Goal: Task Accomplishment & Management: Use online tool/utility

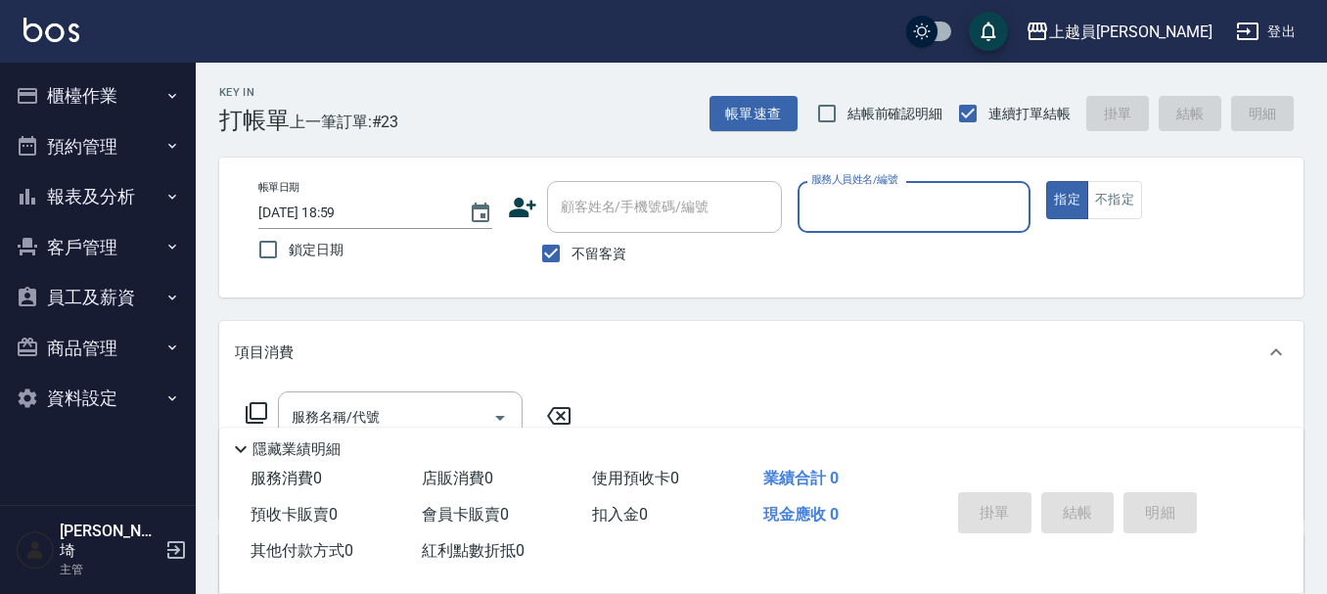
type input "ㄣ"
type input "[PERSON_NAME]-P"
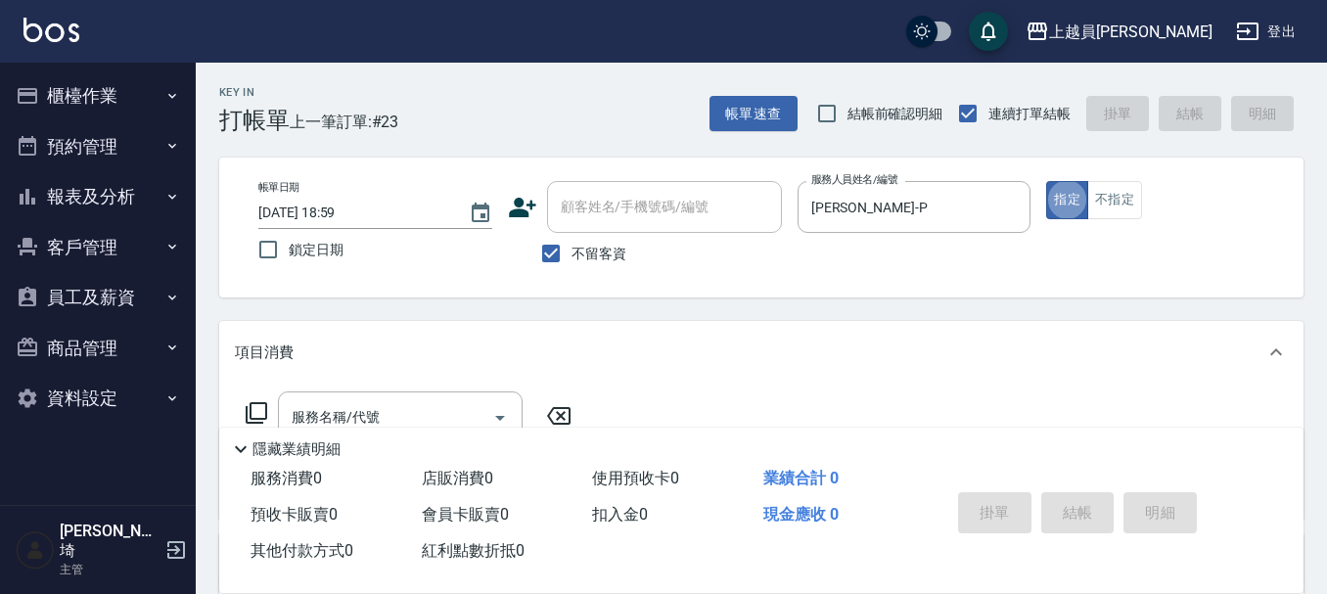
type button "true"
click at [1089, 186] on button "不指定" at bounding box center [1114, 200] width 55 height 38
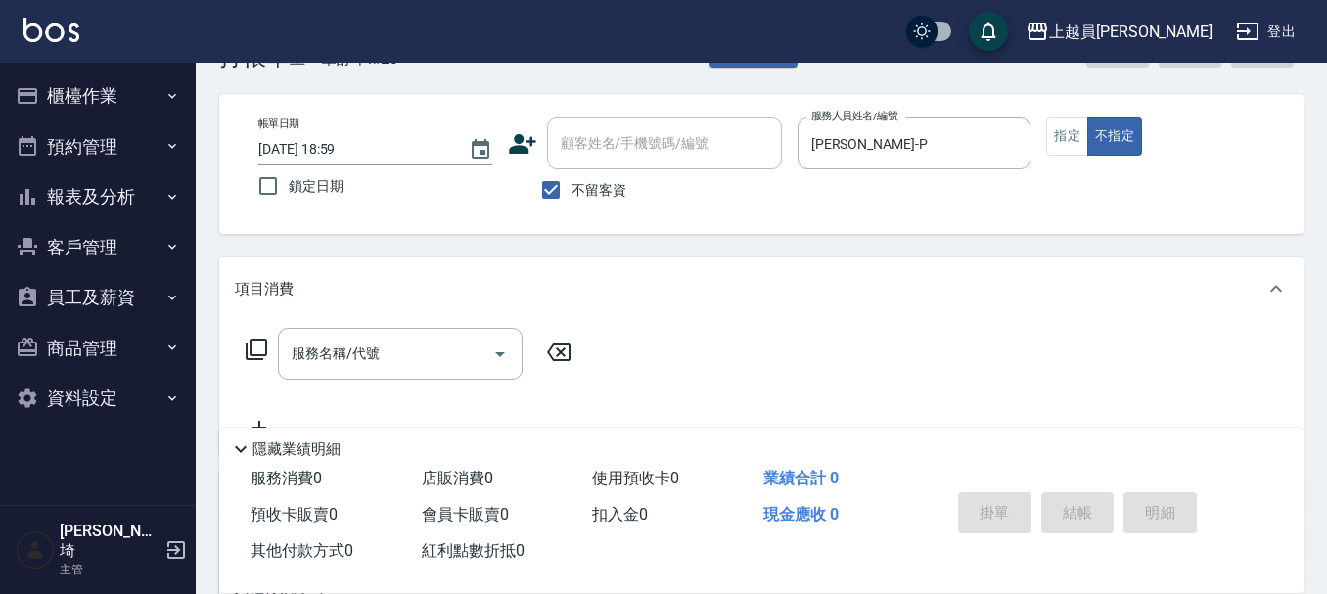
scroll to position [98, 0]
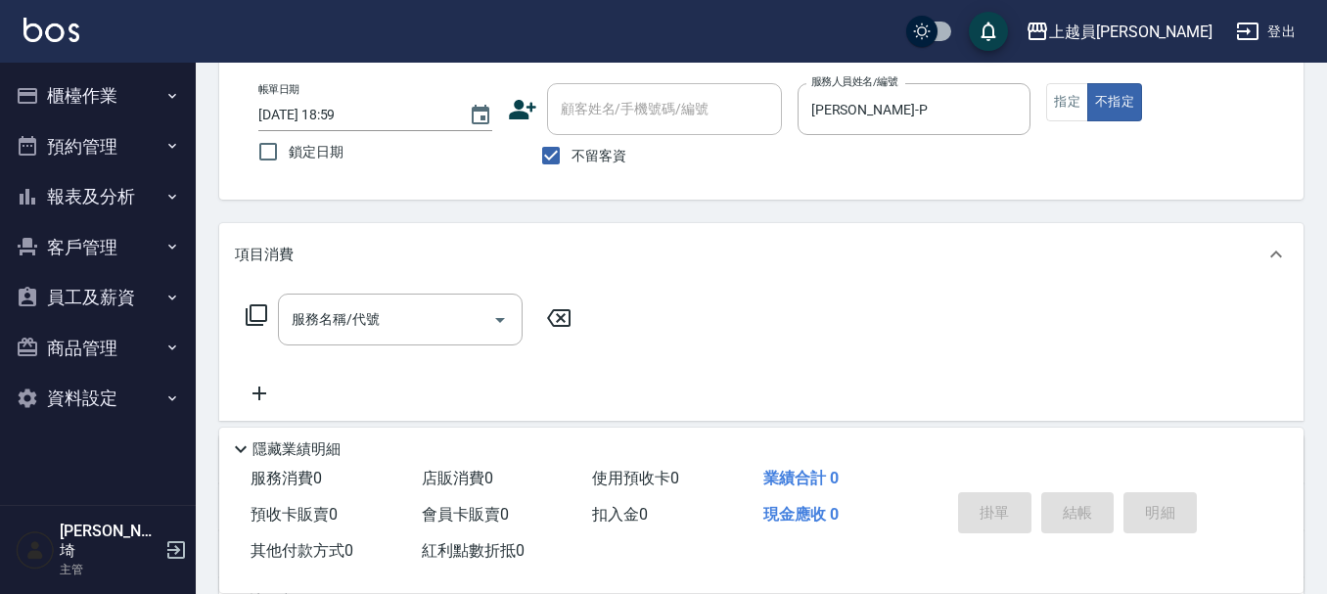
drag, startPoint x: 390, startPoint y: 331, endPoint x: 684, endPoint y: 249, distance: 304.5
click at [394, 328] on input "服務名稱/代號" at bounding box center [386, 319] width 198 height 34
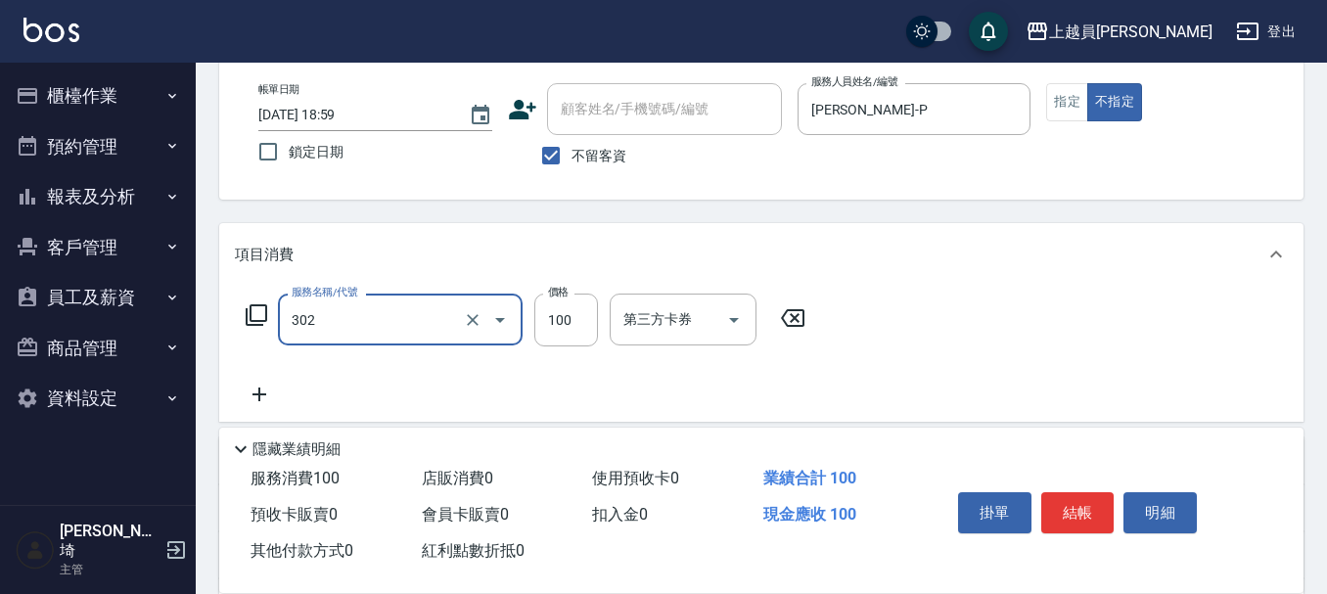
type input "剪髮(302)"
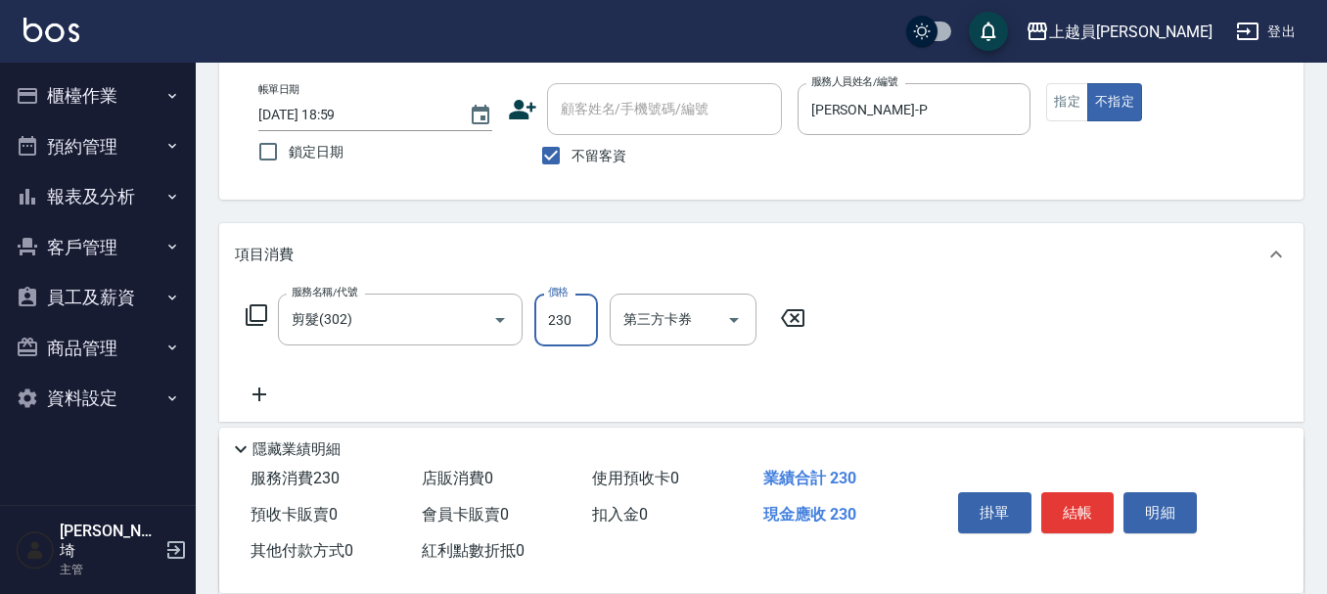
type input "230"
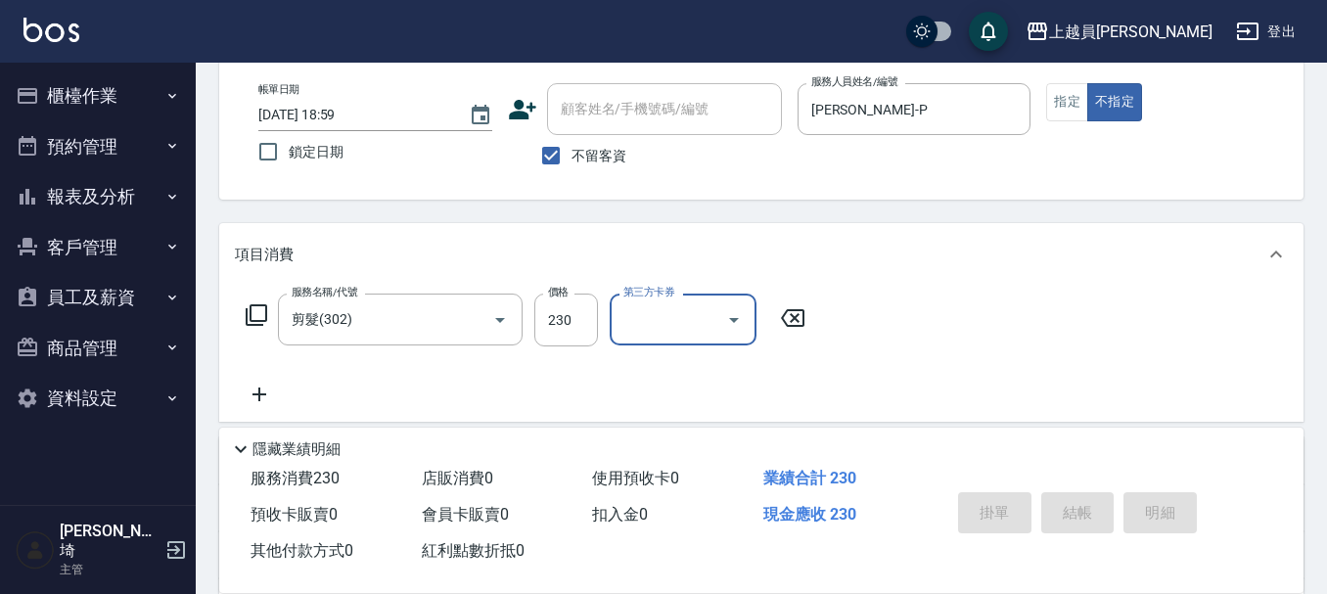
type input "[DATE] 19:50"
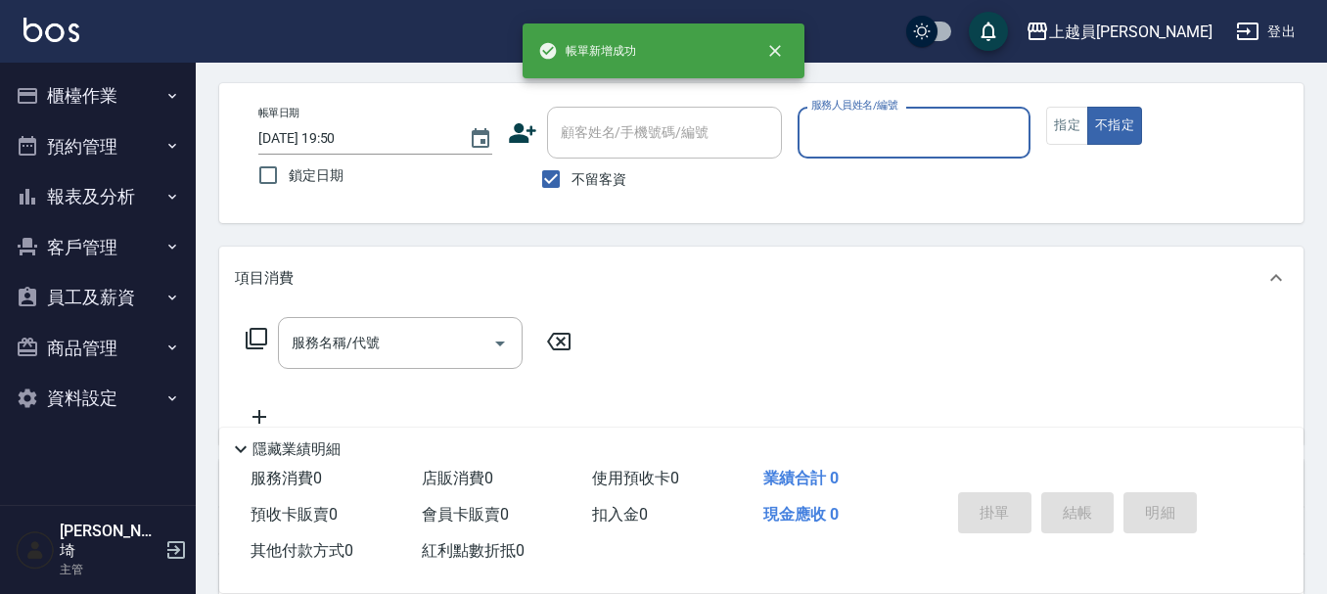
scroll to position [0, 0]
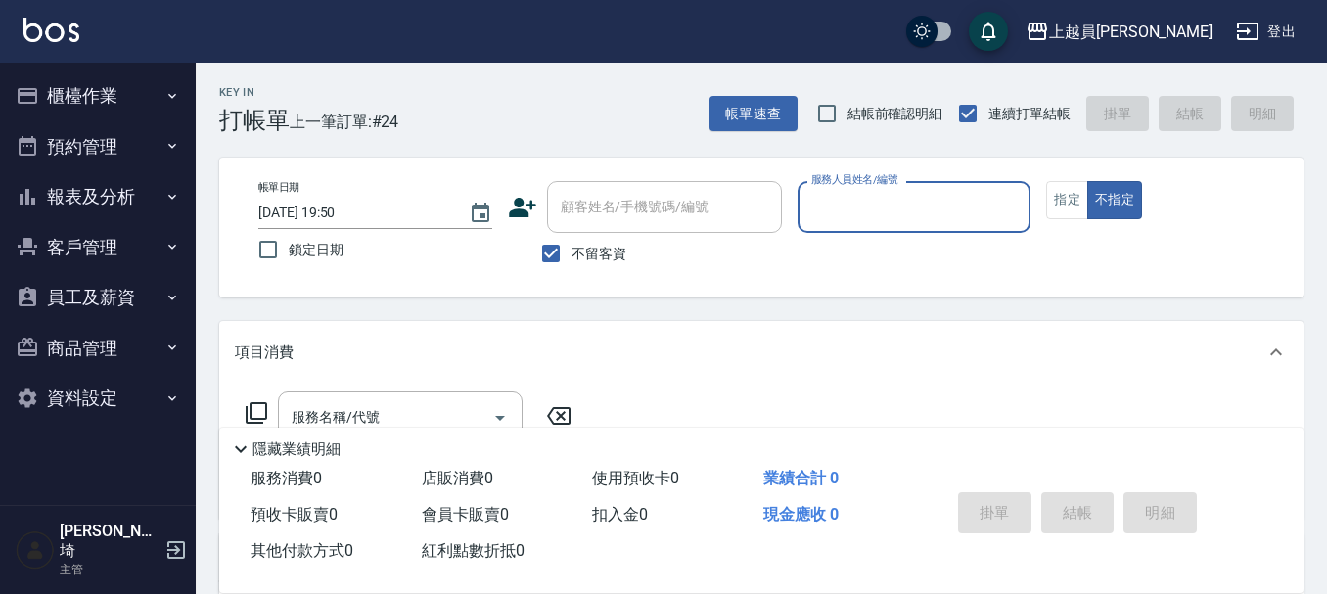
click at [1087, 181] on button "不指定" at bounding box center [1114, 200] width 55 height 38
type button "false"
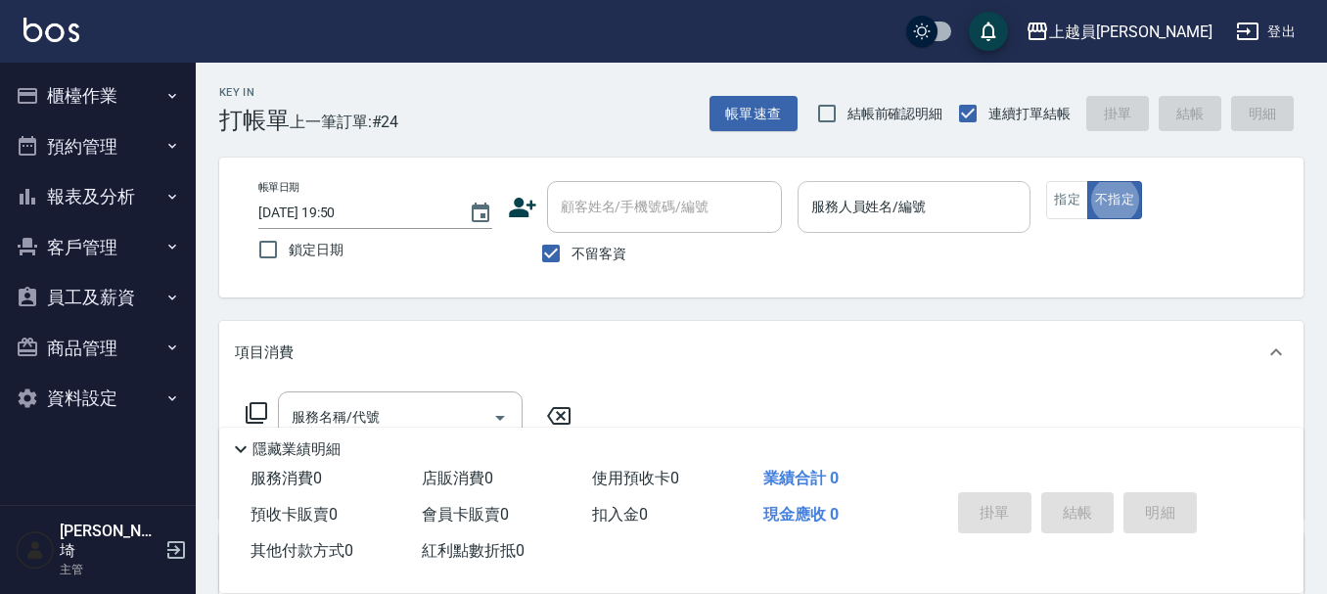
drag, startPoint x: 878, startPoint y: 177, endPoint x: 869, endPoint y: 205, distance: 29.7
click at [871, 196] on div "帳單日期 [DATE] 19:50 鎖定日期 顧客姓名/手機號碼/編號 顧客姓名/手機號碼/編號 不留客資 服務人員姓名/編號 服務人員姓名/編號 指定 不指定" at bounding box center [761, 228] width 1084 height 140
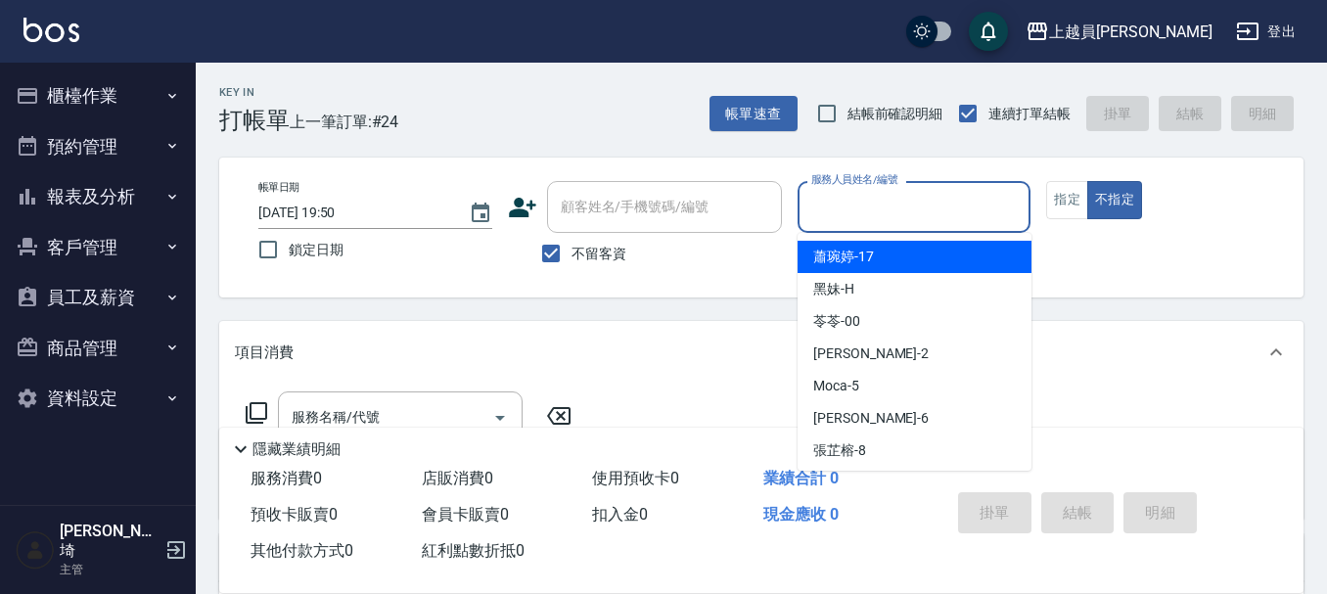
click at [879, 198] on div "服務人員姓名/編號 服務人員姓名/編號" at bounding box center [914, 207] width 234 height 52
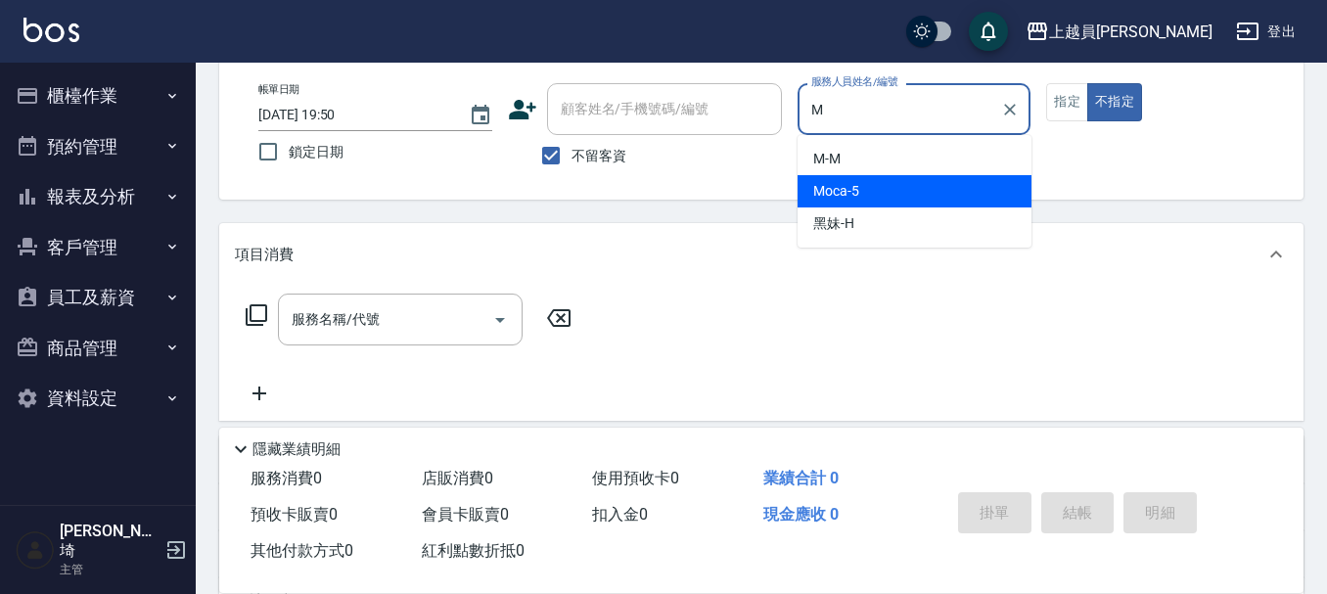
type input "M"
click at [1073, 107] on button "指定" at bounding box center [1067, 102] width 42 height 38
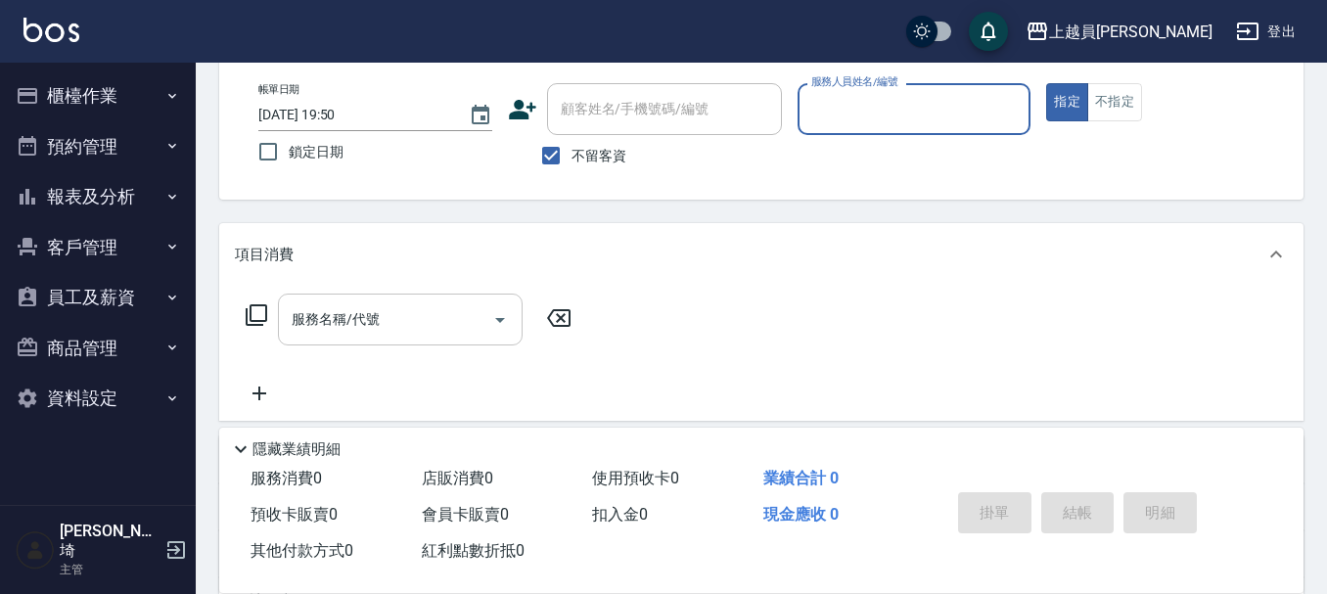
click at [473, 317] on input "服務名稱/代號" at bounding box center [386, 319] width 198 height 34
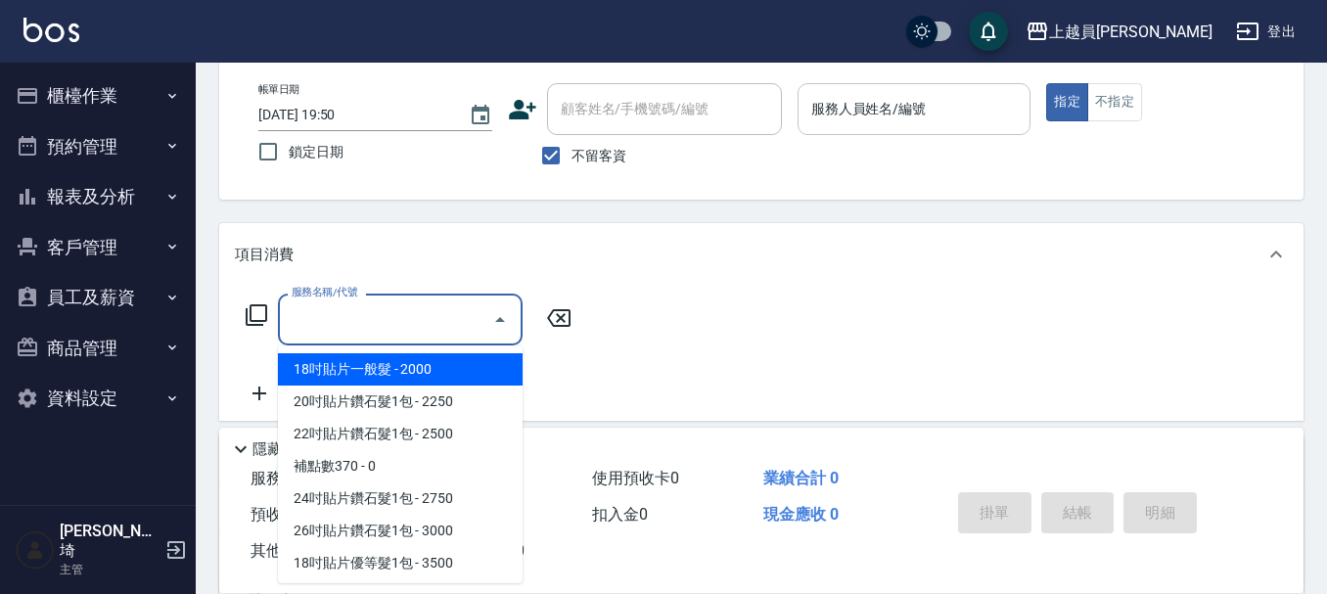
click at [922, 102] on input "服務人員姓名/編號" at bounding box center [914, 109] width 216 height 34
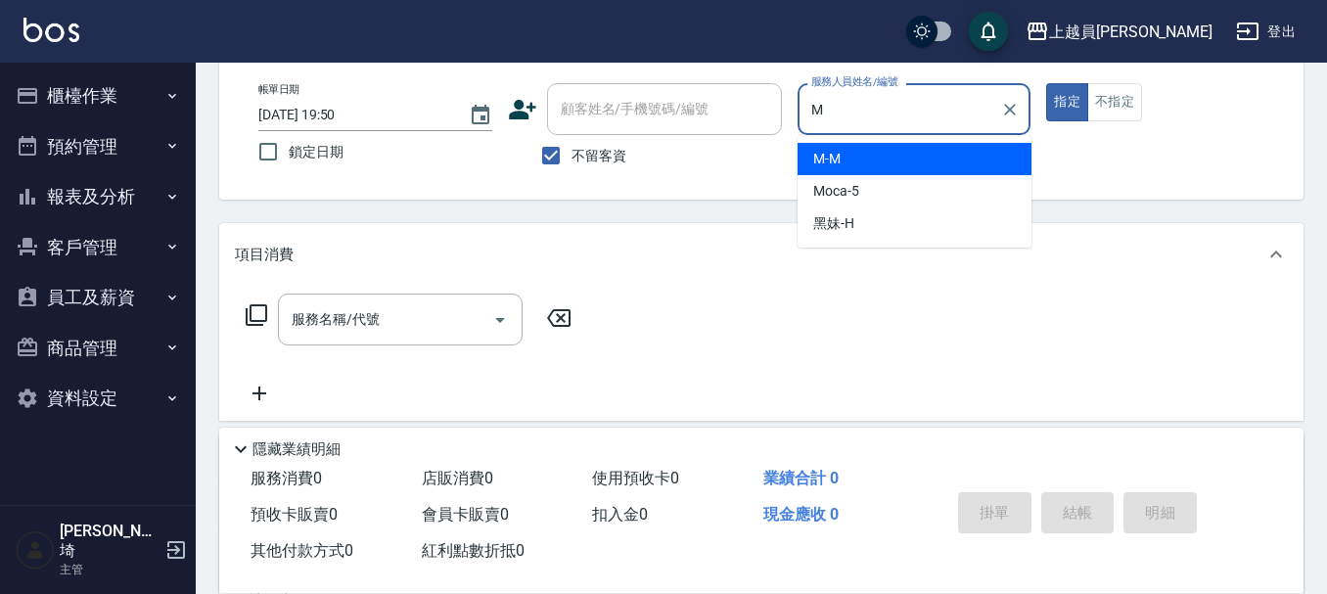
type input "M-M"
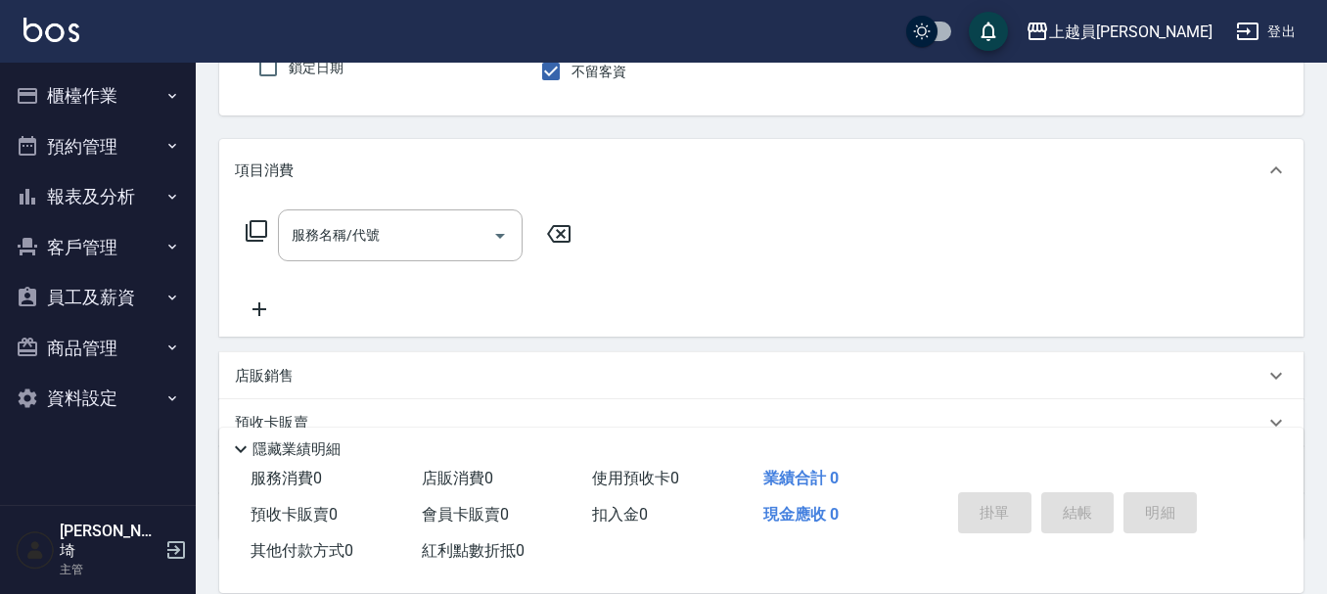
scroll to position [293, 0]
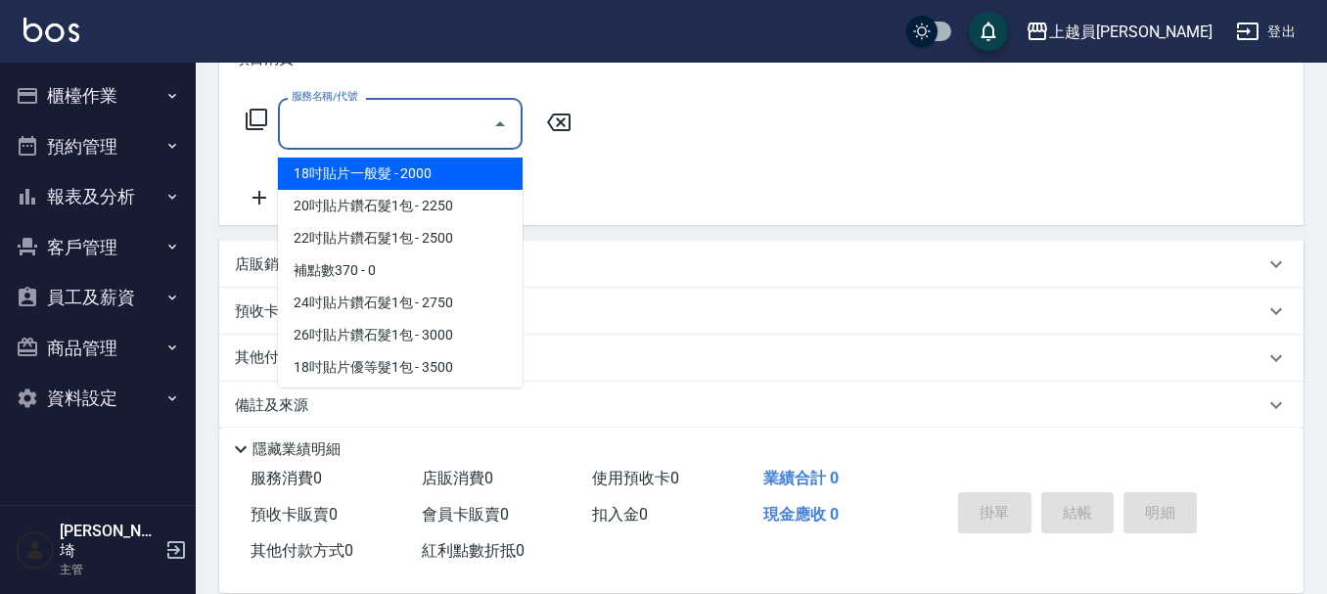
drag, startPoint x: 364, startPoint y: 135, endPoint x: 1184, endPoint y: 56, distance: 823.6
click at [384, 122] on input "服務名稱/代號" at bounding box center [386, 124] width 198 height 34
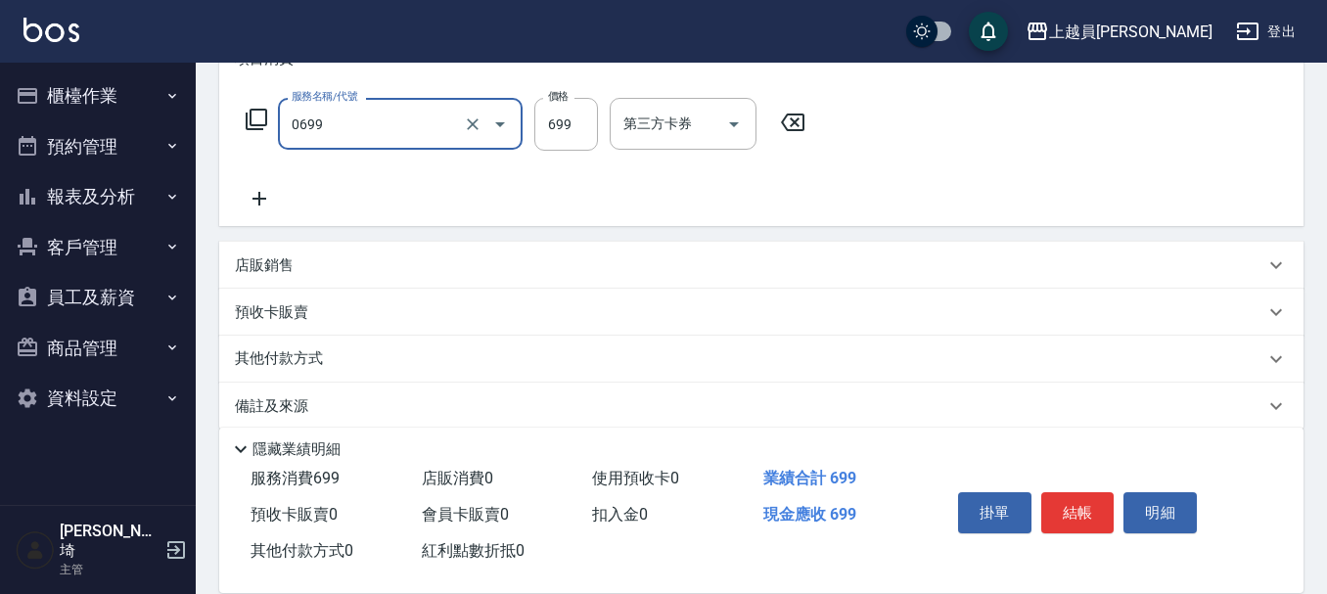
type input "精油洗髮(0699)"
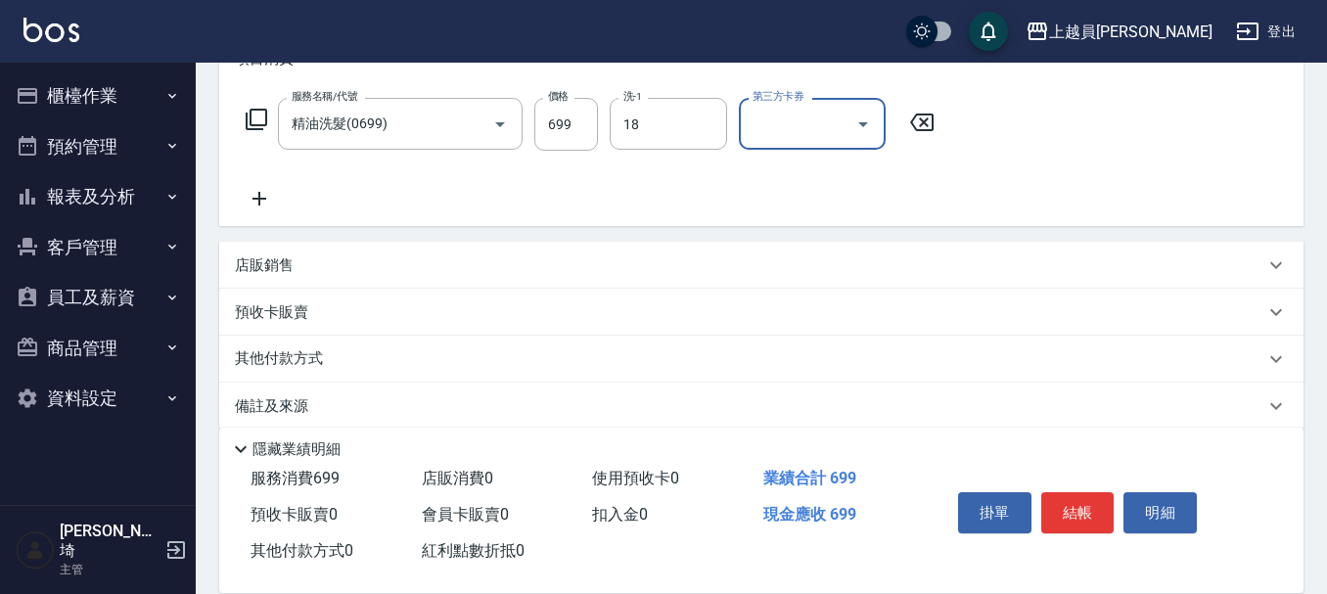
type input "[PERSON_NAME]-18"
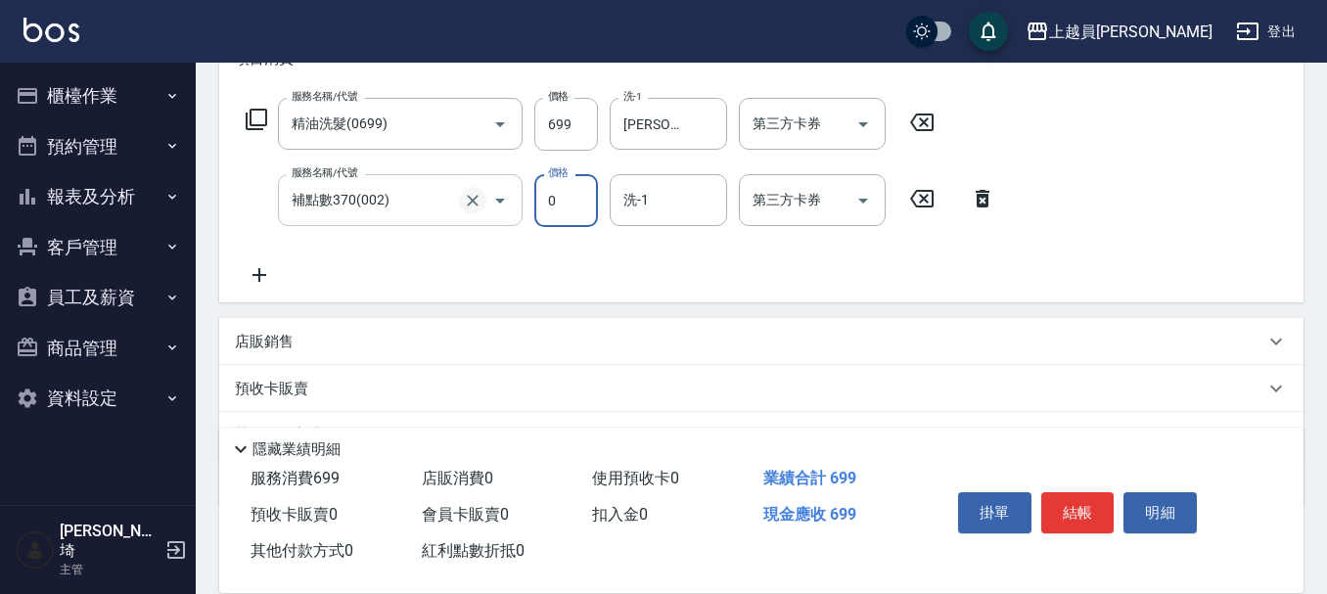
click at [475, 198] on icon "Clear" at bounding box center [473, 201] width 12 height 12
type input "補點數370(002)"
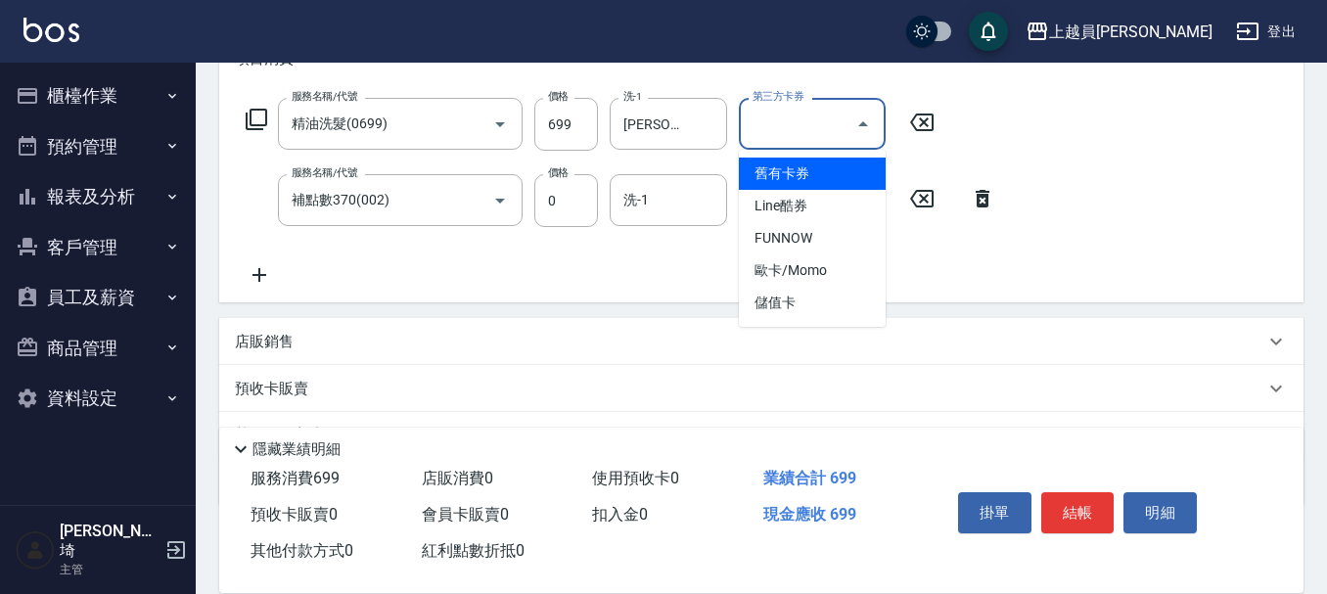
click at [845, 123] on input "第三方卡券" at bounding box center [797, 124] width 100 height 34
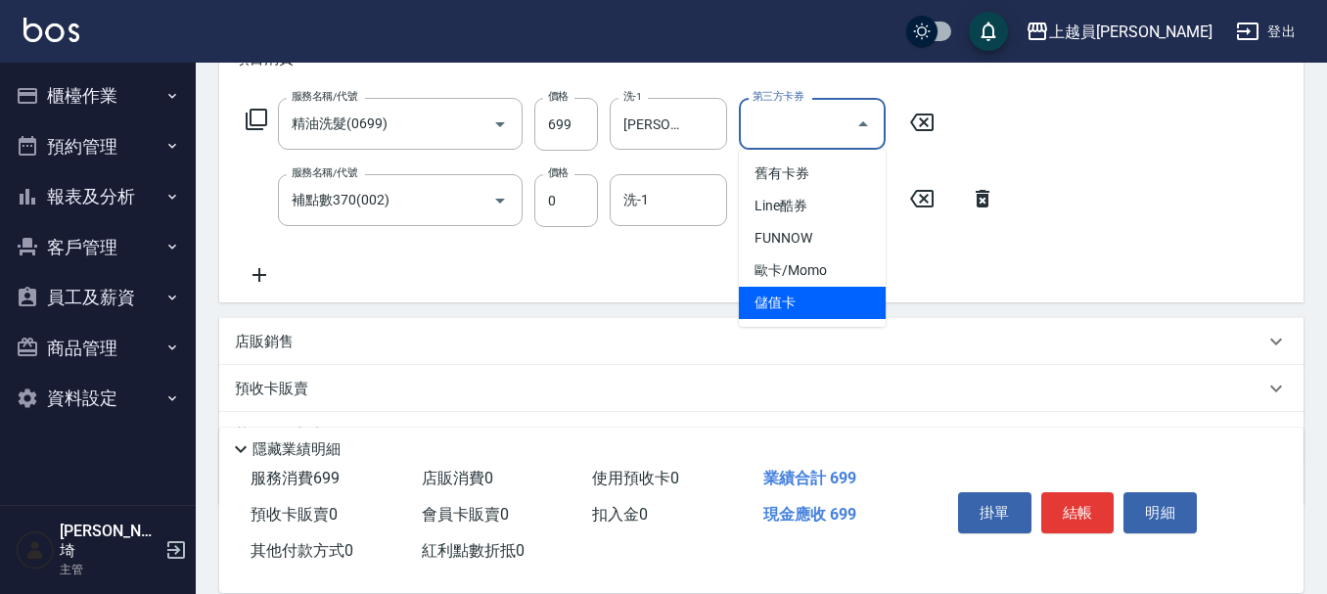
click at [776, 294] on span "儲值卡" at bounding box center [812, 303] width 147 height 32
type input "儲值卡"
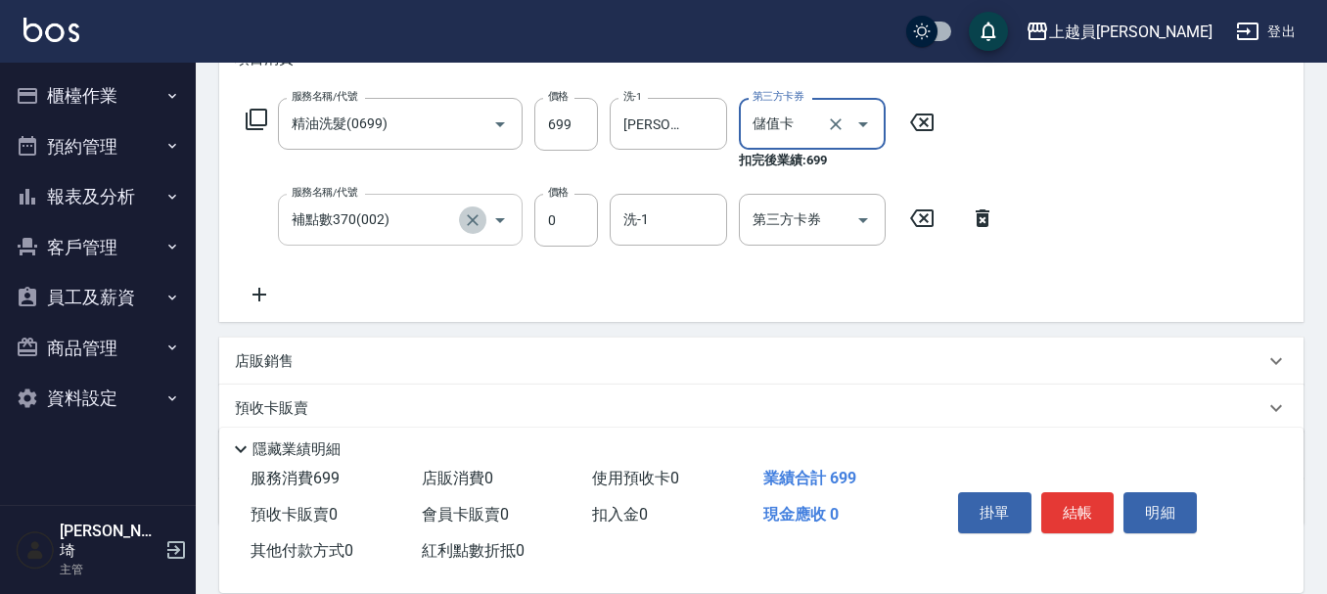
drag, startPoint x: 484, startPoint y: 213, endPoint x: 473, endPoint y: 212, distance: 10.8
click at [481, 213] on button "Clear" at bounding box center [472, 219] width 27 height 27
type input "補點數370(002)"
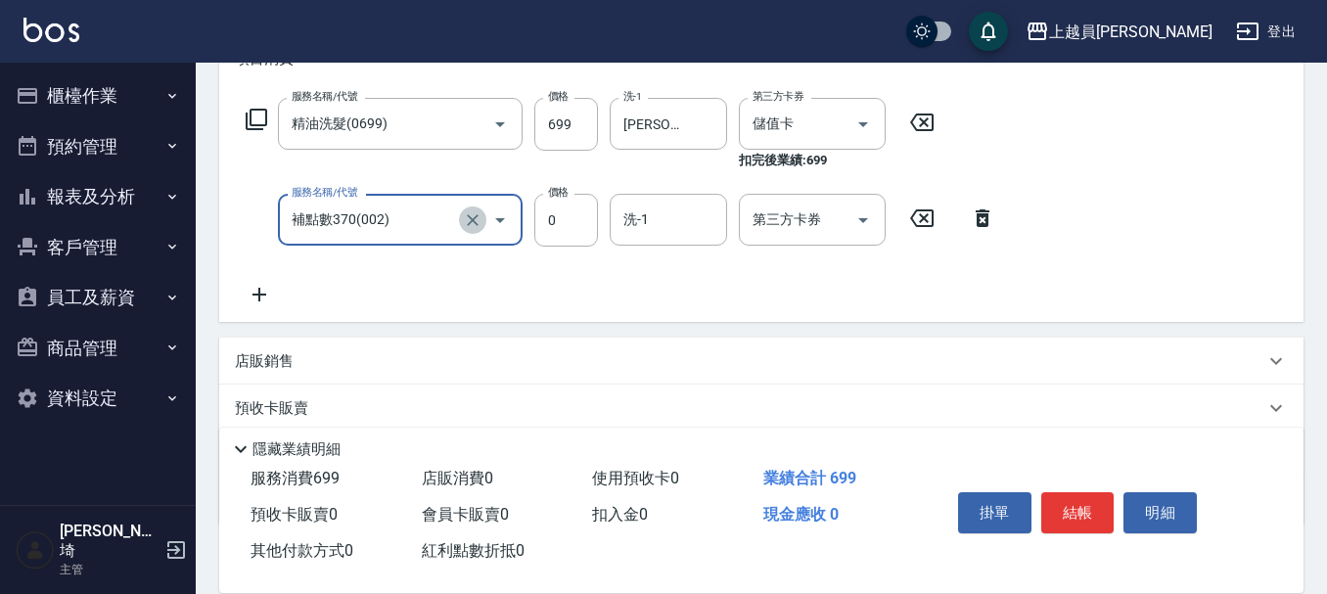
click at [472, 223] on icon "Clear" at bounding box center [473, 220] width 20 height 20
type input "酵素護髮(13)"
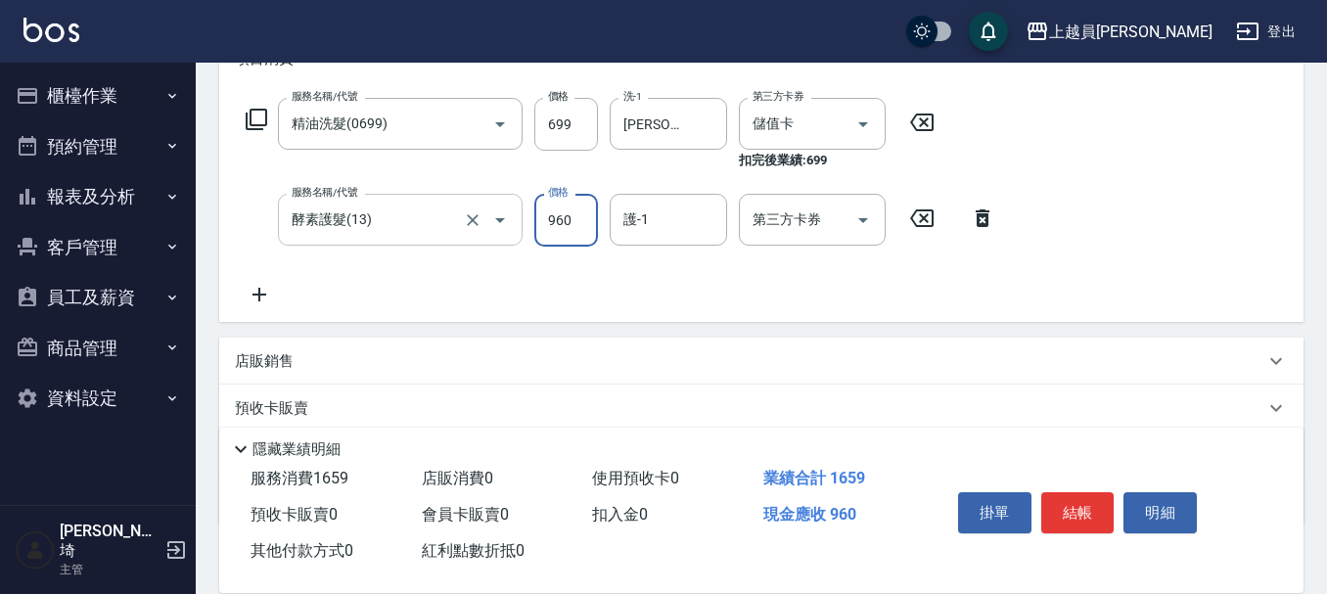
type input "960"
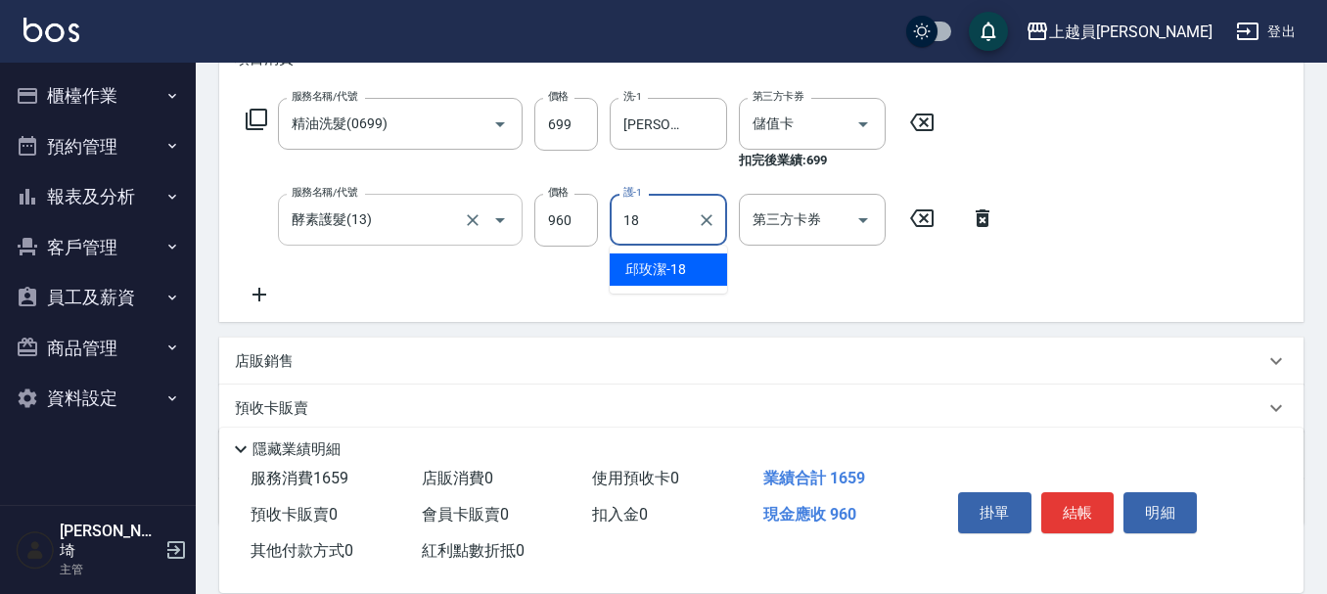
type input "[PERSON_NAME]-18"
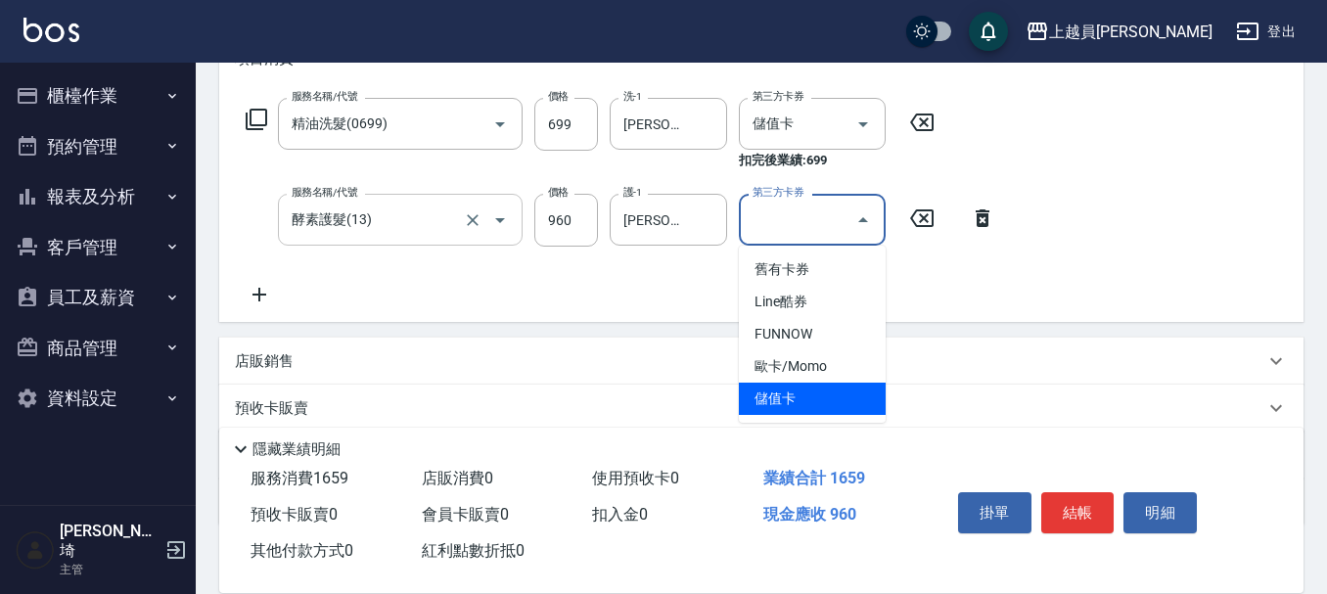
type input "儲值卡"
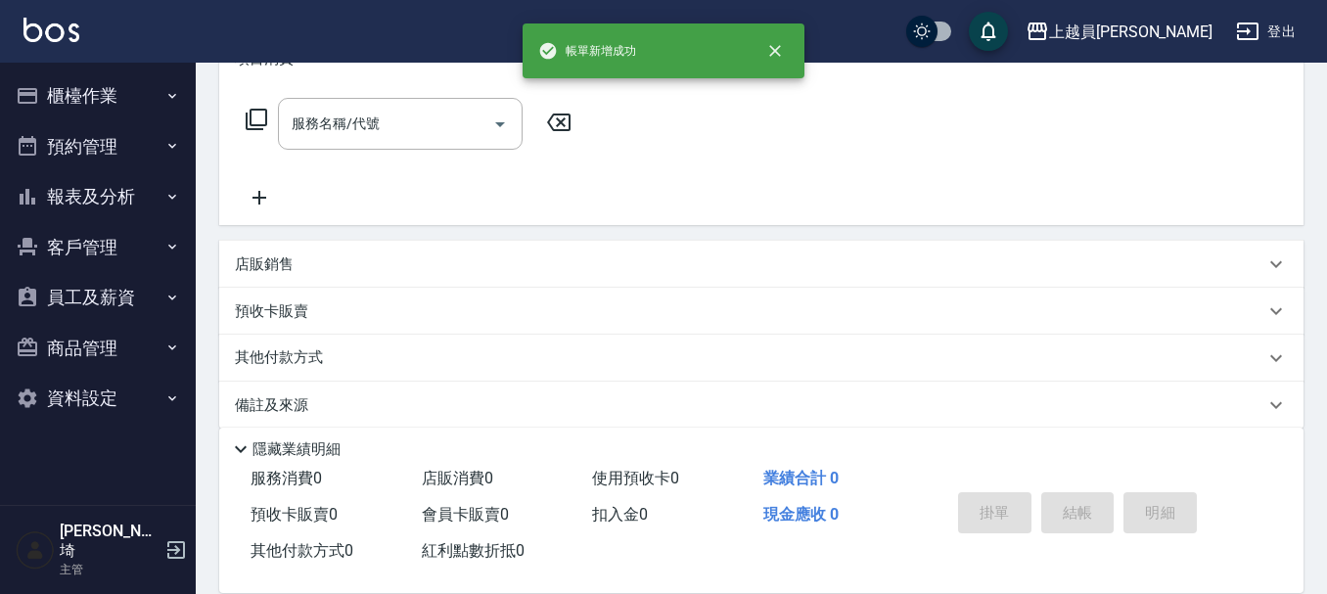
scroll to position [0, 0]
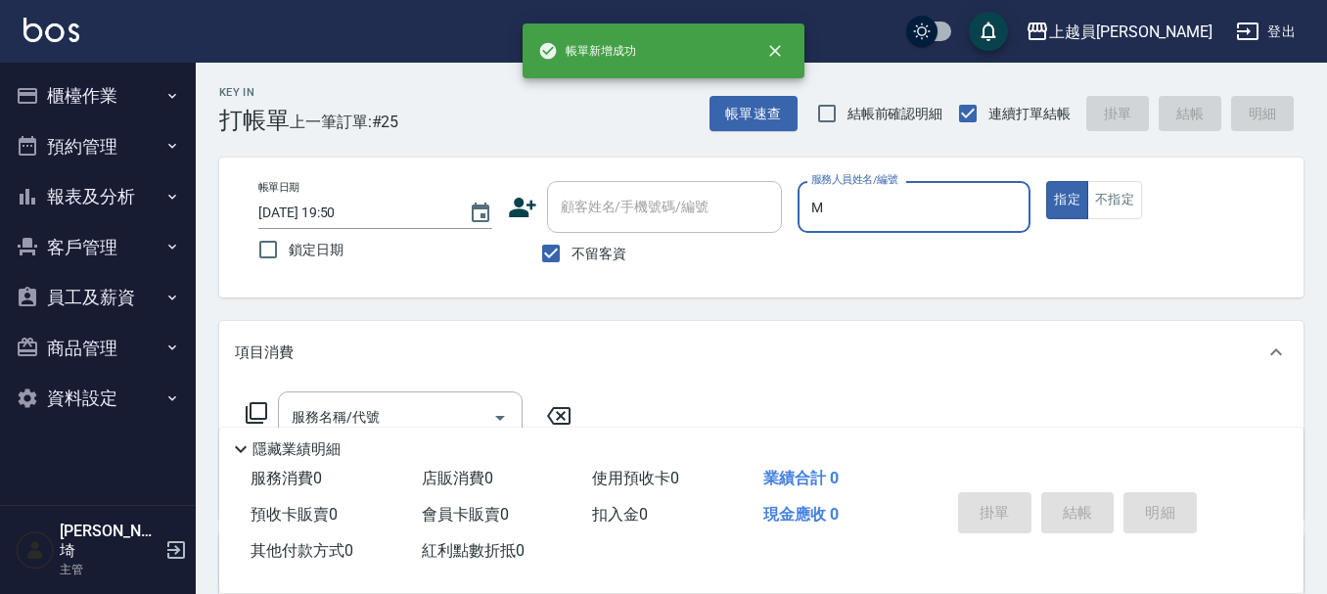
type input "M-M"
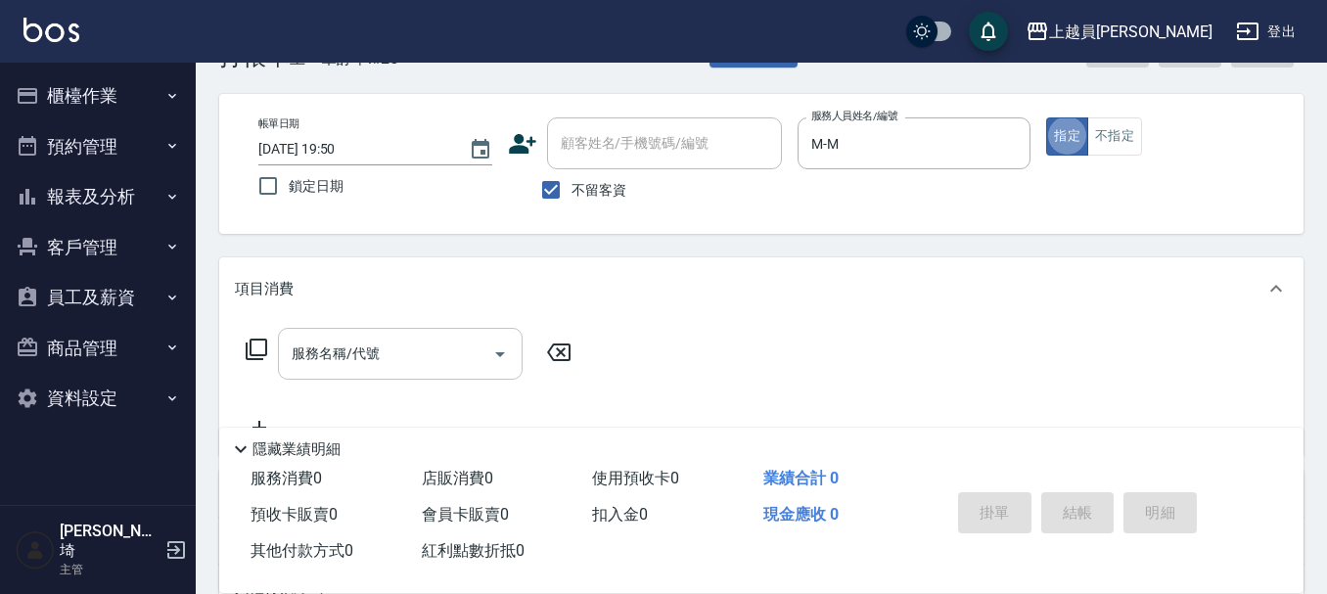
scroll to position [98, 0]
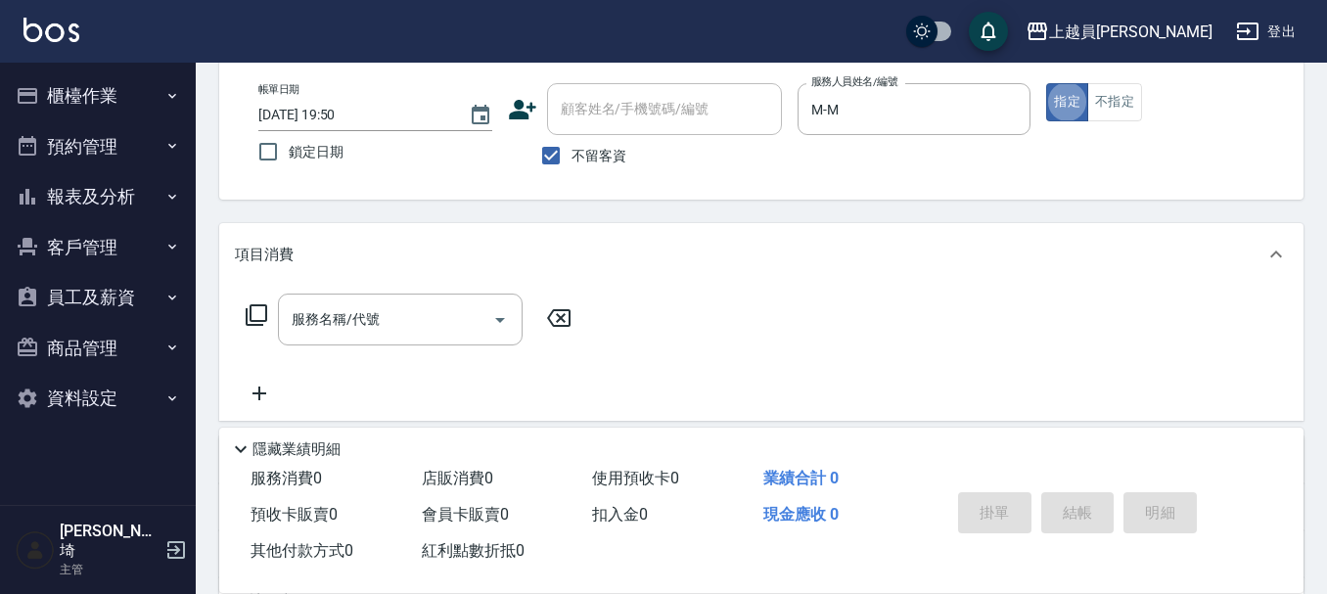
drag, startPoint x: 397, startPoint y: 332, endPoint x: 984, endPoint y: 278, distance: 589.4
click at [396, 329] on input "服務名稱/代號" at bounding box center [386, 319] width 198 height 34
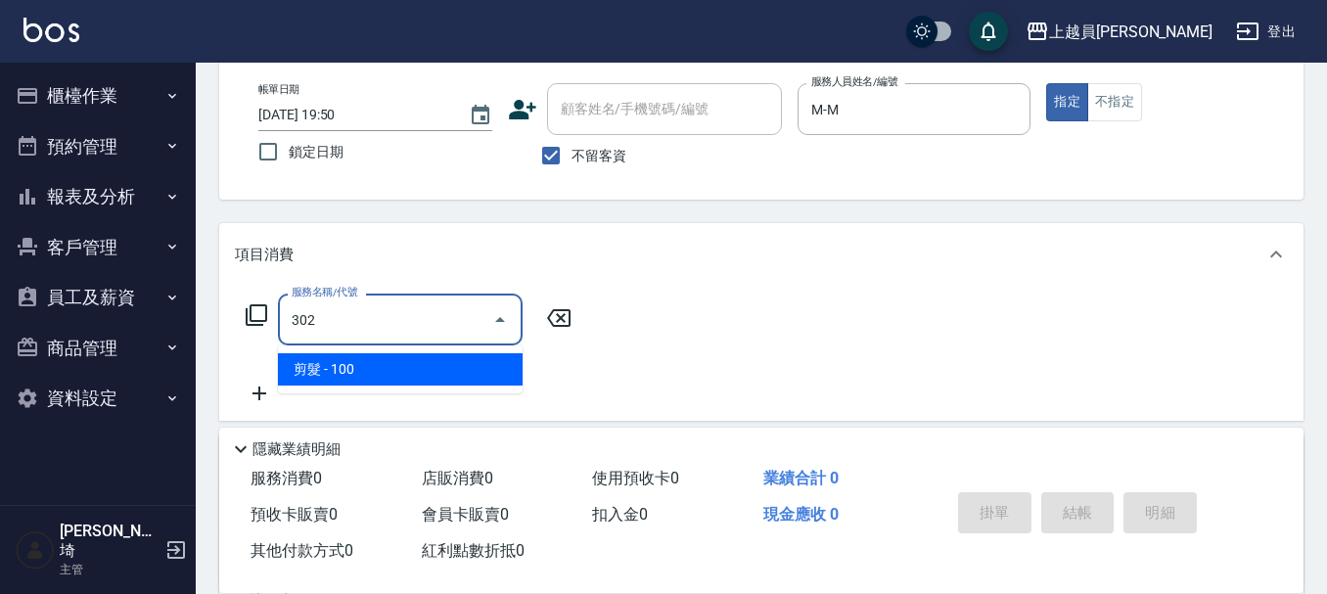
type input "剪髮(302)"
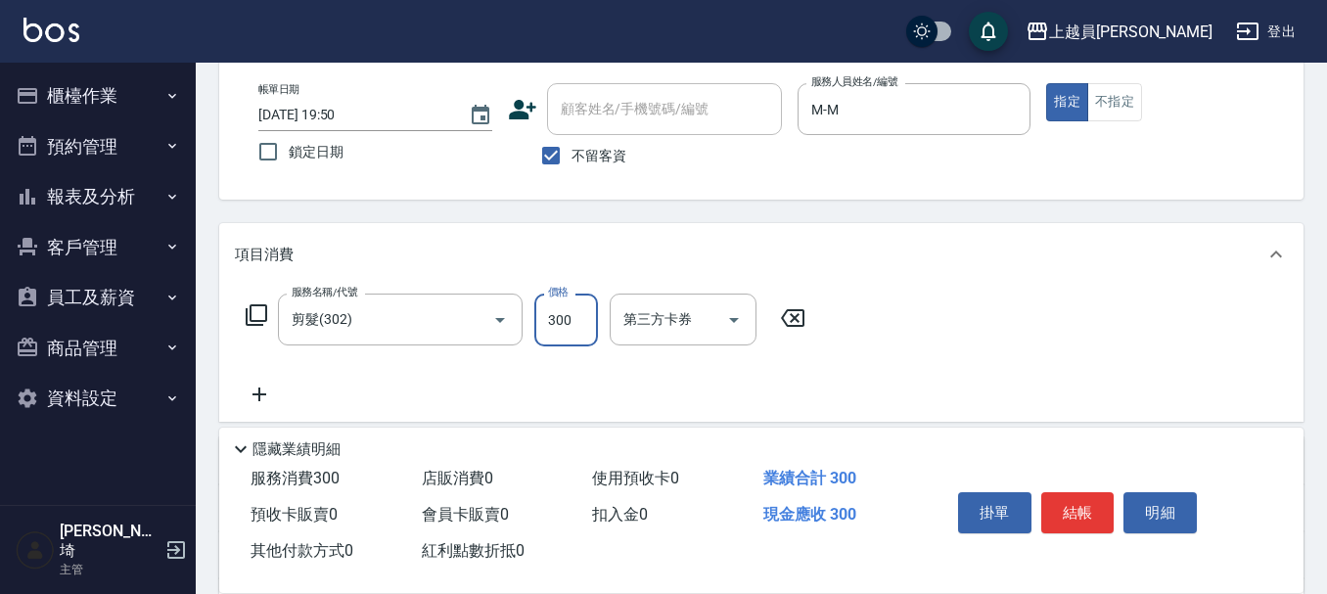
type input "300"
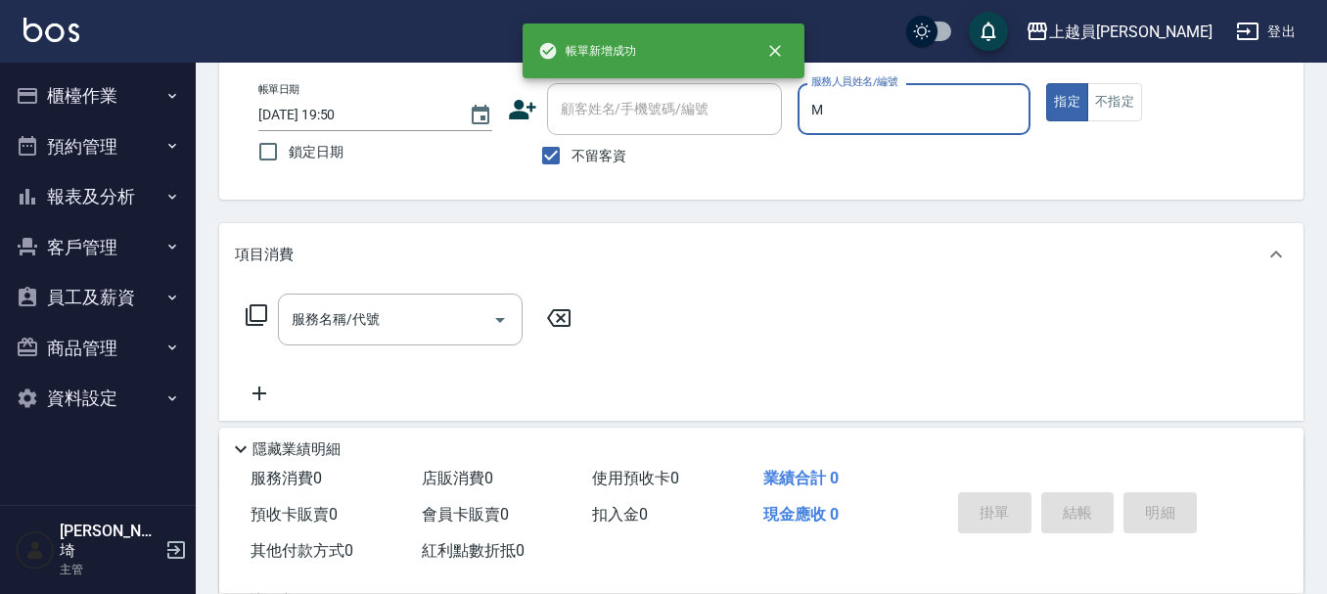
type input "M-M"
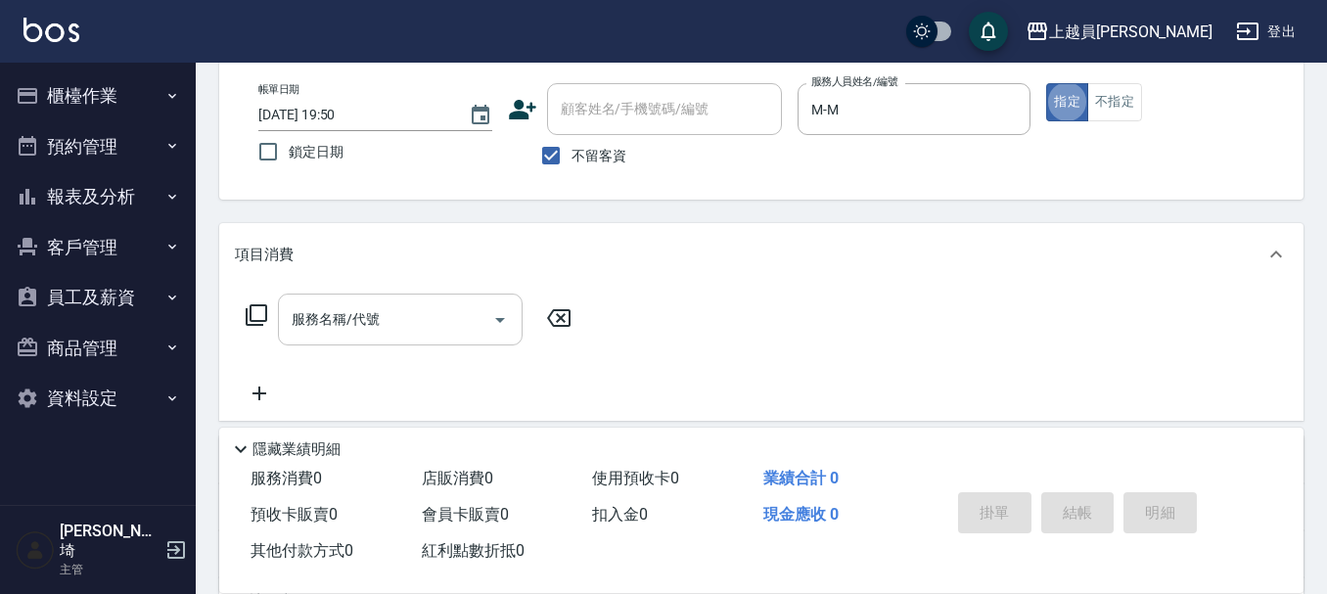
click at [428, 323] on input "服務名稱/代號" at bounding box center [386, 319] width 198 height 34
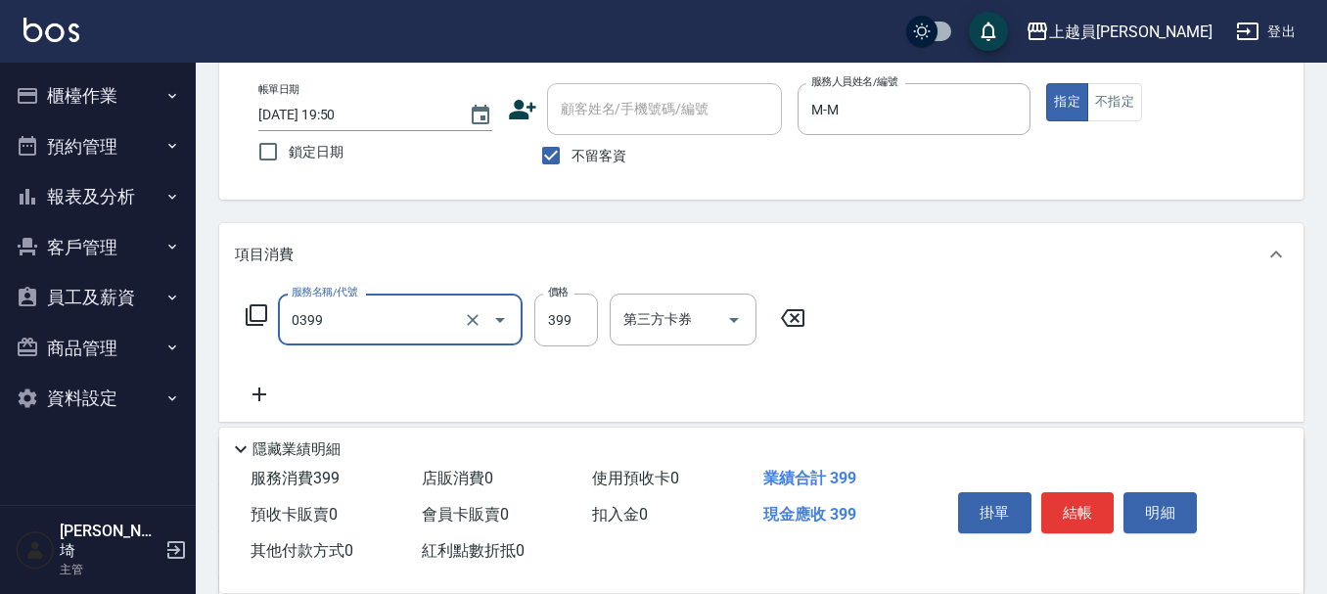
type input "海鹽SPA(0399)"
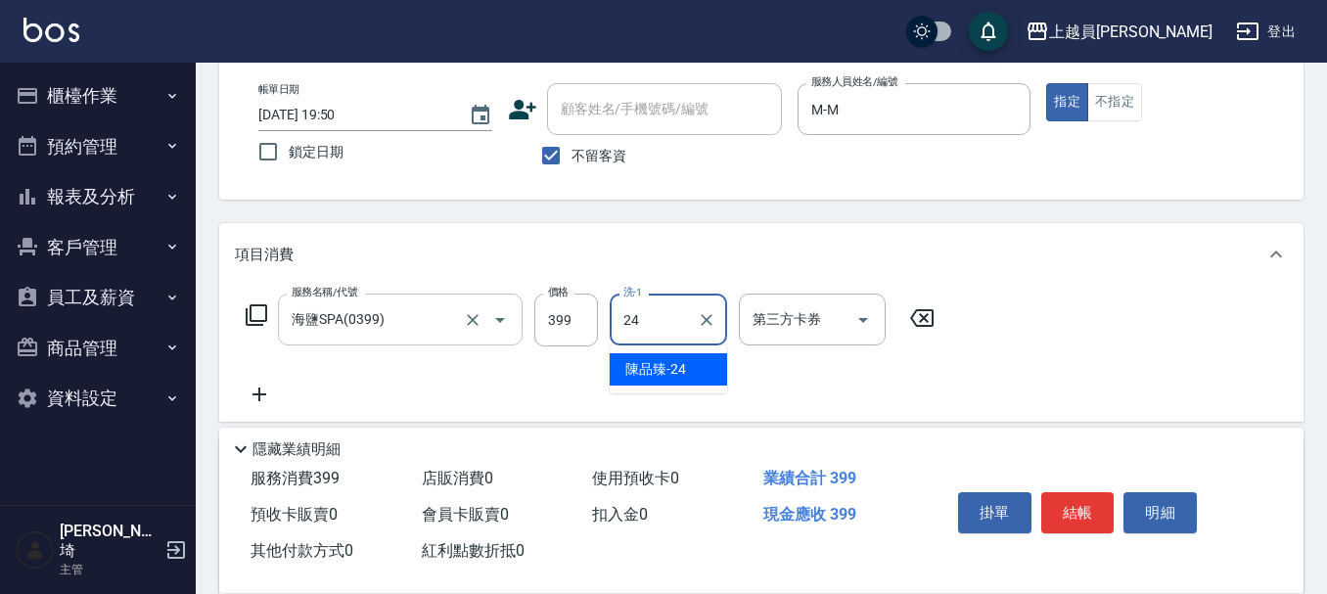
type input "[PERSON_NAME]-24"
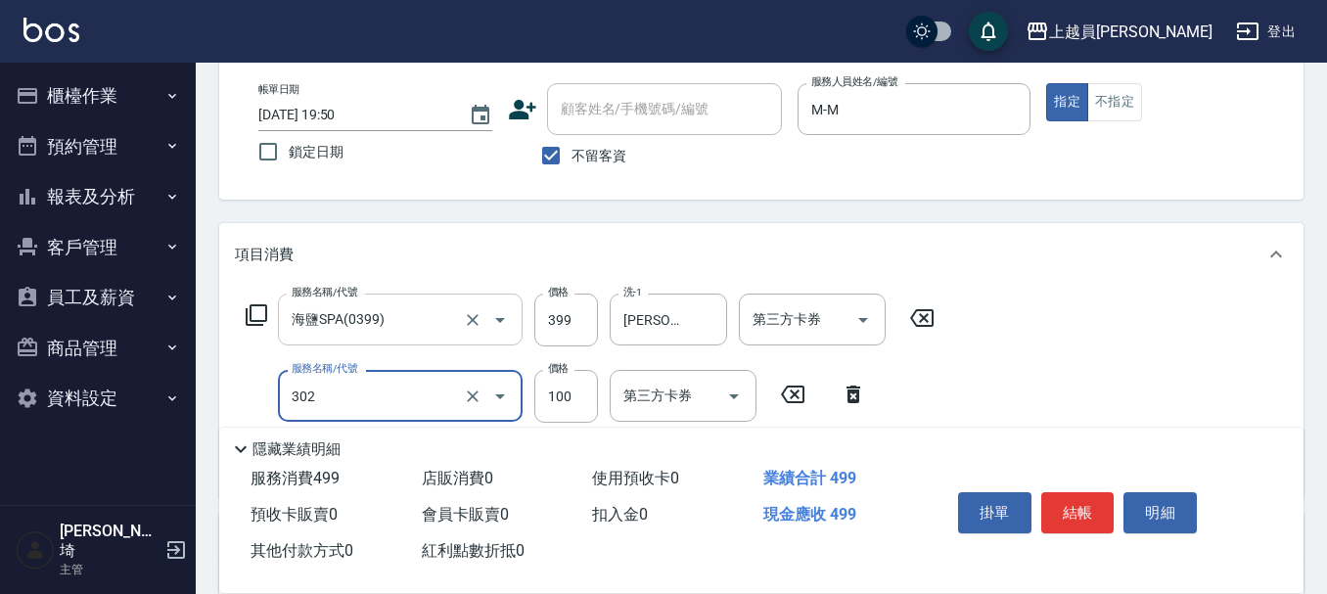
type input "剪髮(302)"
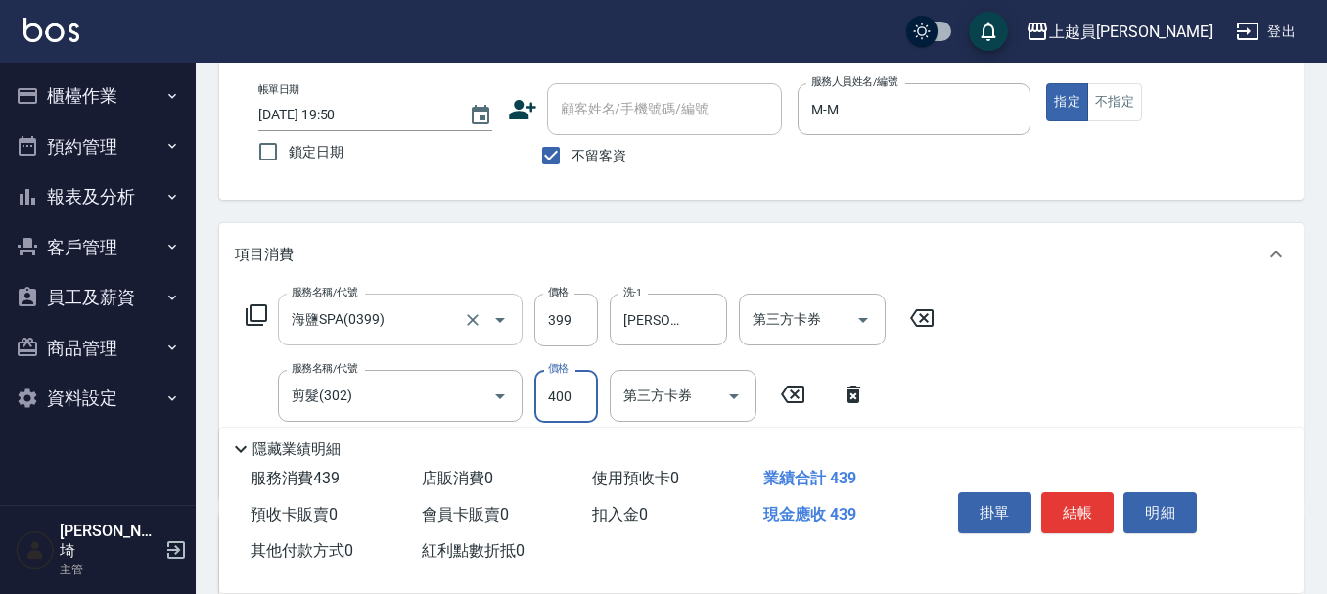
type input "400"
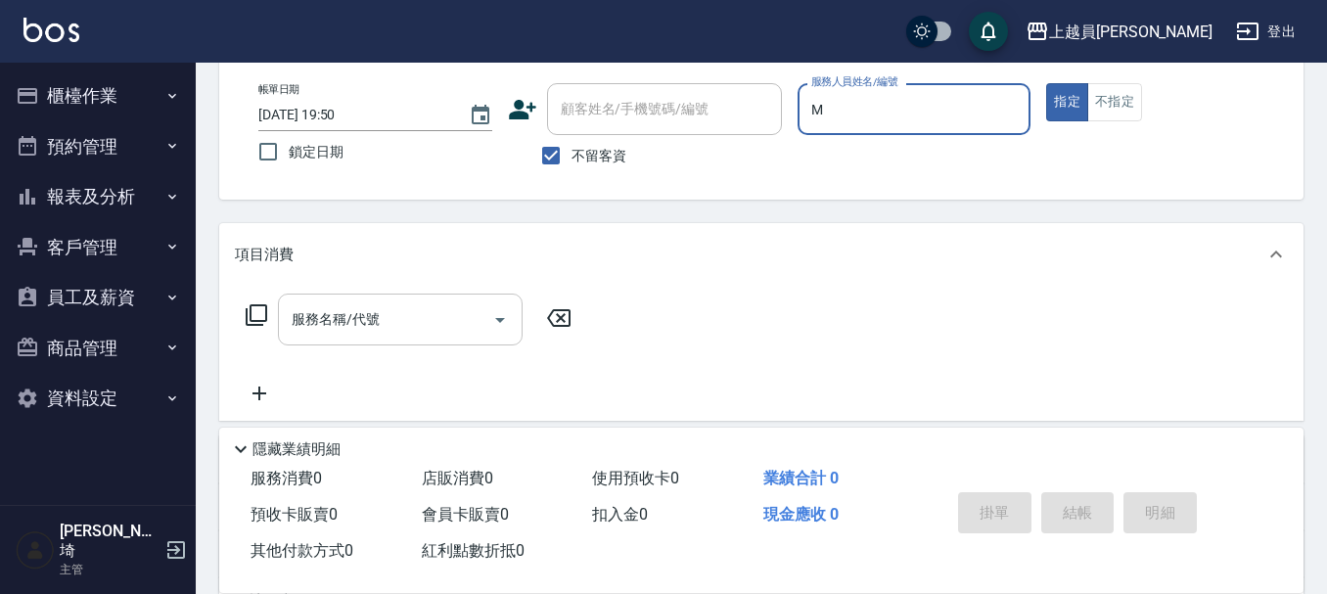
type input "M-M"
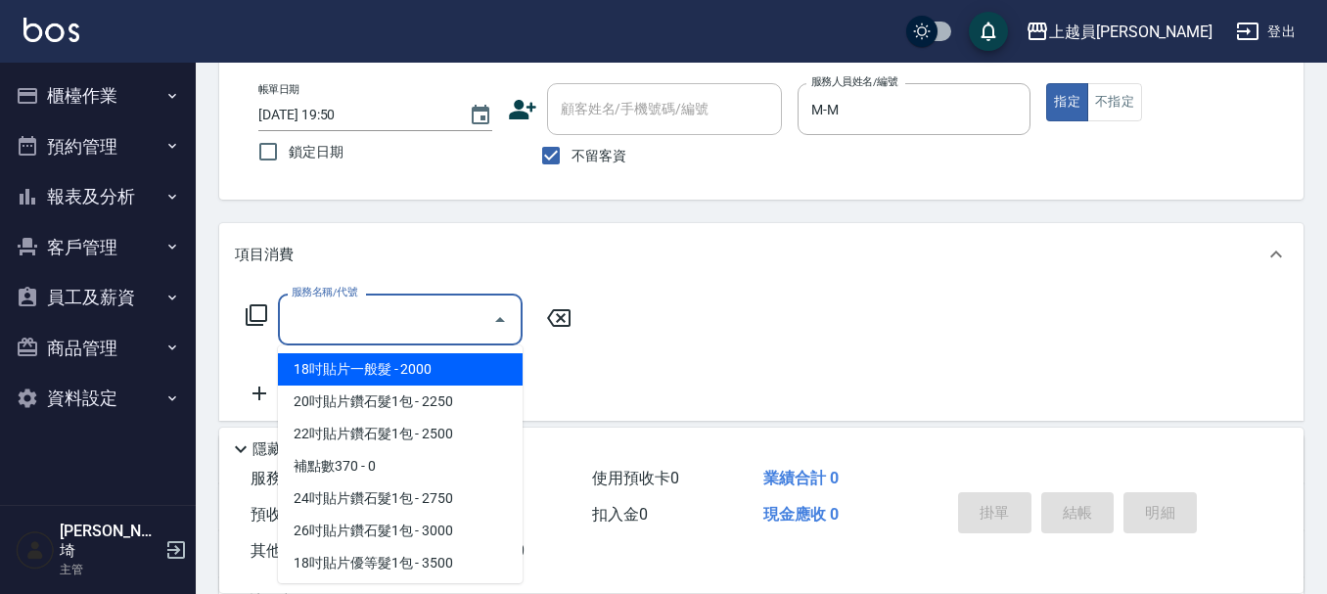
drag, startPoint x: 365, startPoint y: 322, endPoint x: 864, endPoint y: 291, distance: 499.9
click at [422, 306] on input "服務名稱/代號" at bounding box center [386, 319] width 198 height 34
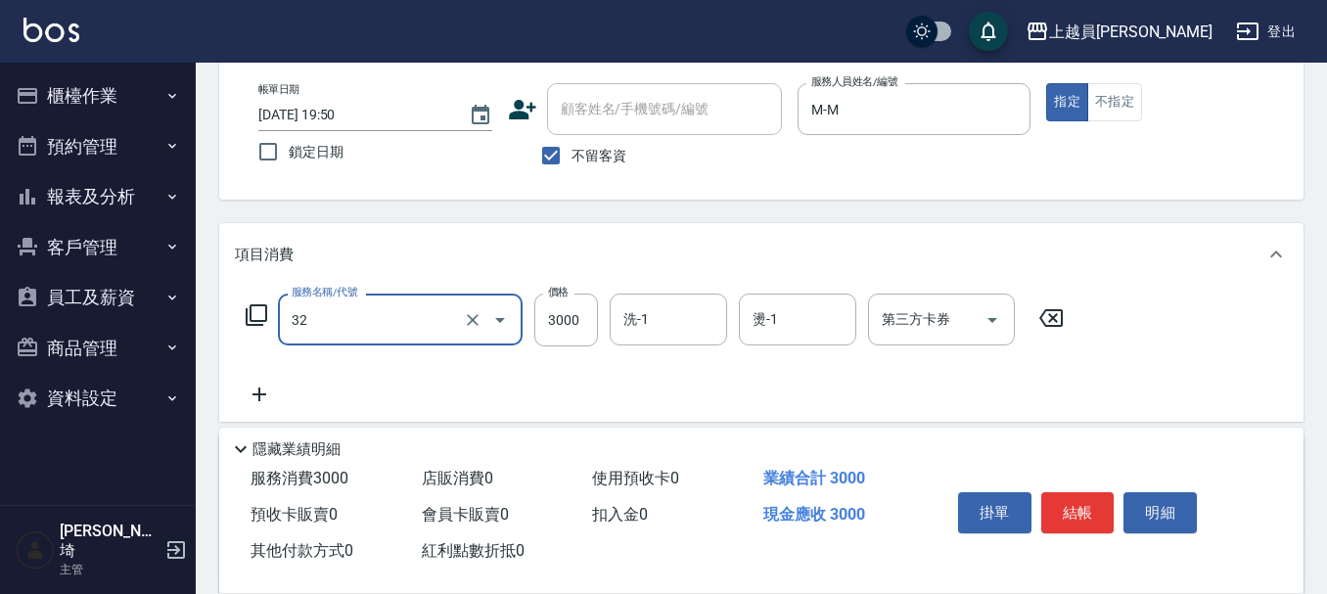
type input "染髮A餐(32)"
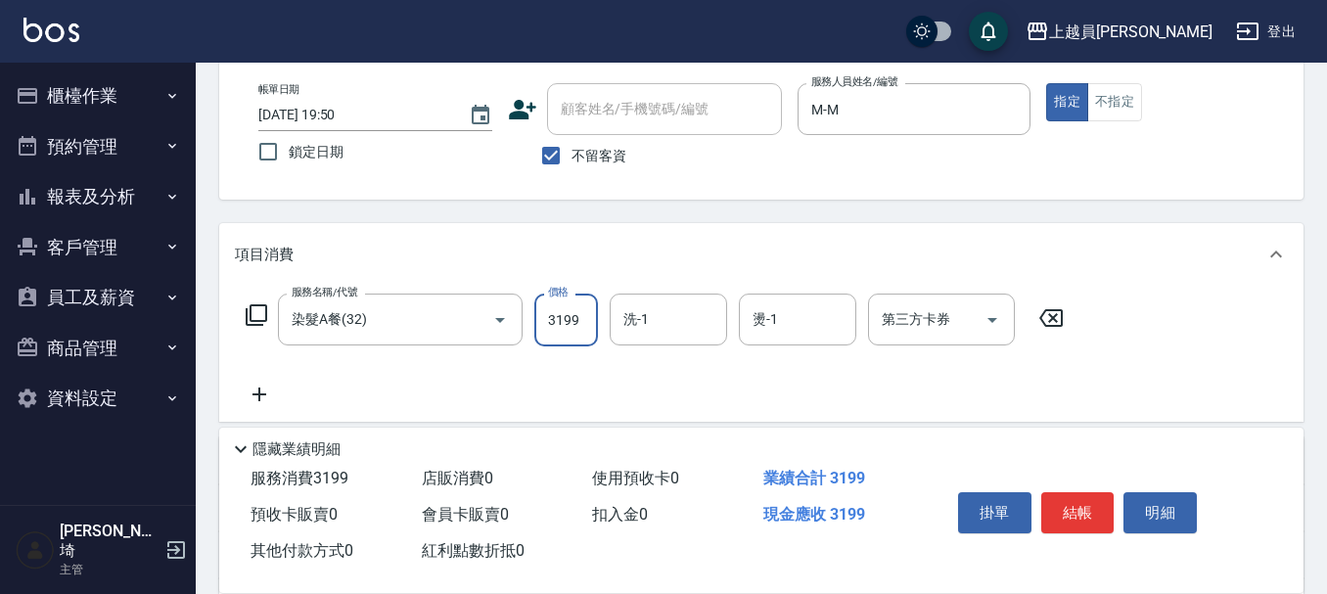
type input "3199"
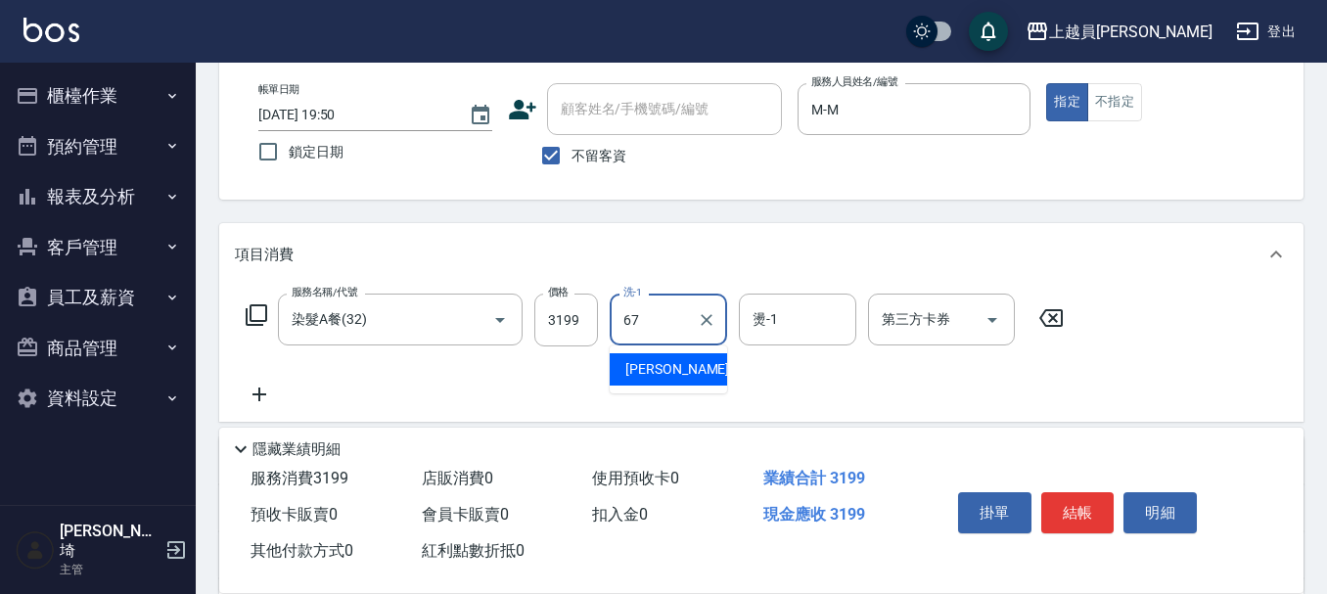
type input "[PERSON_NAME]-67"
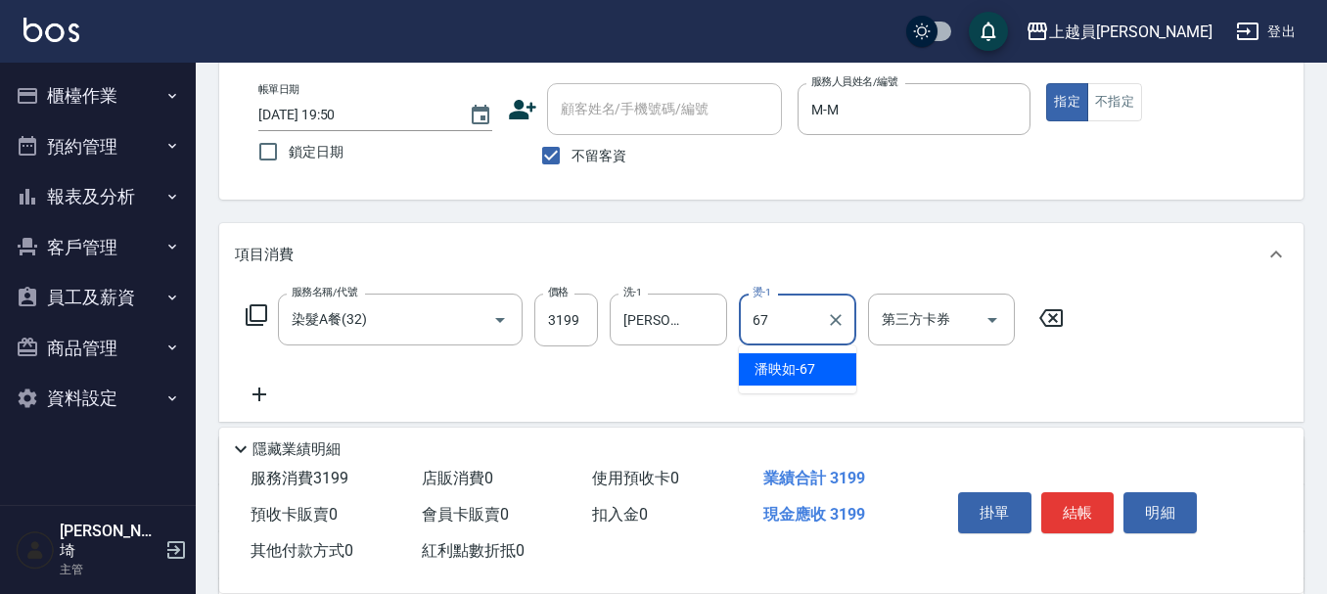
type input "[PERSON_NAME]-67"
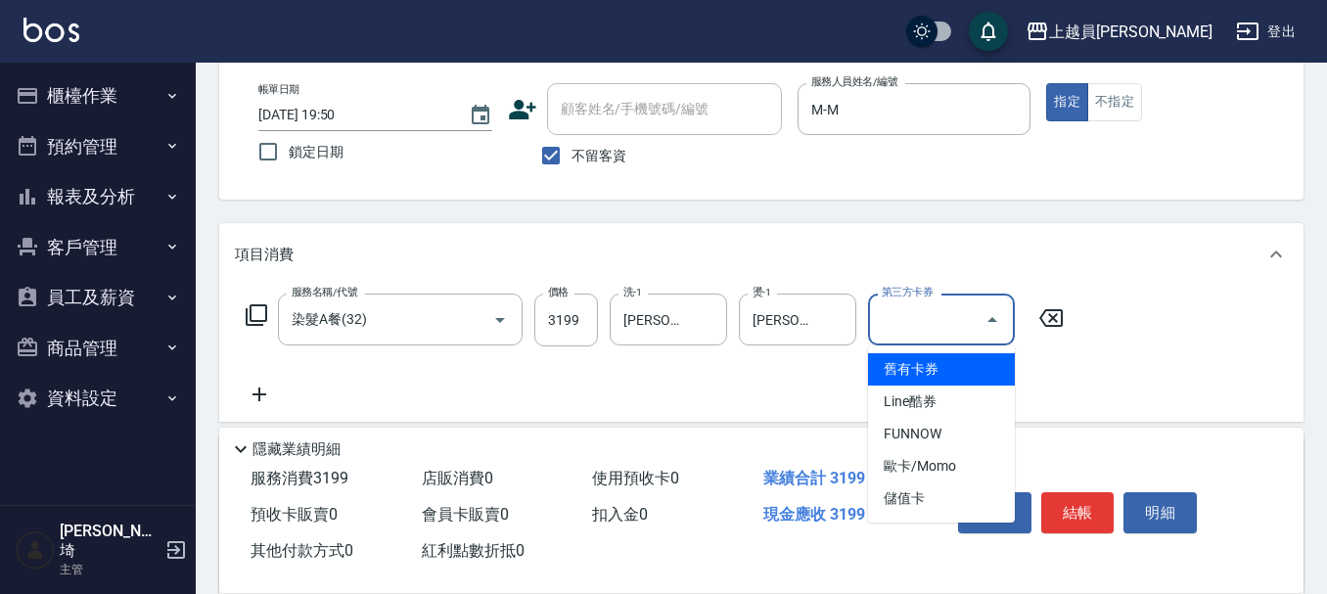
click at [1163, 267] on div "項目消費" at bounding box center [761, 254] width 1084 height 63
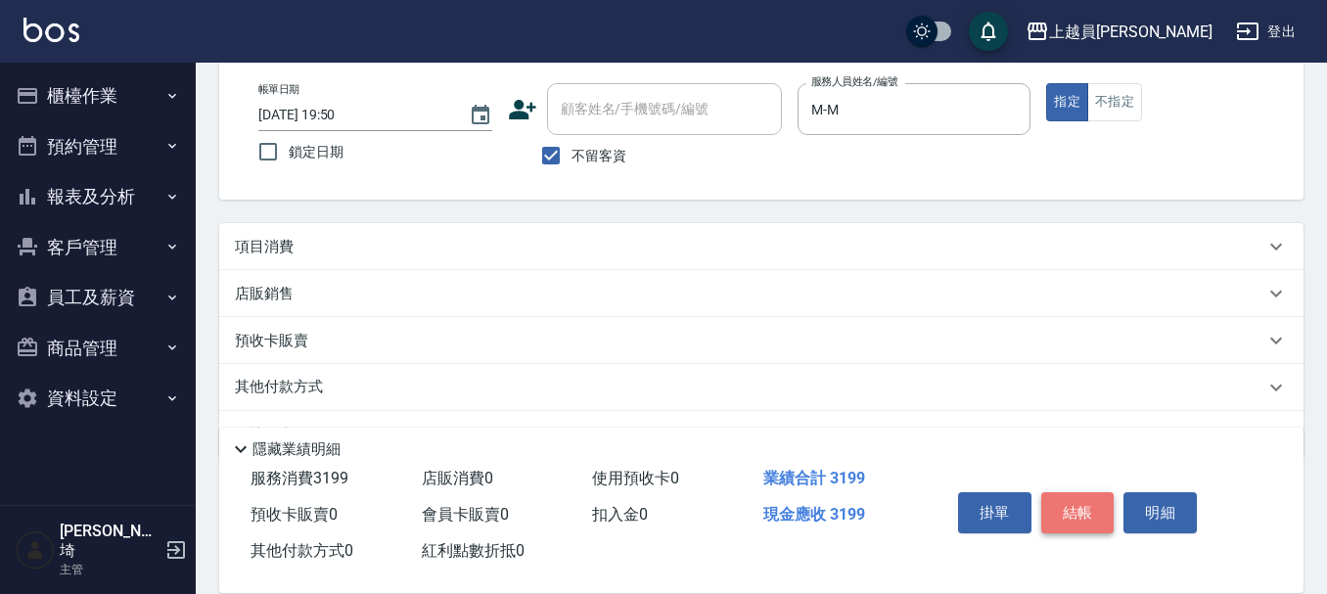
click at [1059, 504] on button "結帳" at bounding box center [1077, 512] width 73 height 41
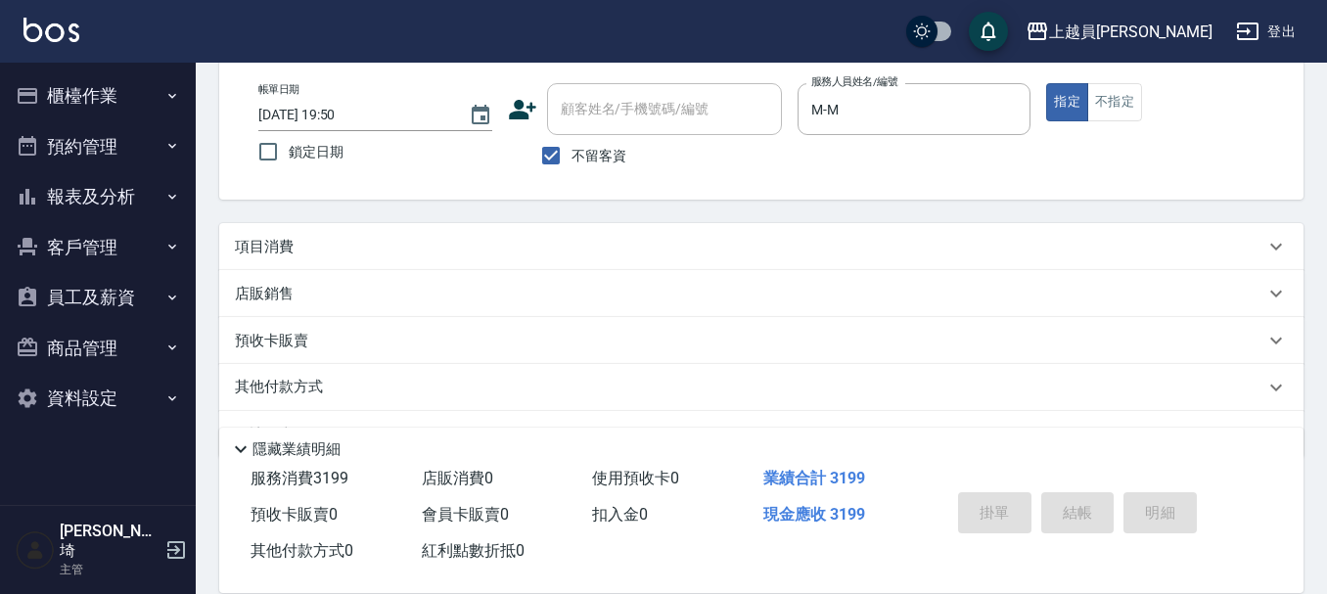
type input "[DATE] 19:51"
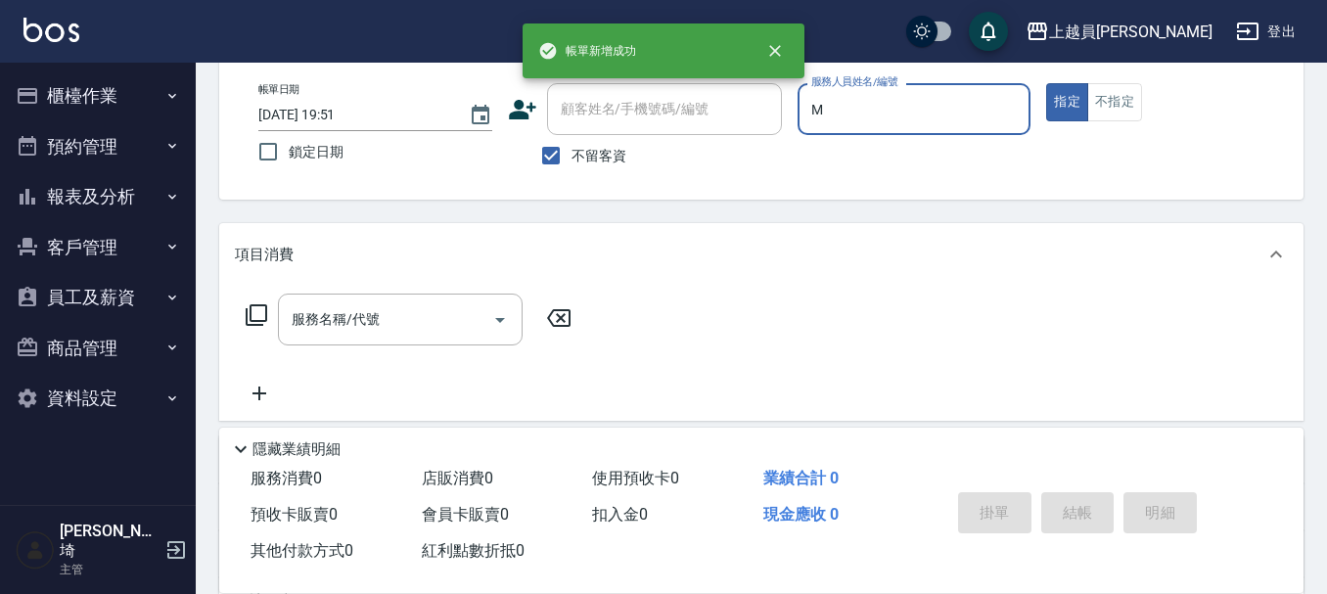
type input "M-M"
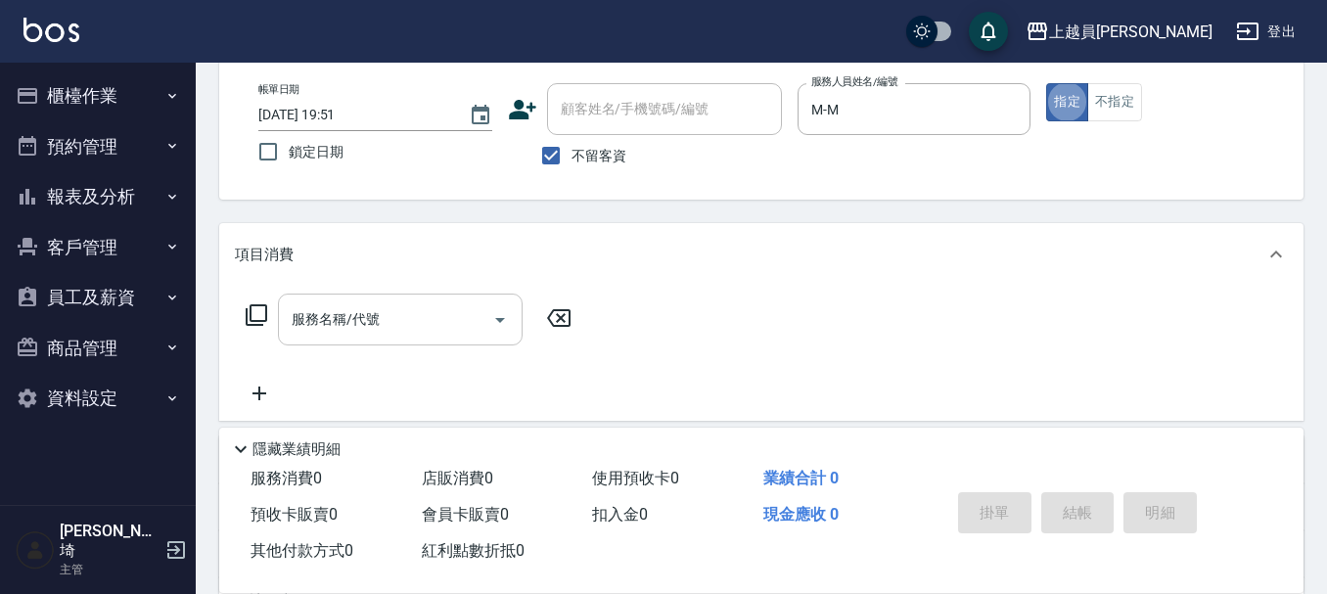
click at [390, 324] on input "服務名稱/代號" at bounding box center [386, 319] width 198 height 34
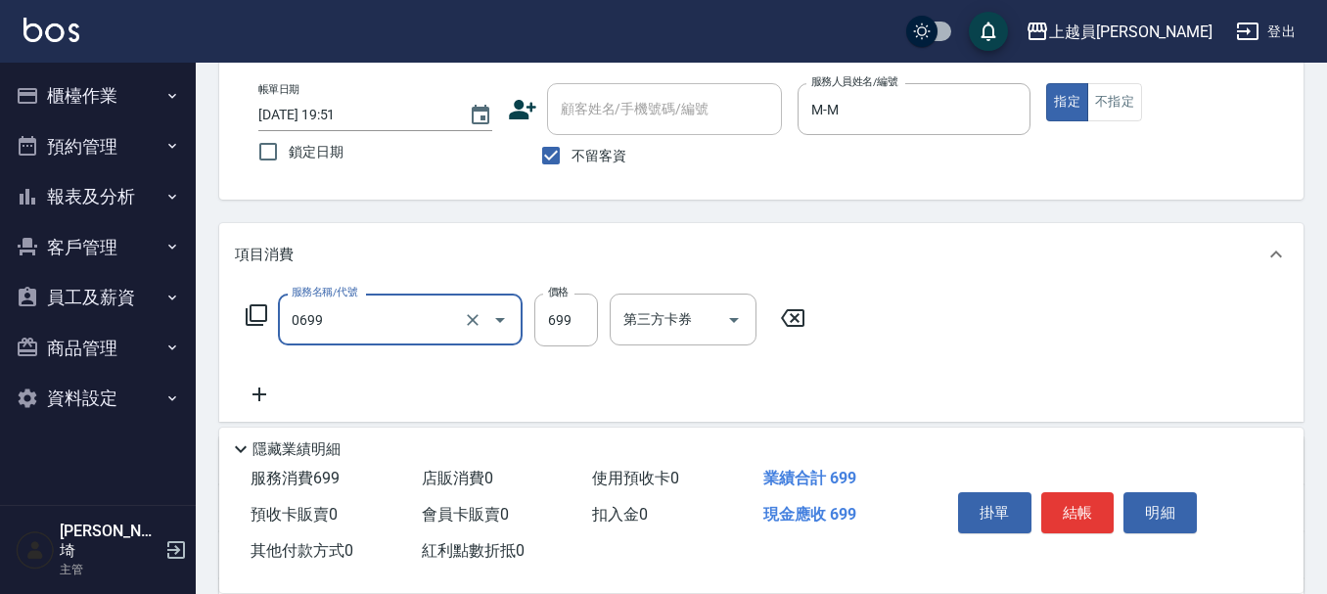
type input "精油洗髮(0699)"
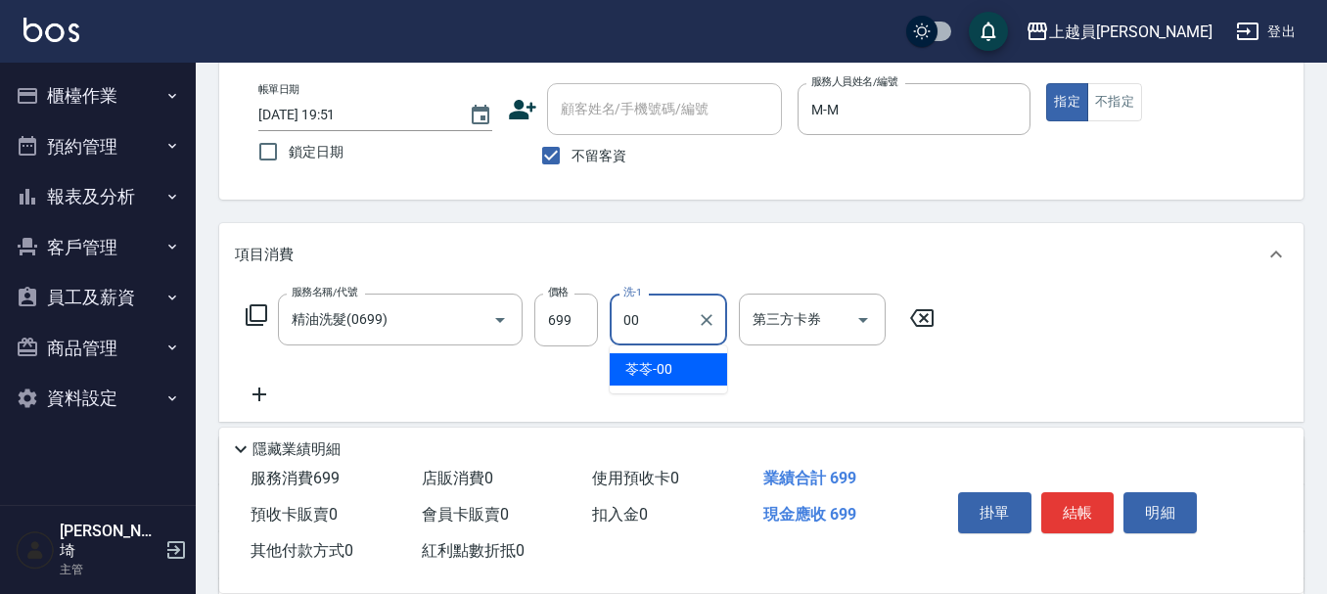
type input "苓苓-00"
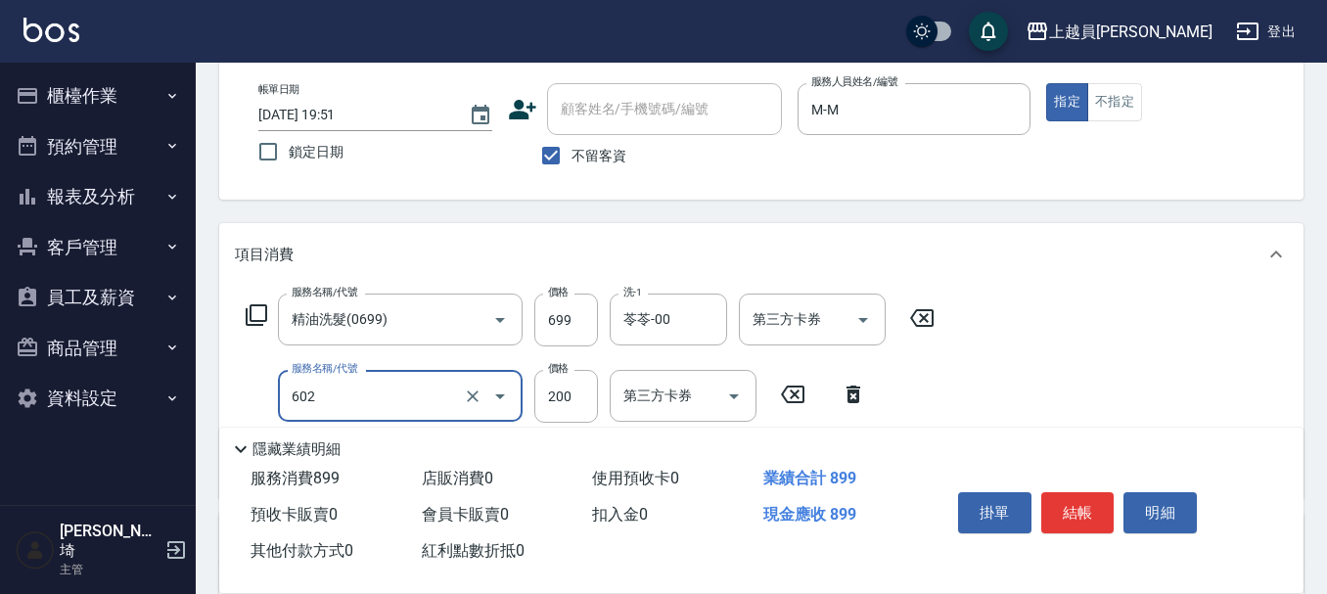
type input "一般洗髮(602)"
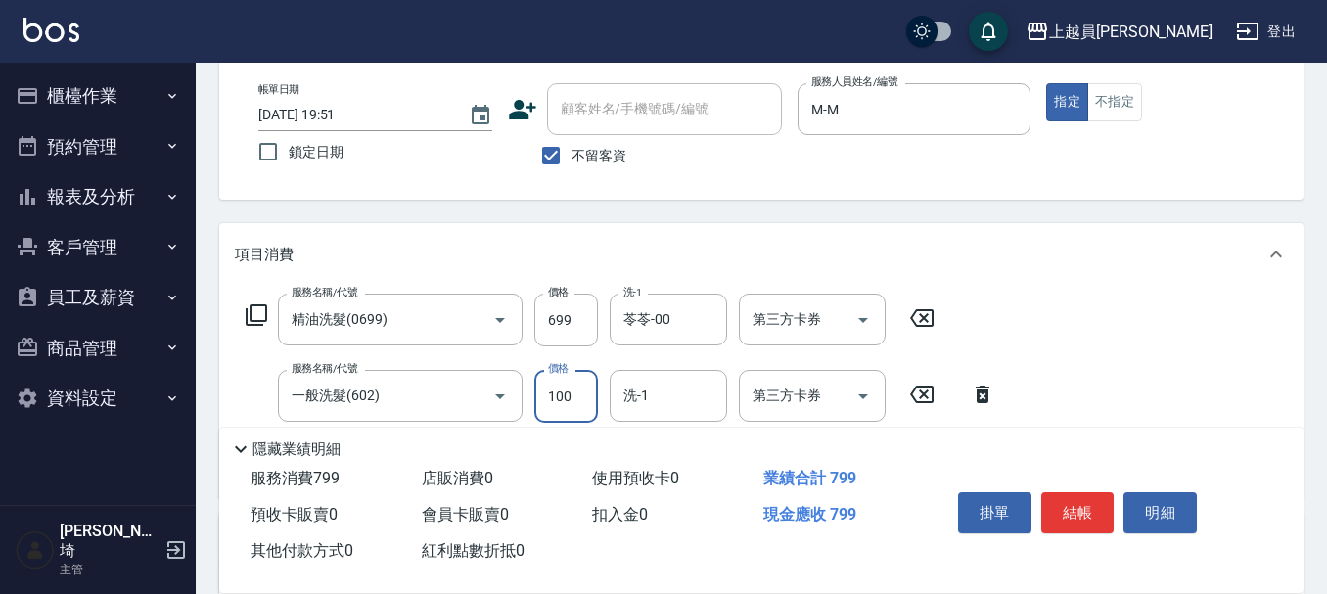
type input "100"
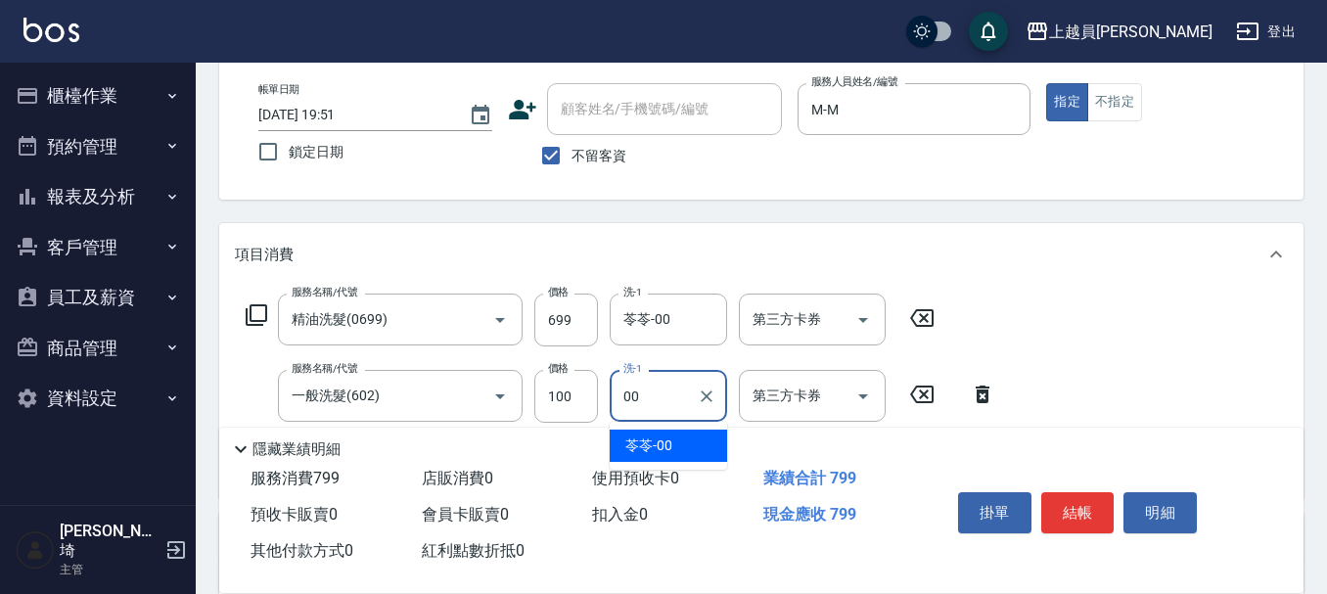
type input "苓苓-00"
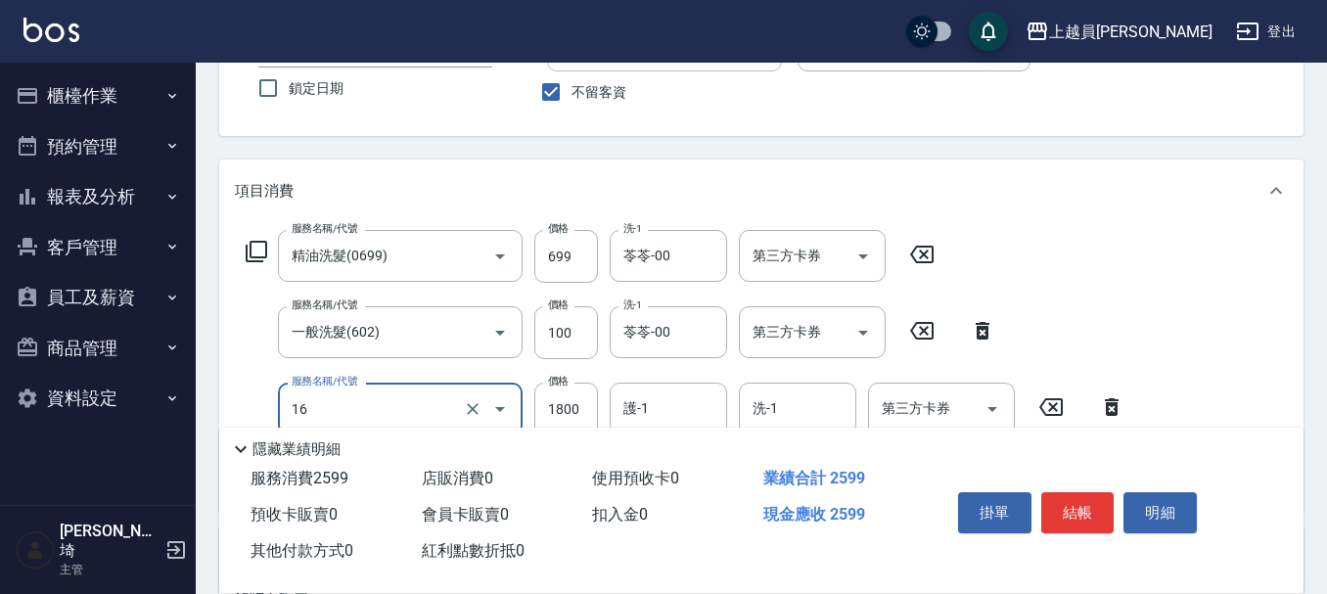
scroll to position [196, 0]
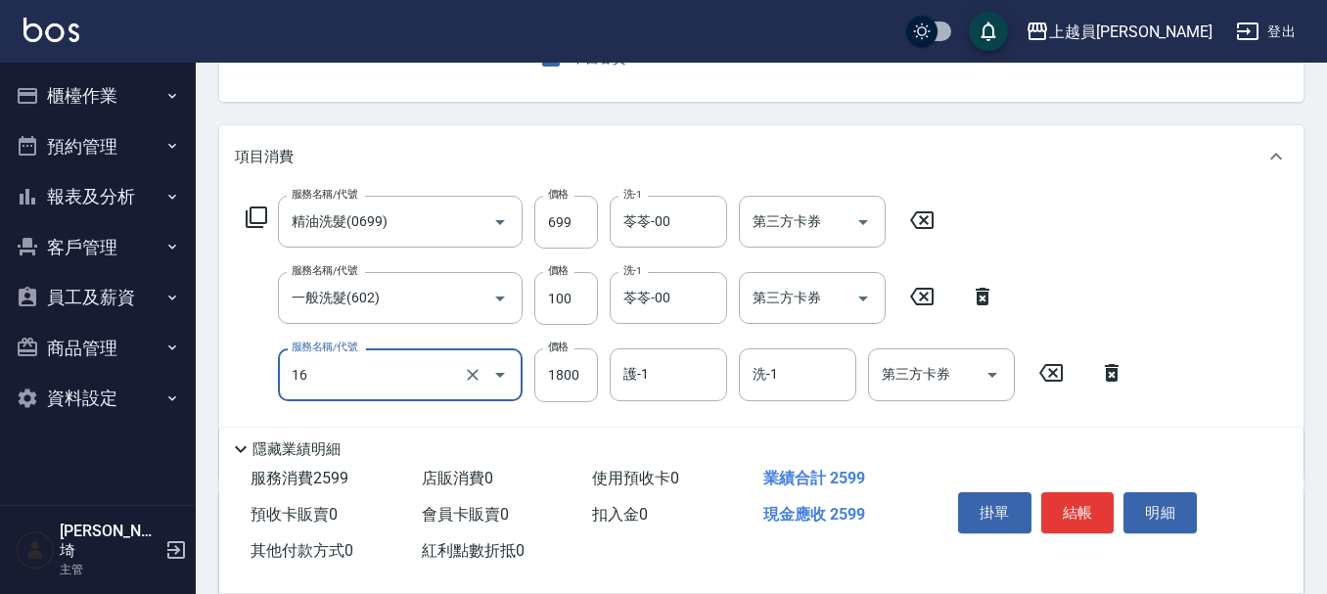
type input "鏡面護髮(16)"
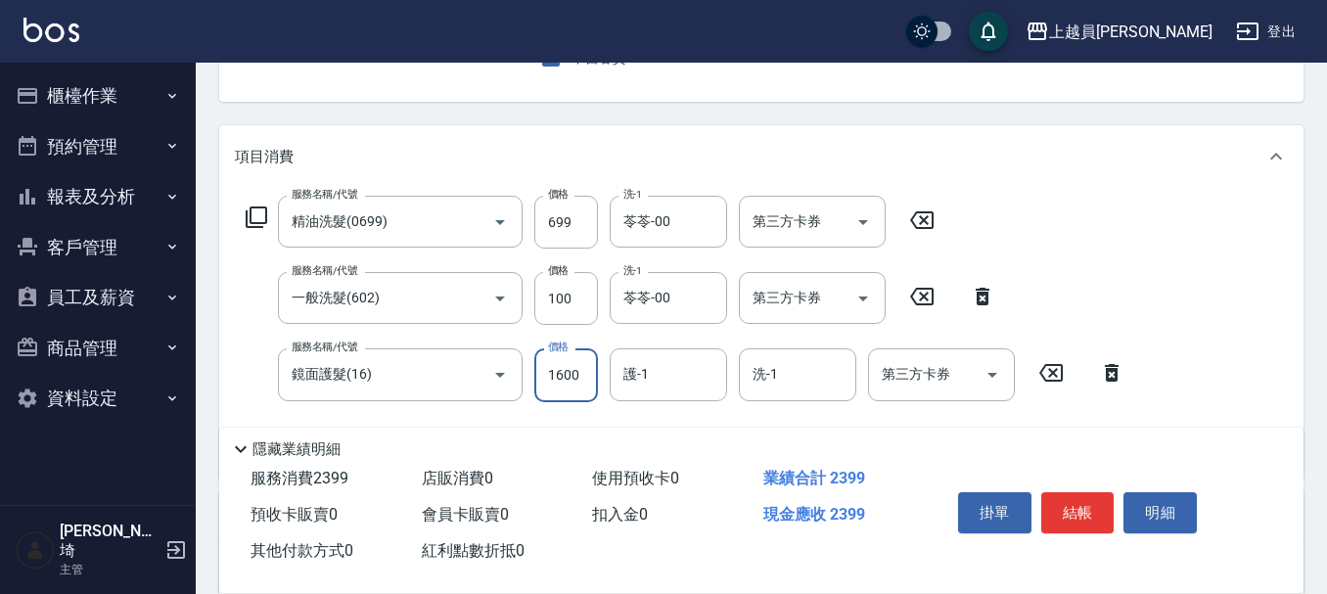
type input "1600"
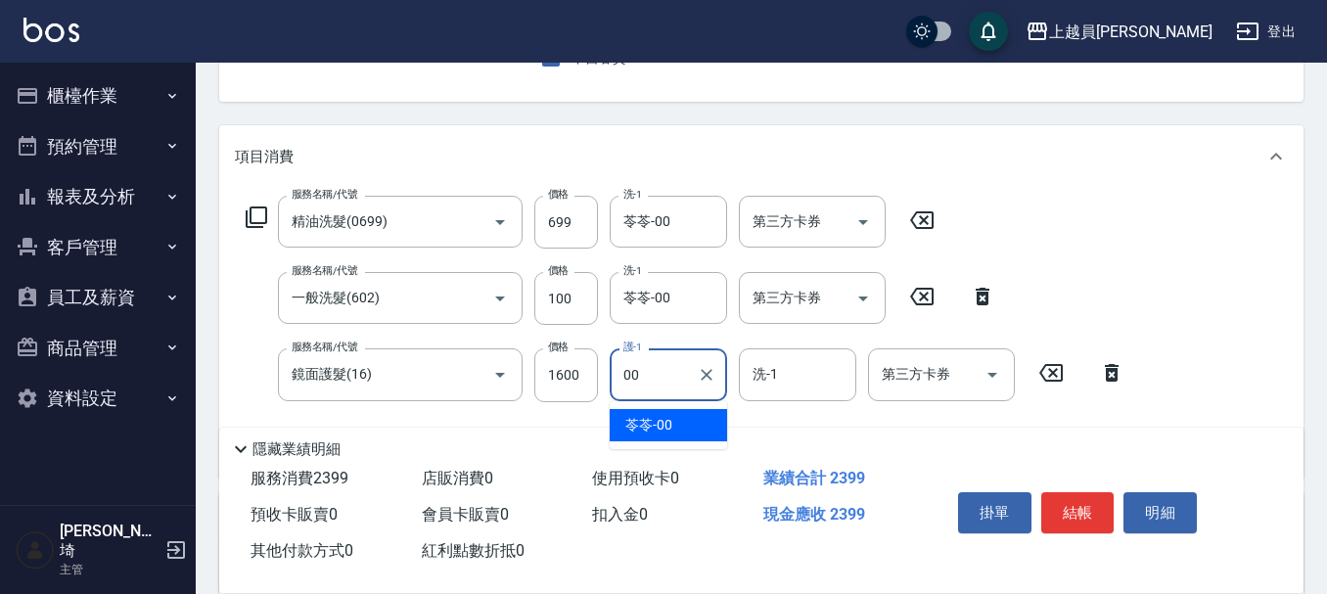
type input "苓苓-00"
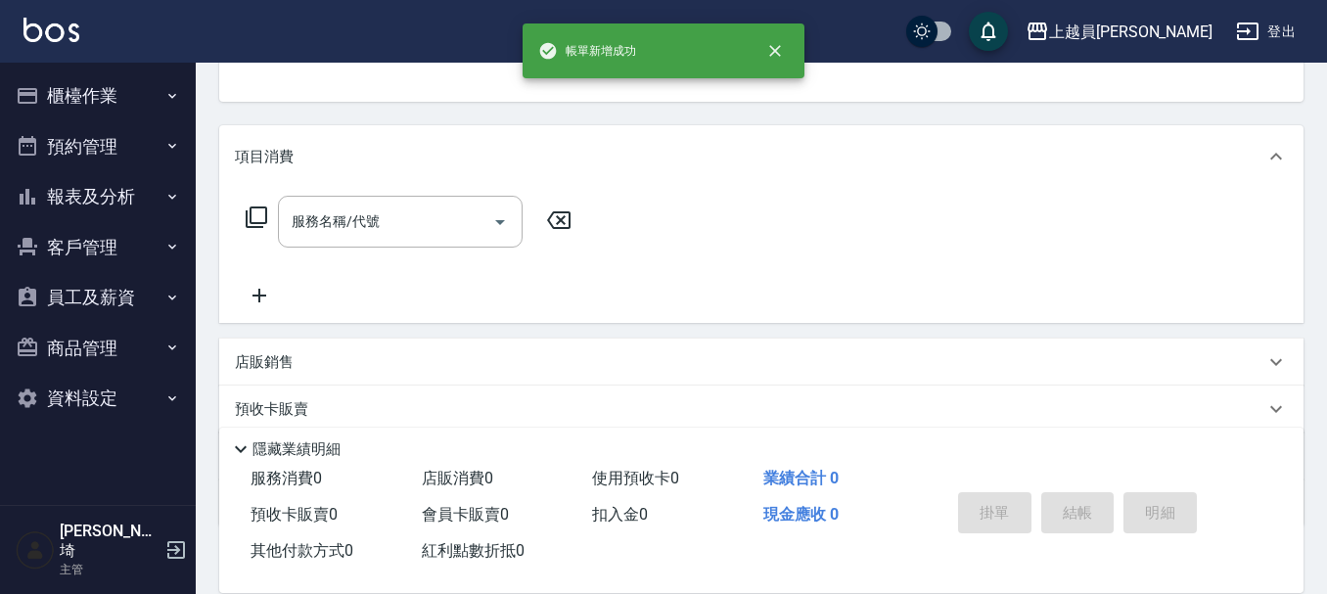
scroll to position [190, 0]
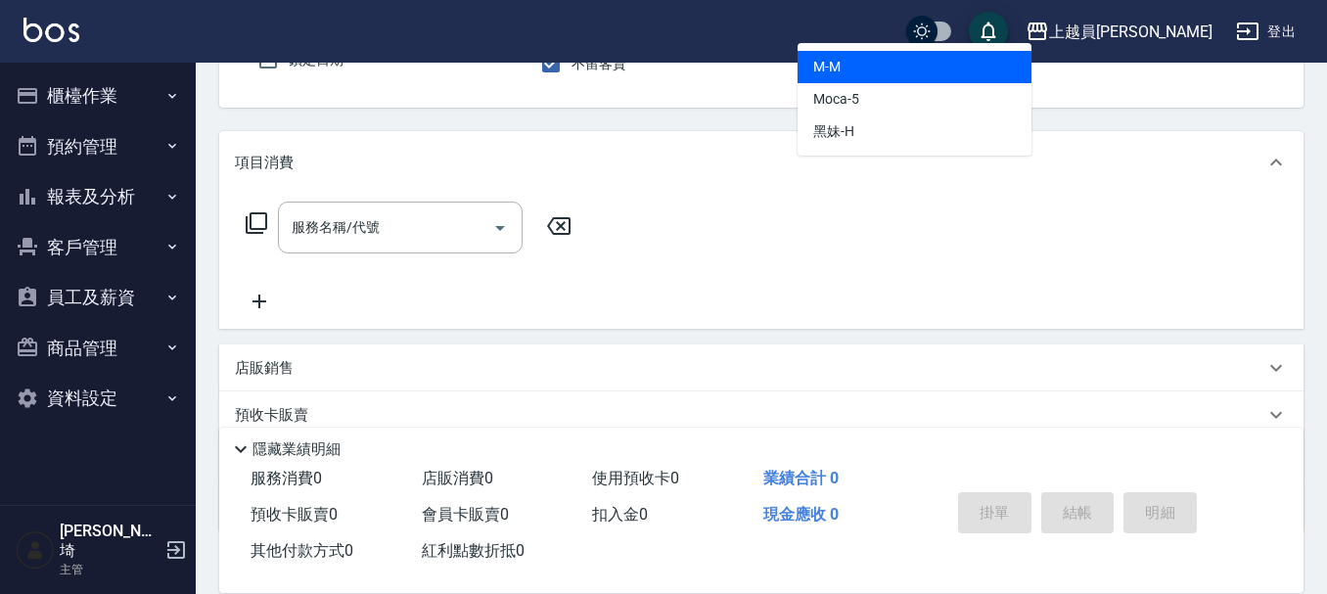
type input "M-M"
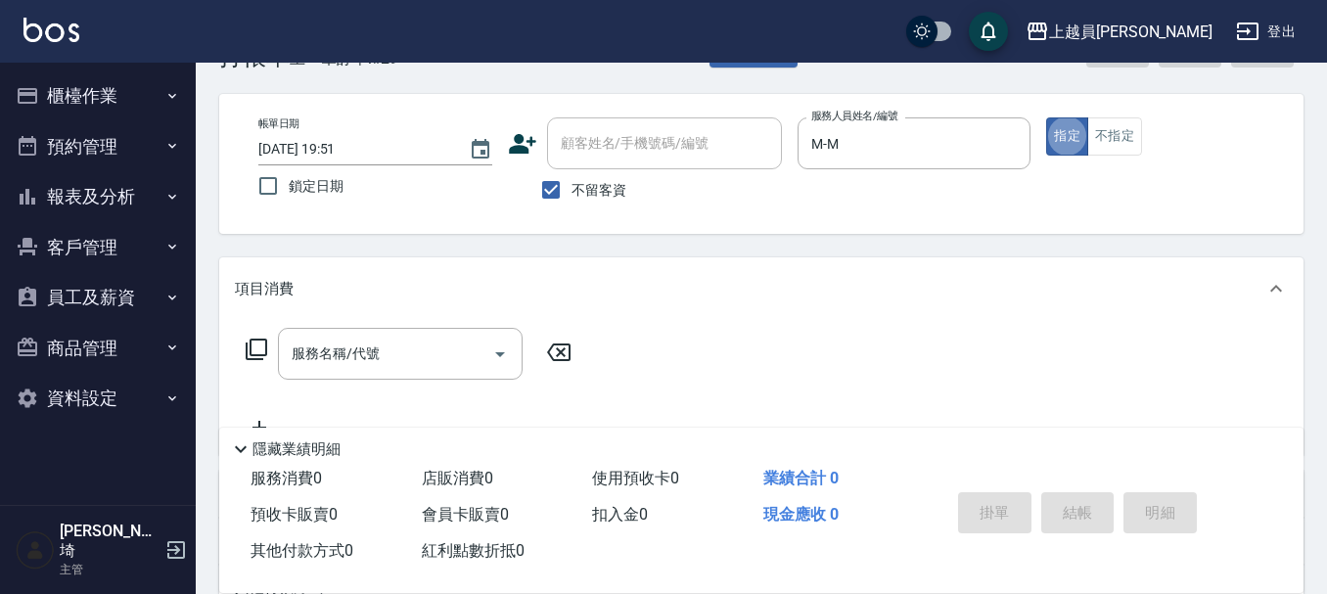
scroll to position [98, 0]
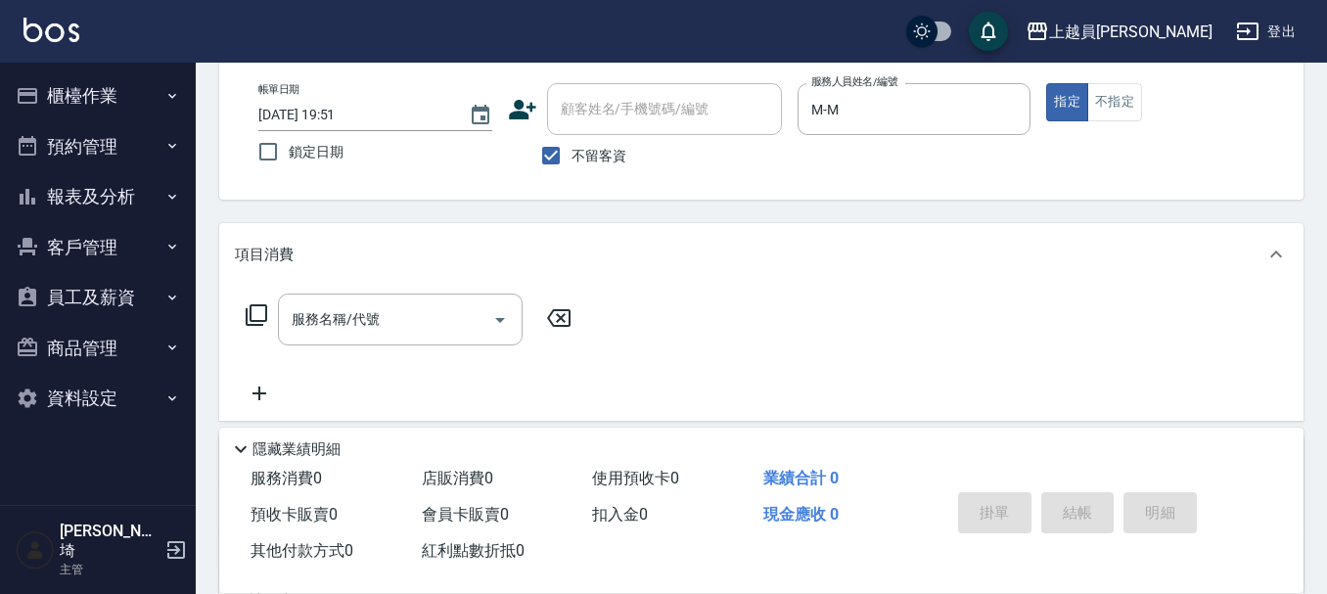
click at [382, 287] on div "服務名稱/代號 服務名稱/代號" at bounding box center [761, 353] width 1084 height 135
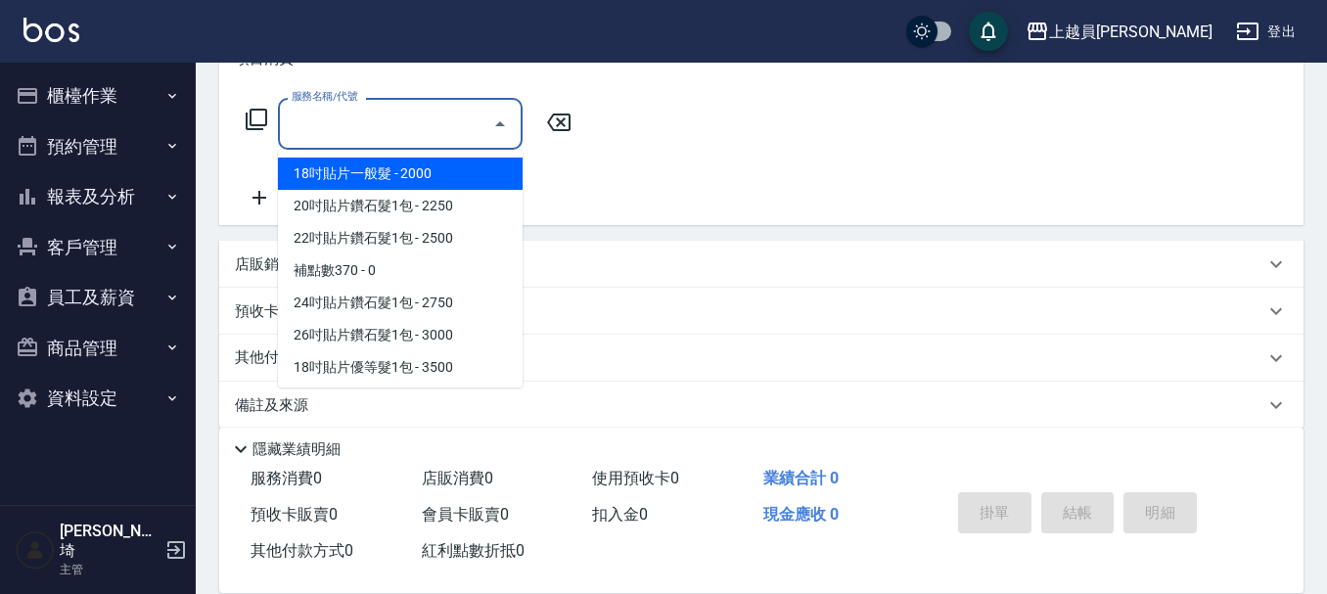
click at [443, 138] on input "服務名稱/代號" at bounding box center [386, 124] width 198 height 34
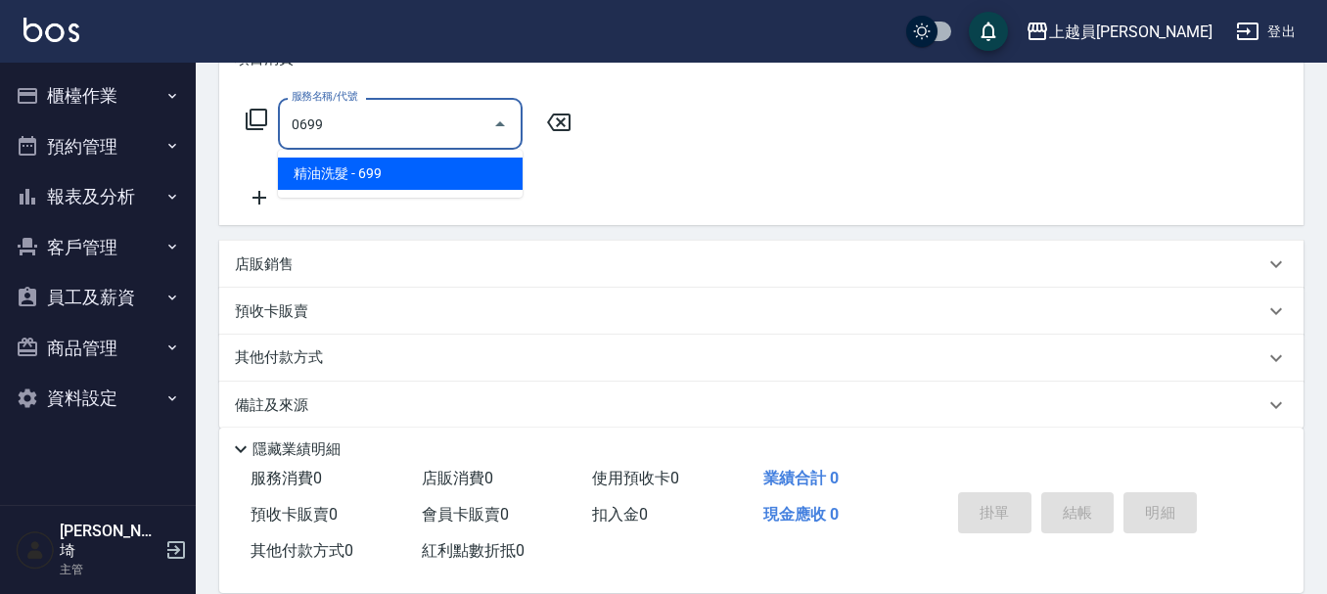
type input "精油洗髮(0699)"
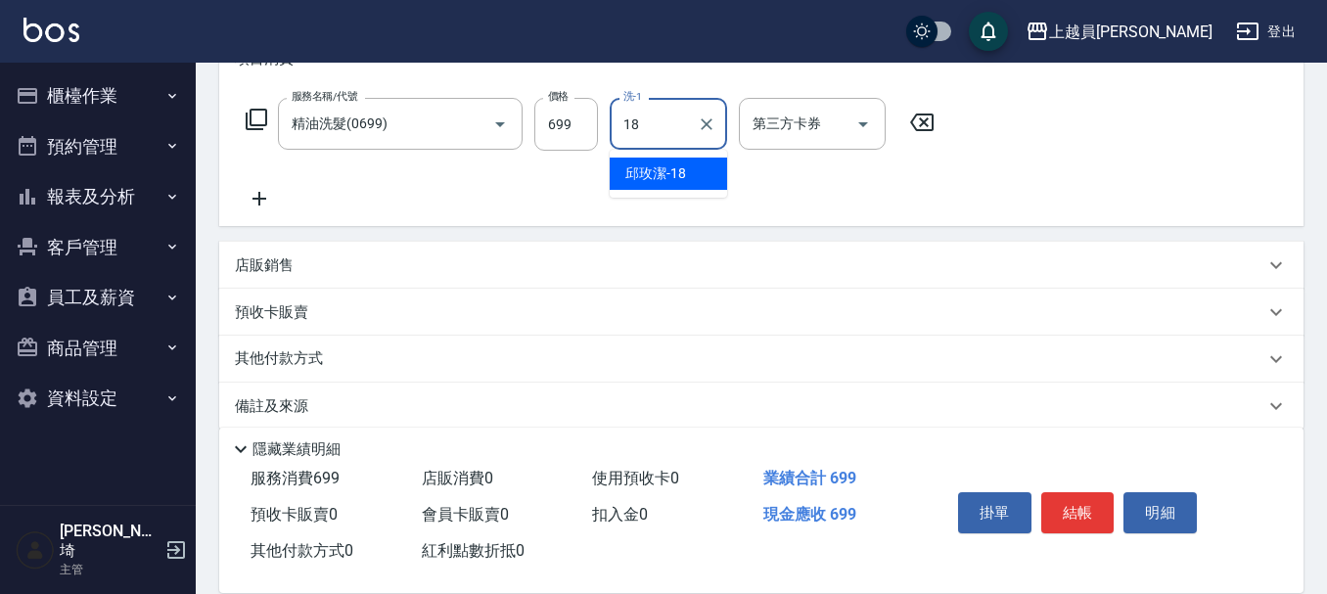
type input "[PERSON_NAME]-18"
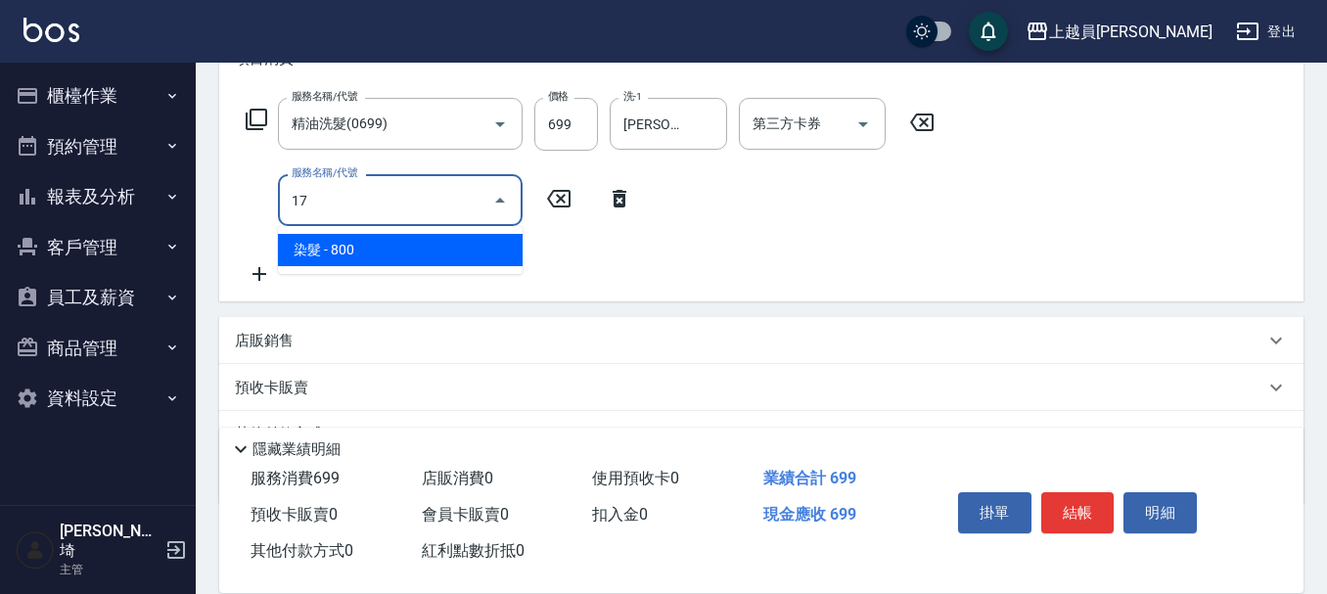
type input "染髮(17)"
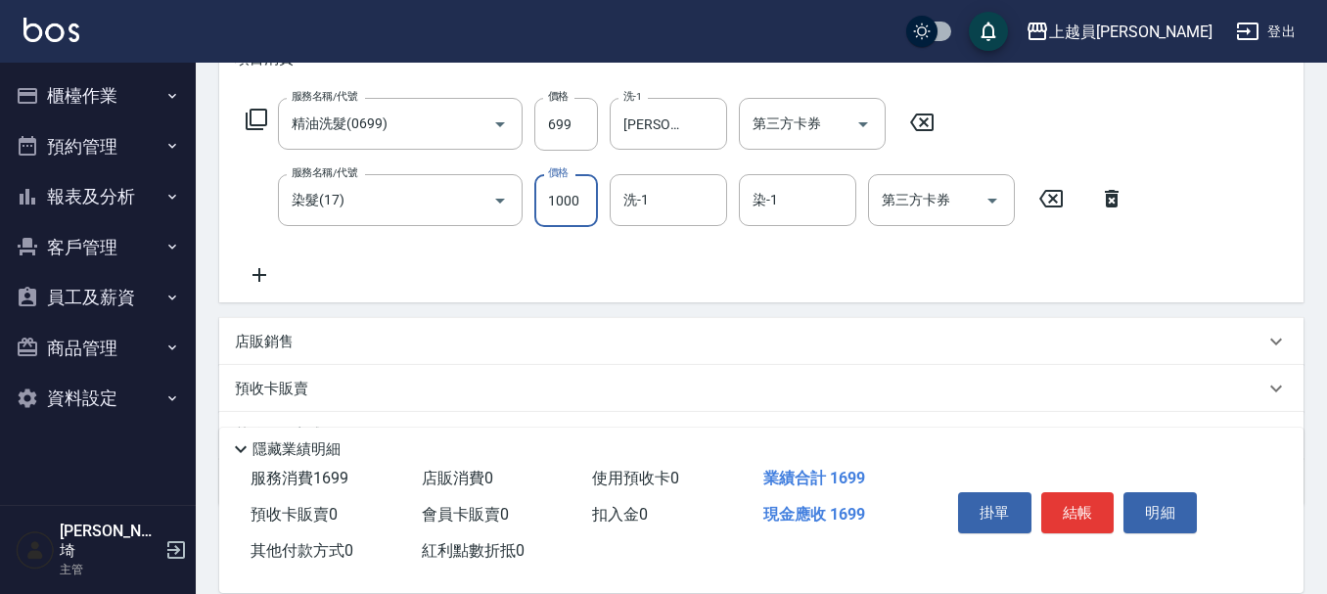
type input "1000"
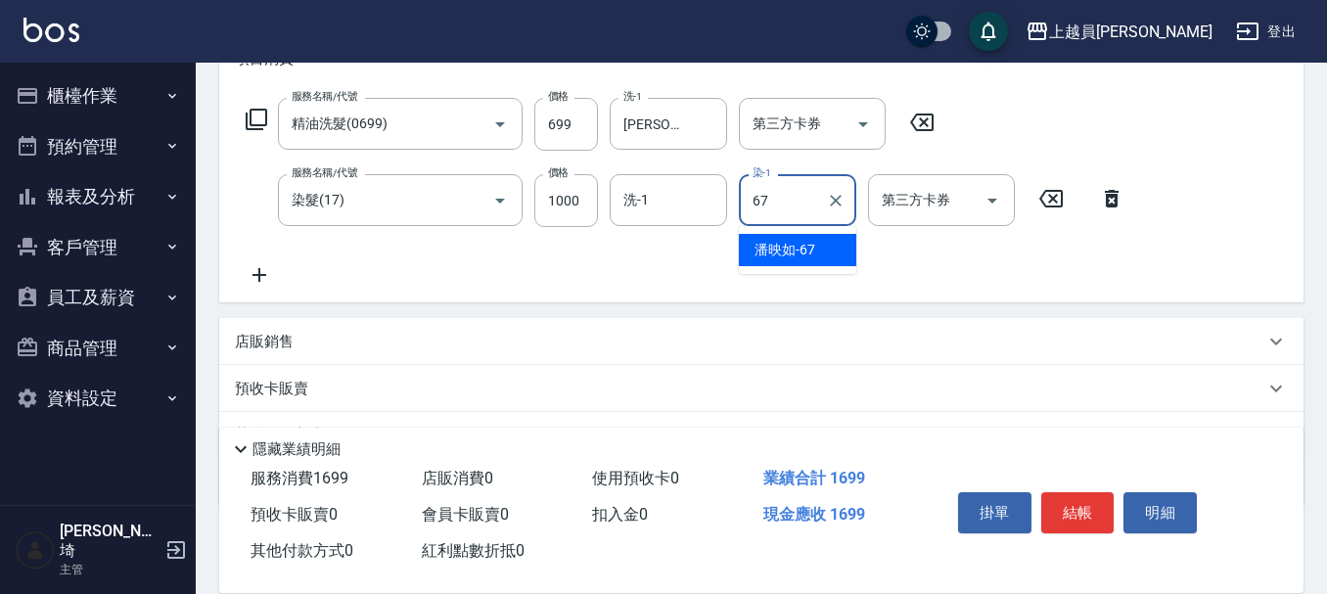
type input "[PERSON_NAME]-67"
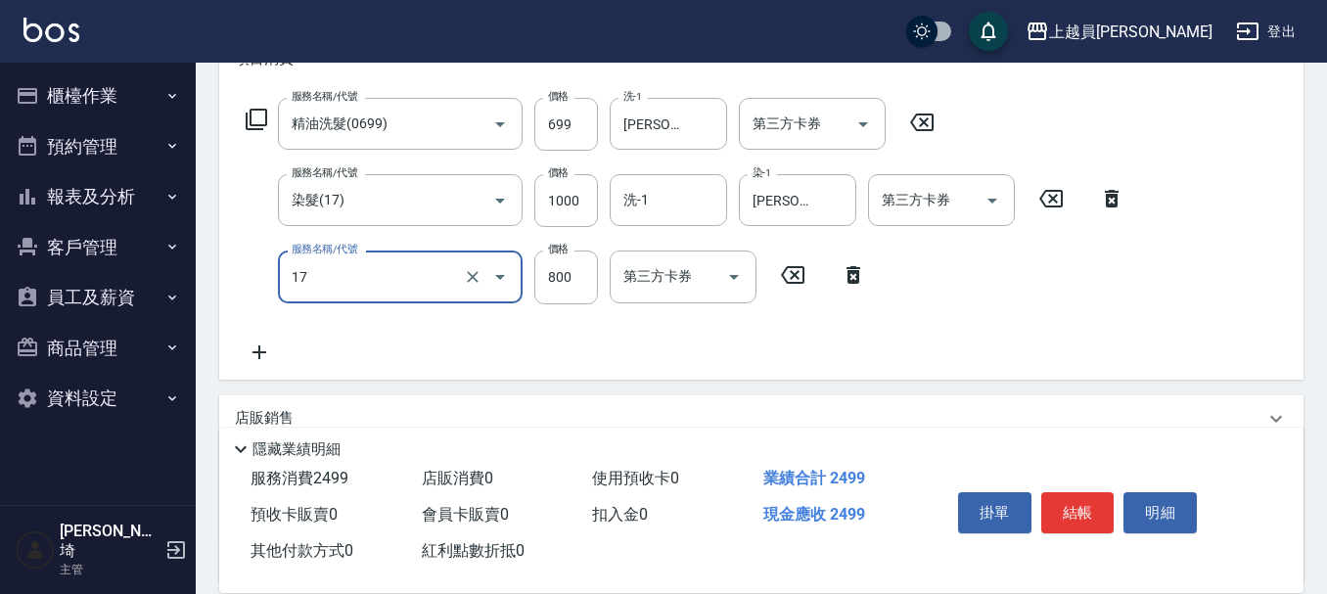
type input "染髮(17)"
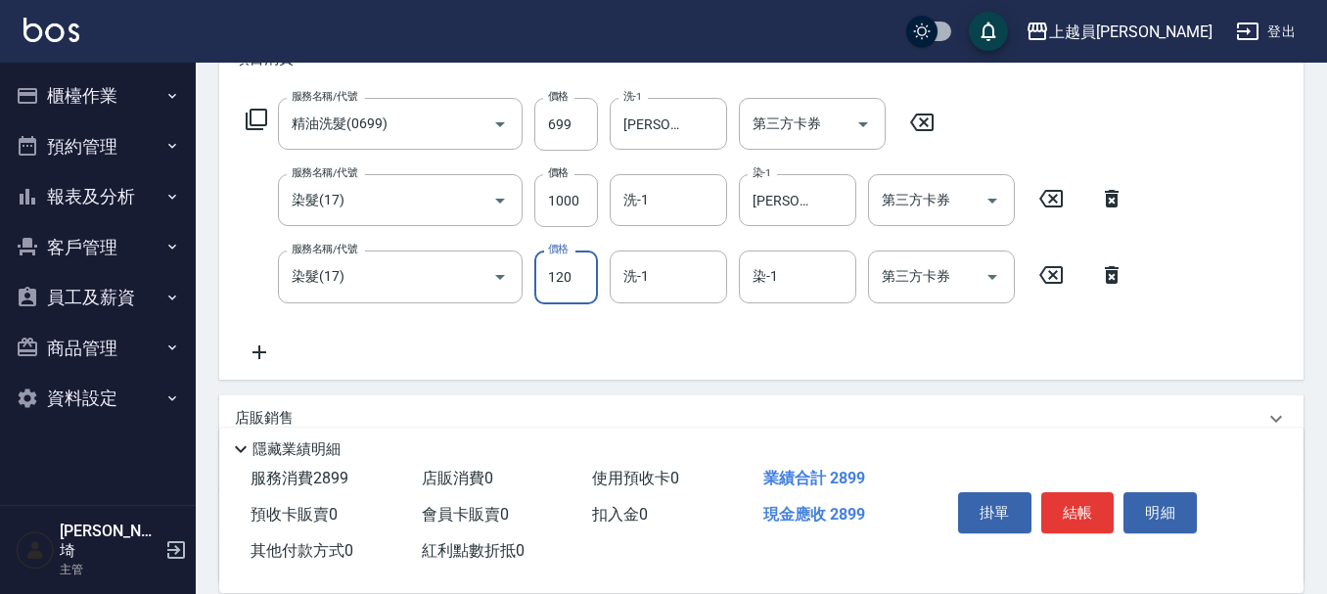
scroll to position [0, 0]
type input "1000"
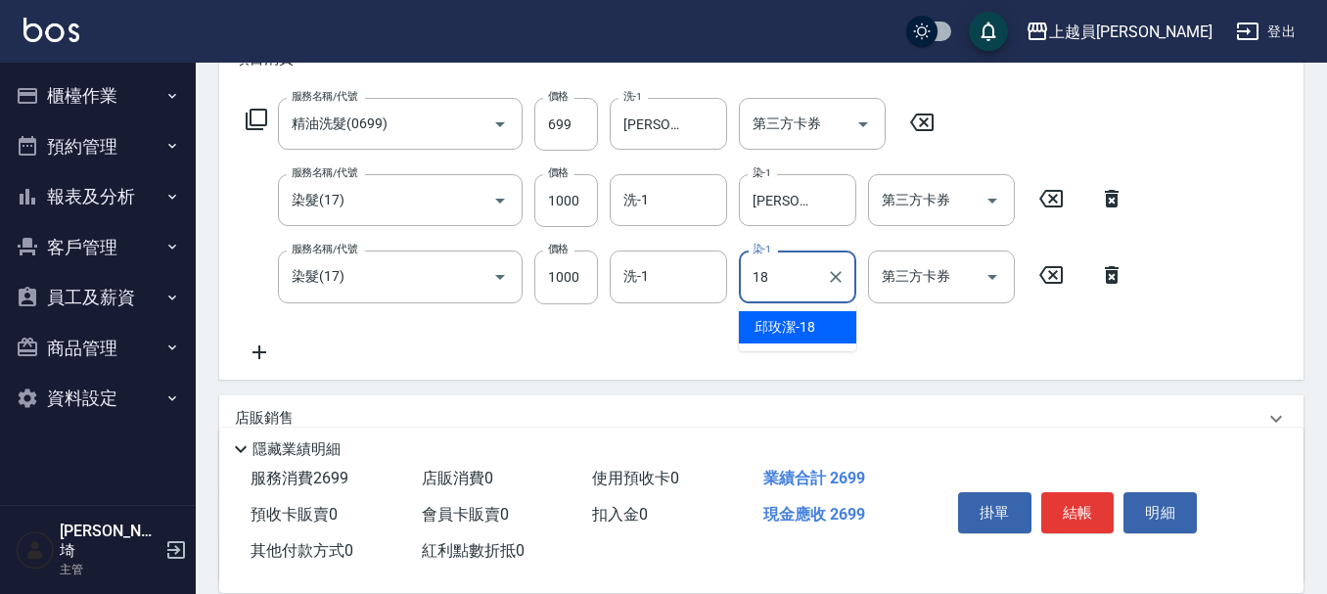
type input "[PERSON_NAME]-18"
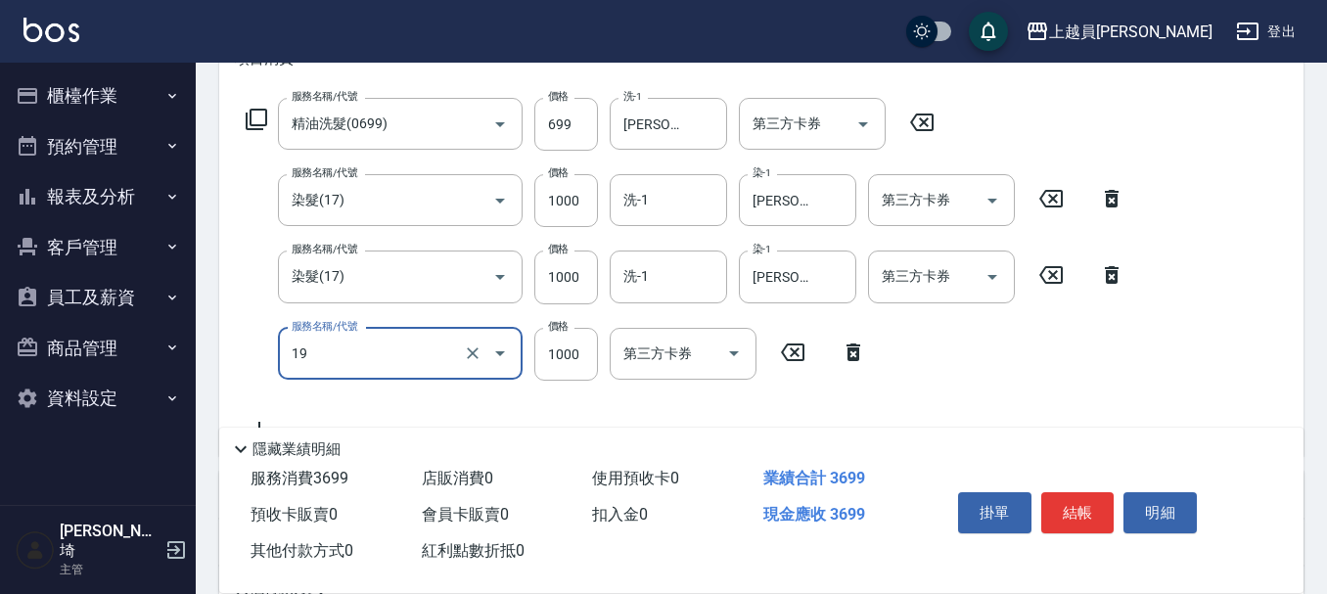
type input "一般燙髮(19)"
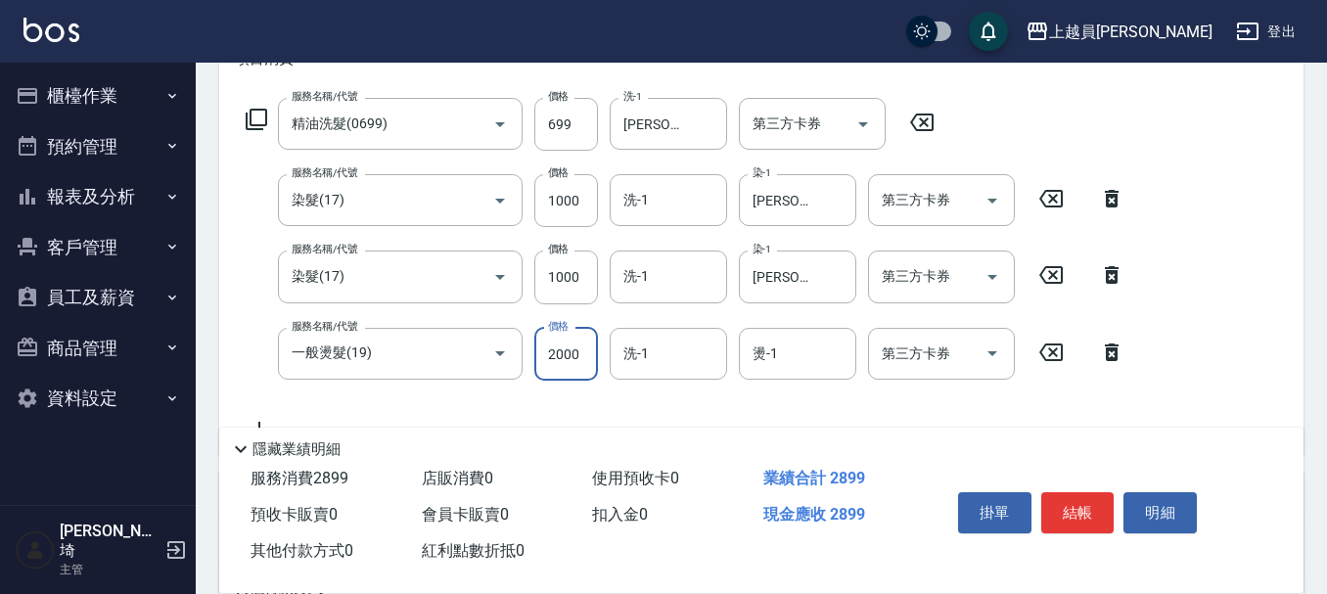
type input "2000"
type input "[PERSON_NAME]-67"
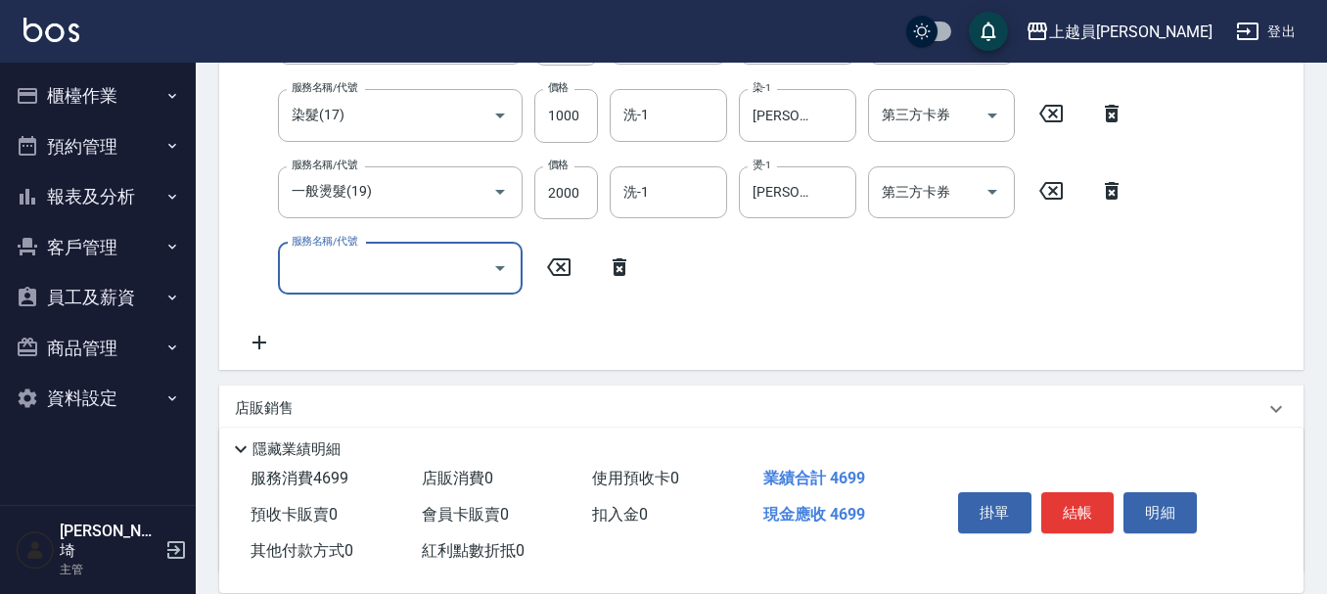
scroll to position [489, 0]
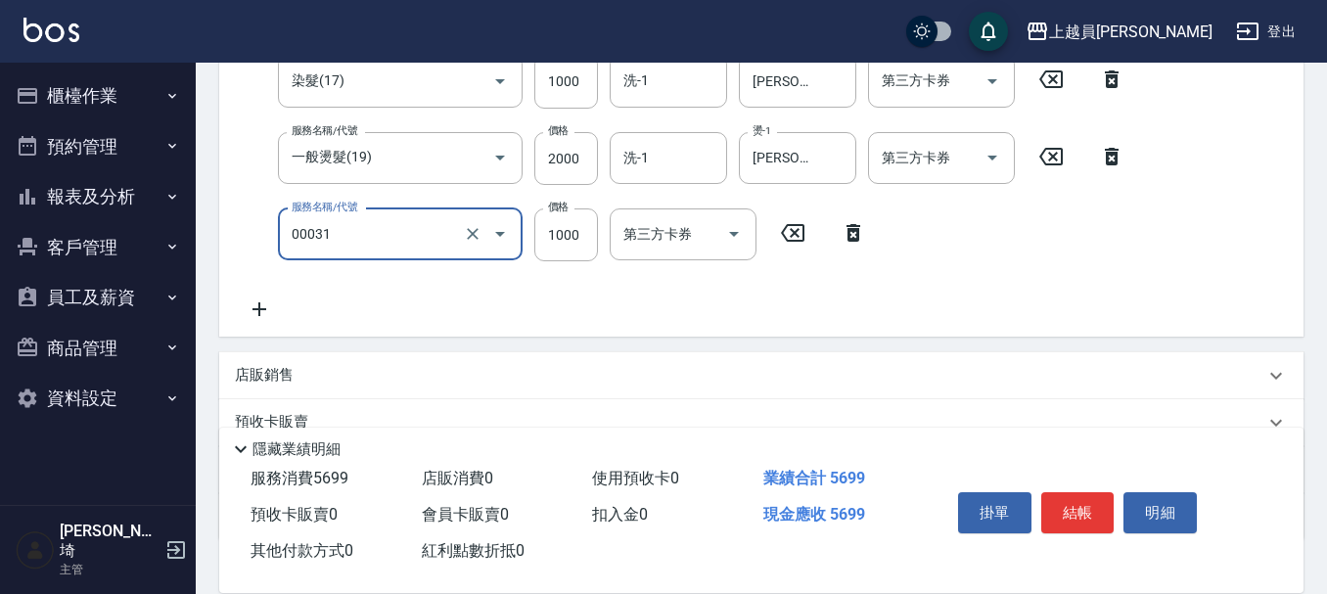
type input "單卸髮片(00031)"
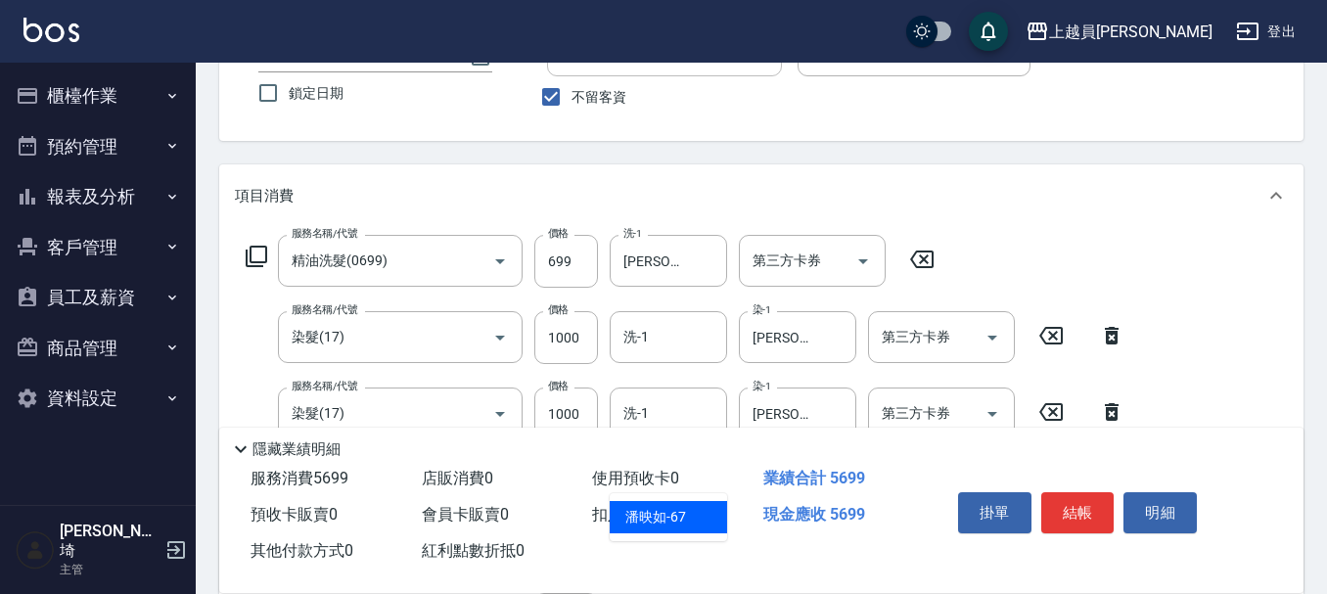
type input "[PERSON_NAME]-67"
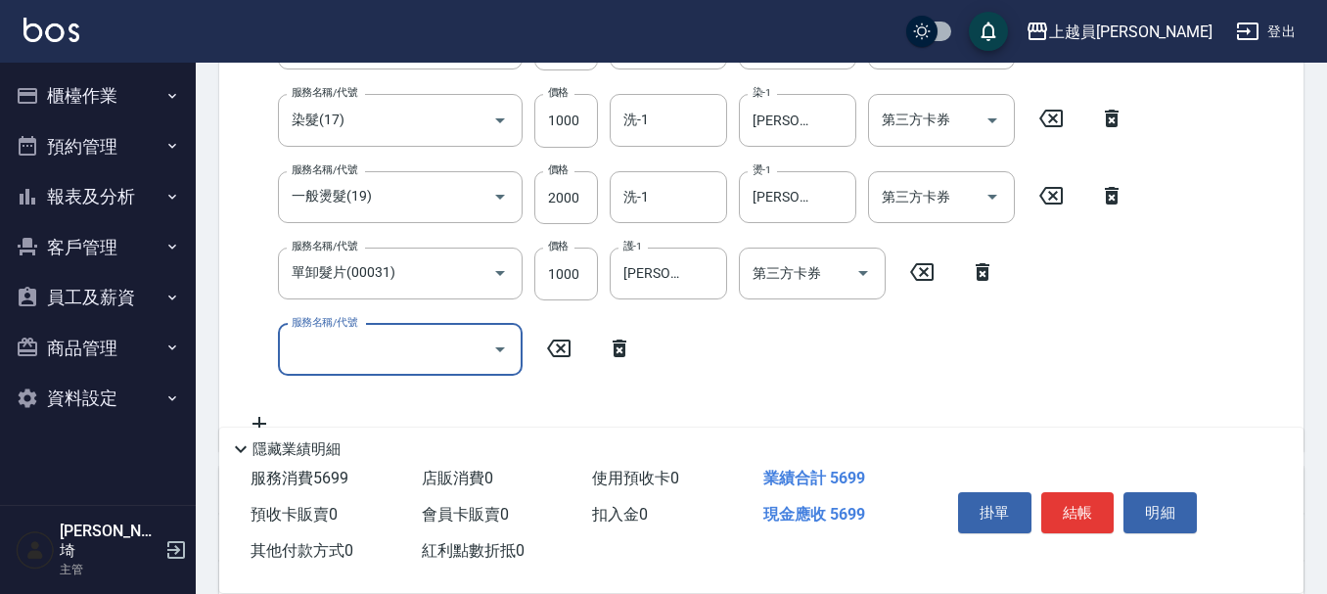
scroll to position [503, 0]
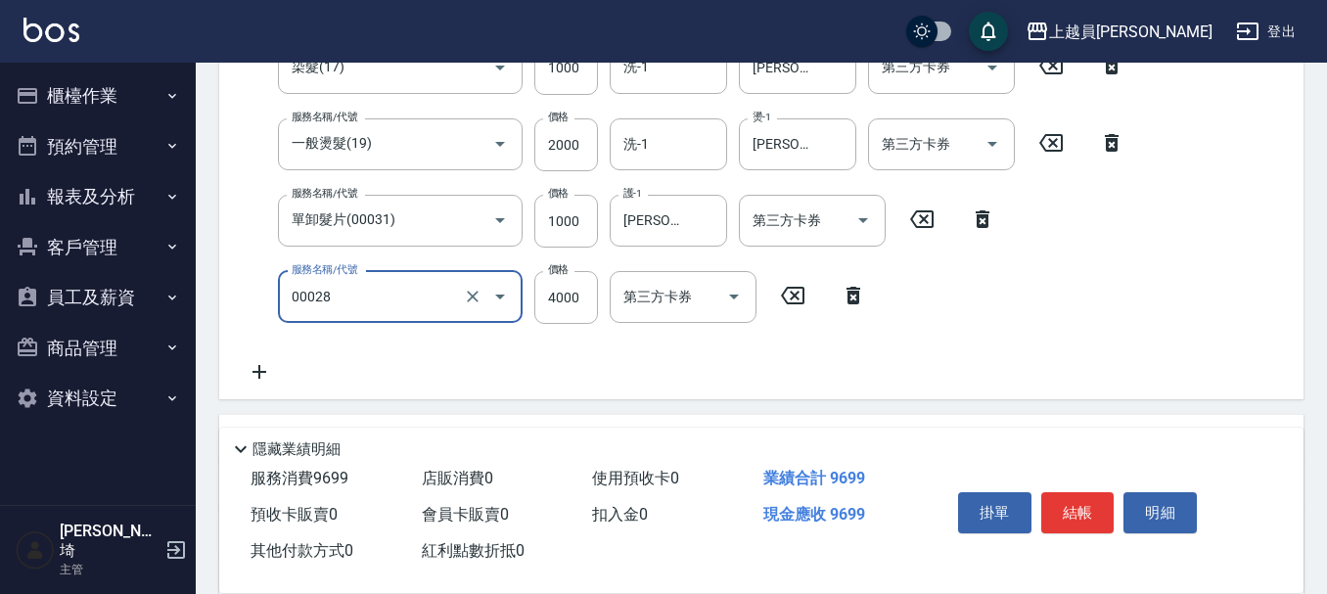
type input "槍式重整(00028)"
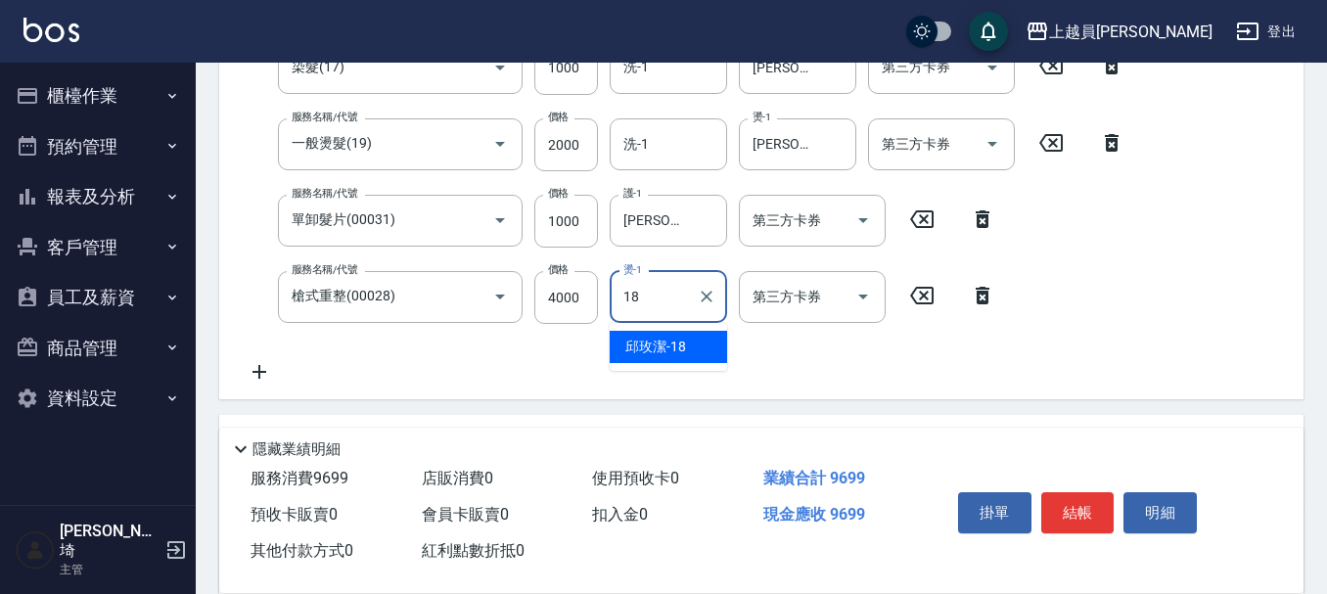
type input "[PERSON_NAME]-18"
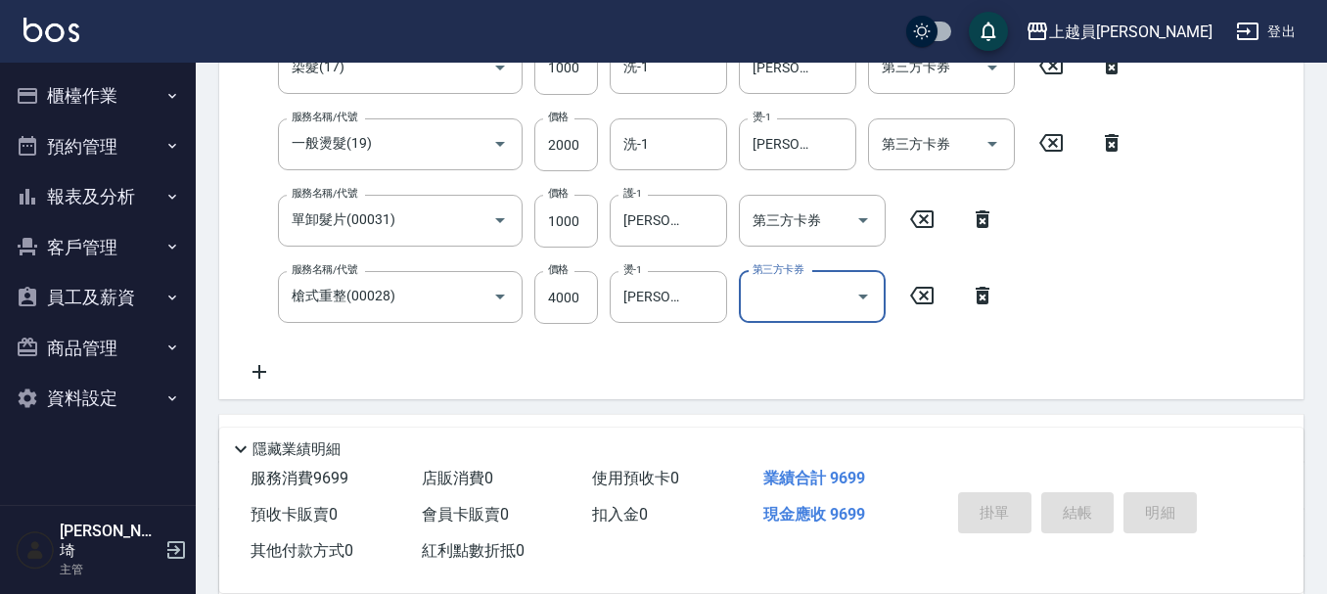
type input "[DATE] 19:52"
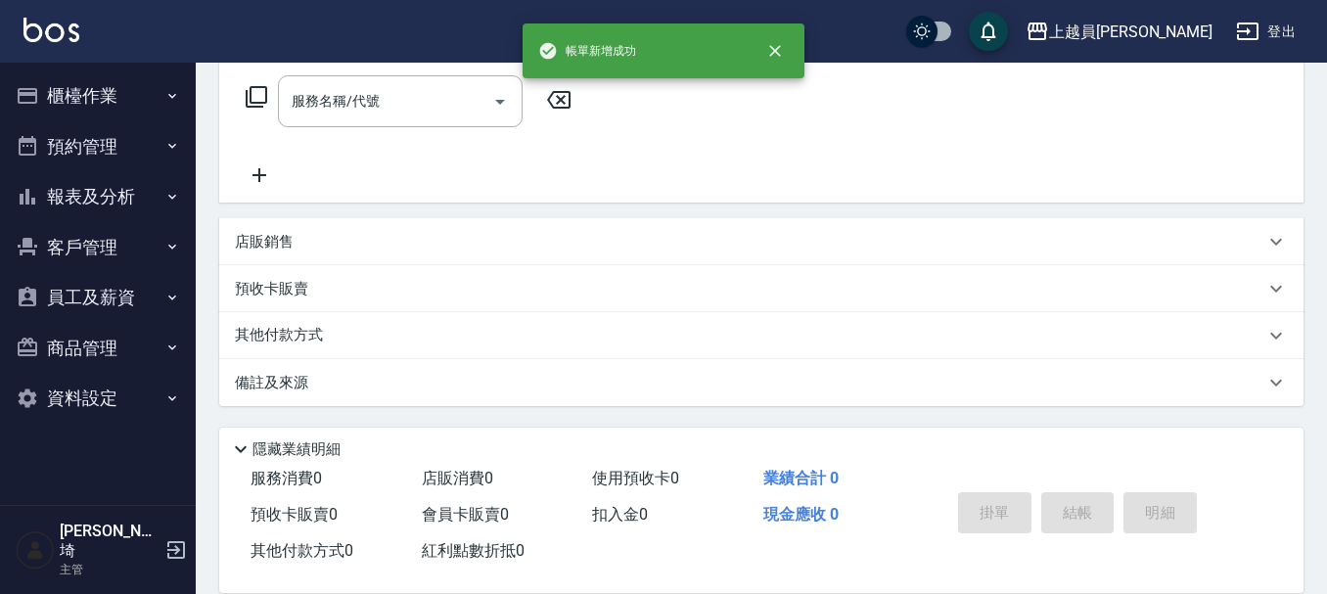
scroll to position [0, 0]
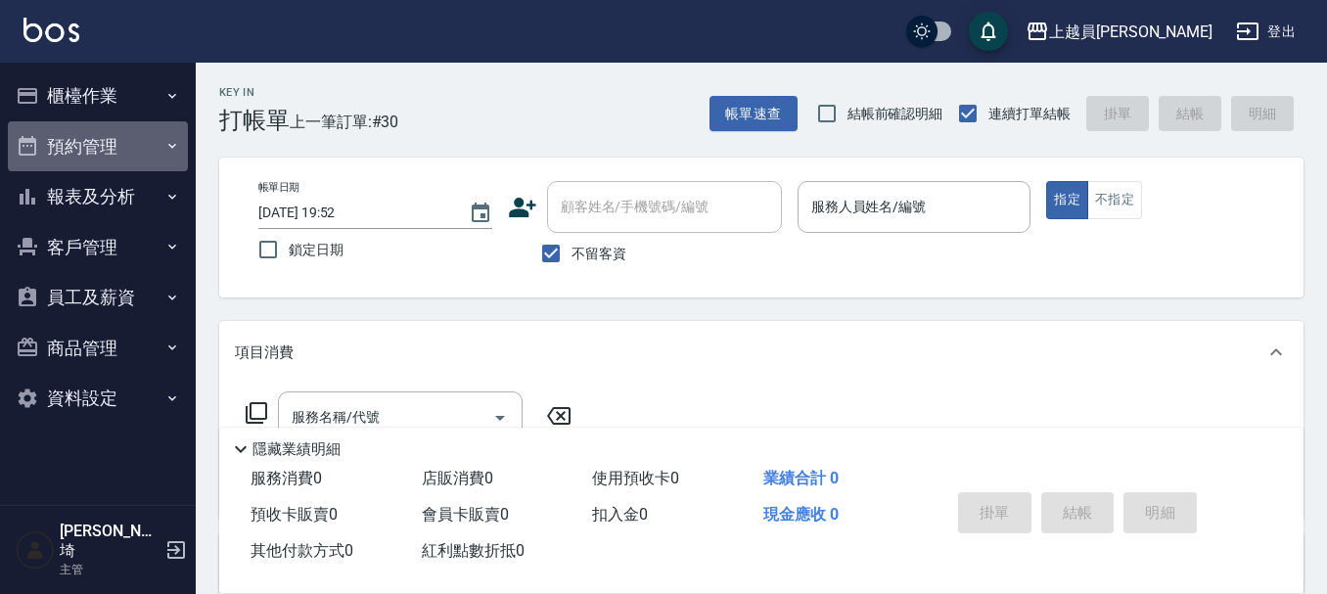
click at [112, 158] on button "預約管理" at bounding box center [98, 146] width 180 height 51
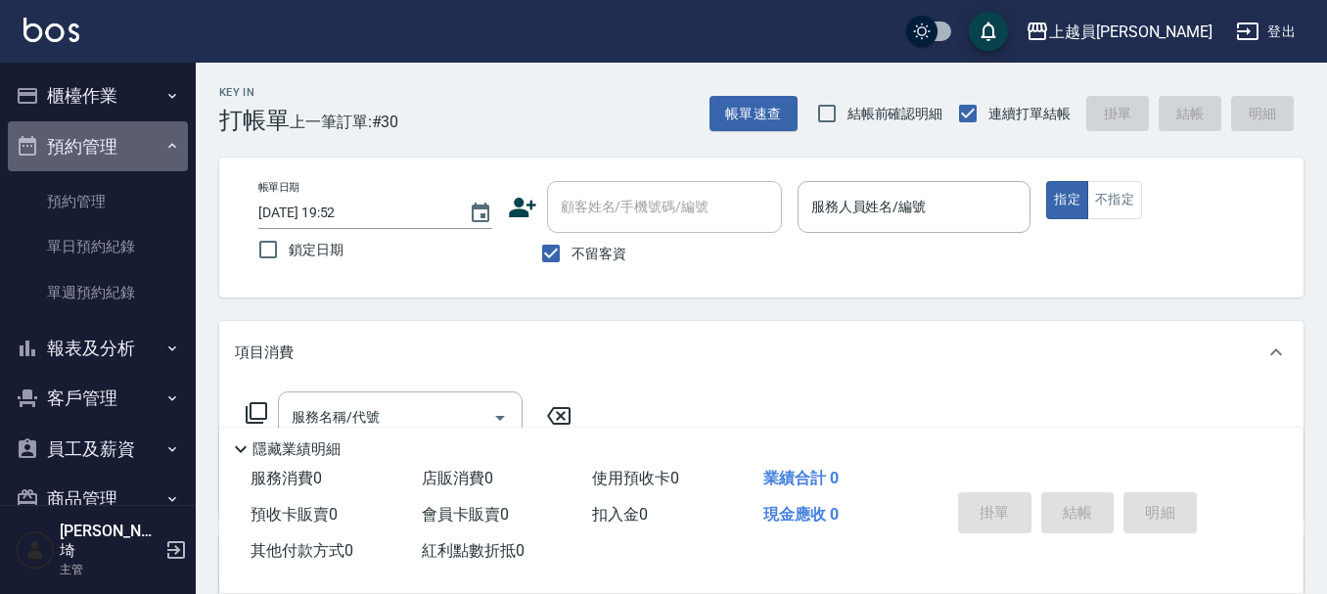
click at [150, 153] on button "預約管理" at bounding box center [98, 146] width 180 height 51
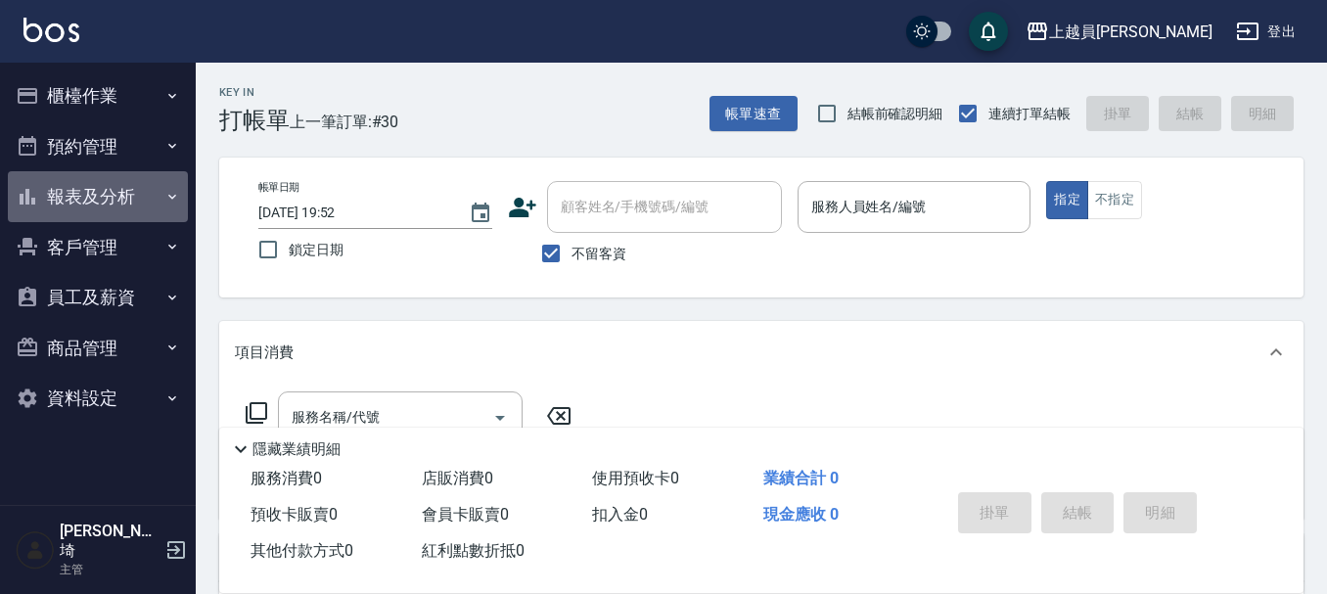
click at [131, 204] on button "報表及分析" at bounding box center [98, 196] width 180 height 51
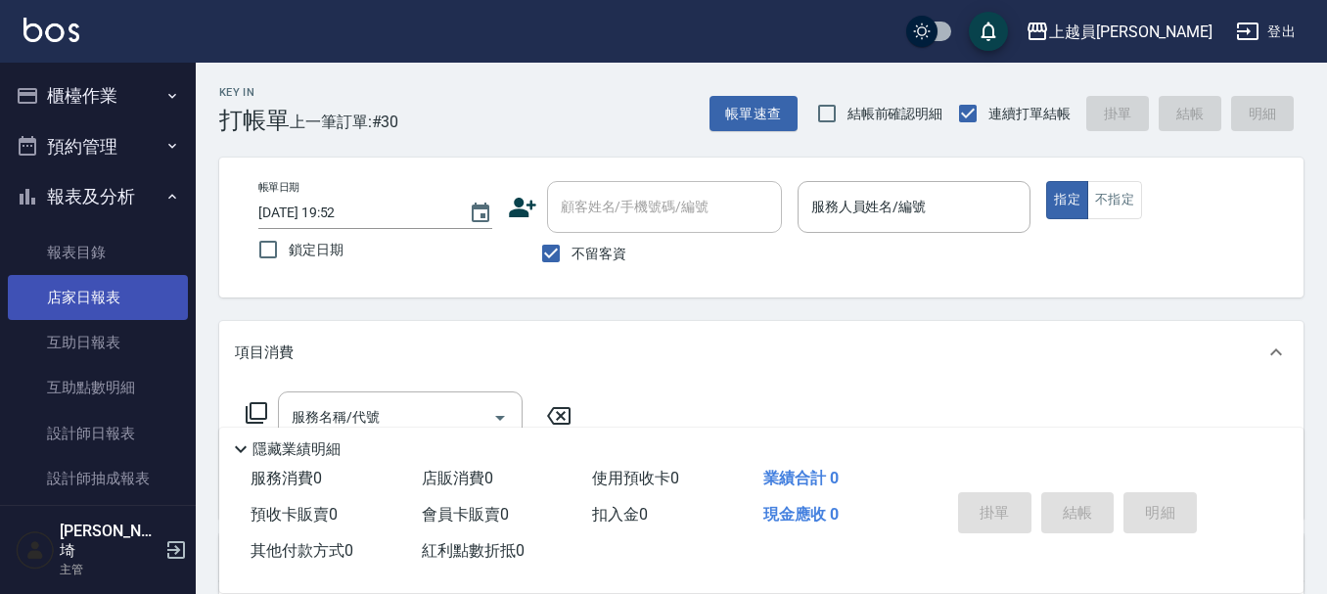
click at [107, 295] on link "店家日報表" at bounding box center [98, 297] width 180 height 45
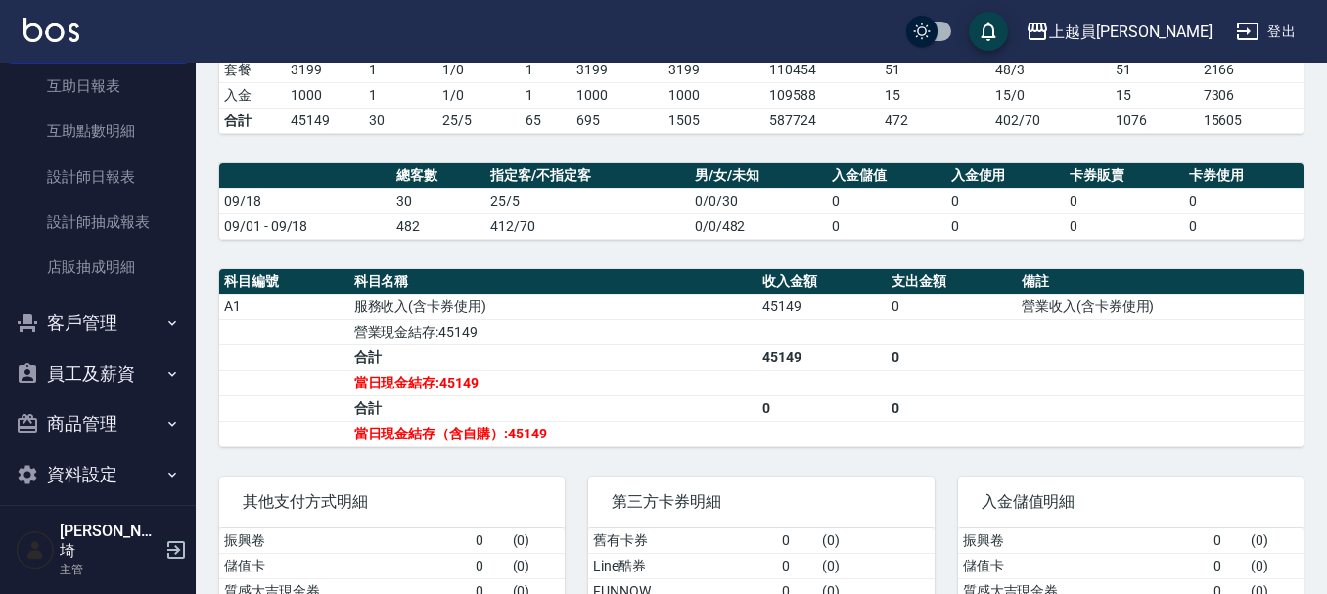
scroll to position [612, 0]
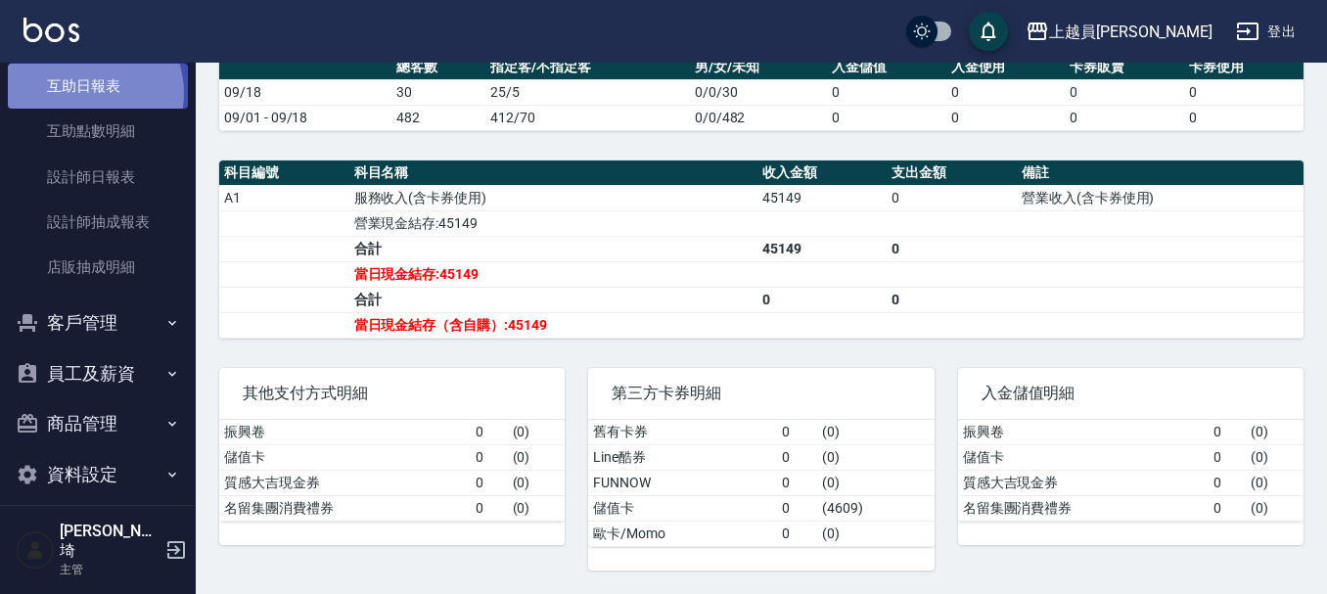
click at [86, 93] on link "互助日報表" at bounding box center [98, 86] width 180 height 45
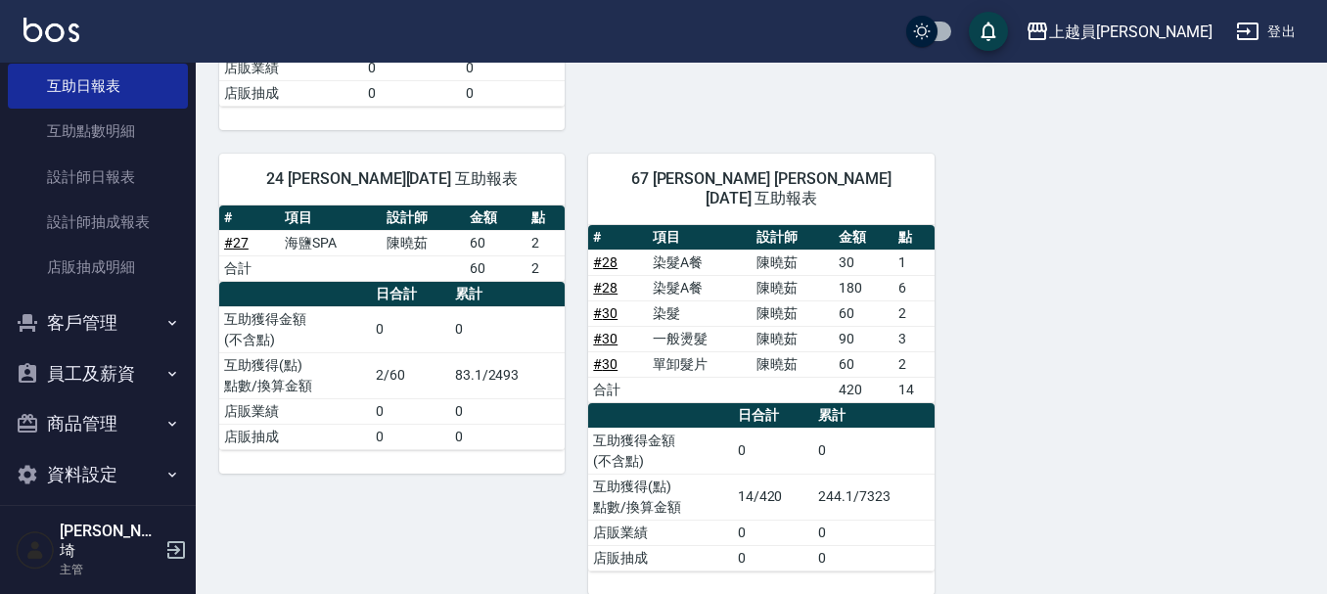
scroll to position [1043, 0]
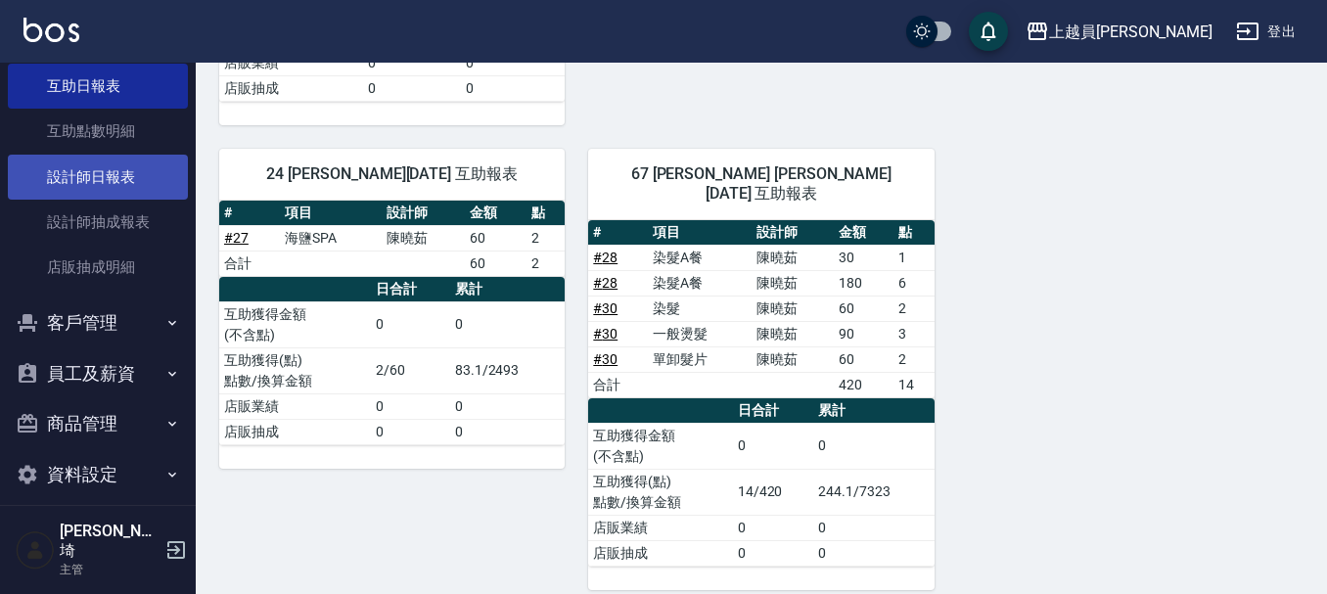
click at [76, 168] on link "設計師日報表" at bounding box center [98, 177] width 180 height 45
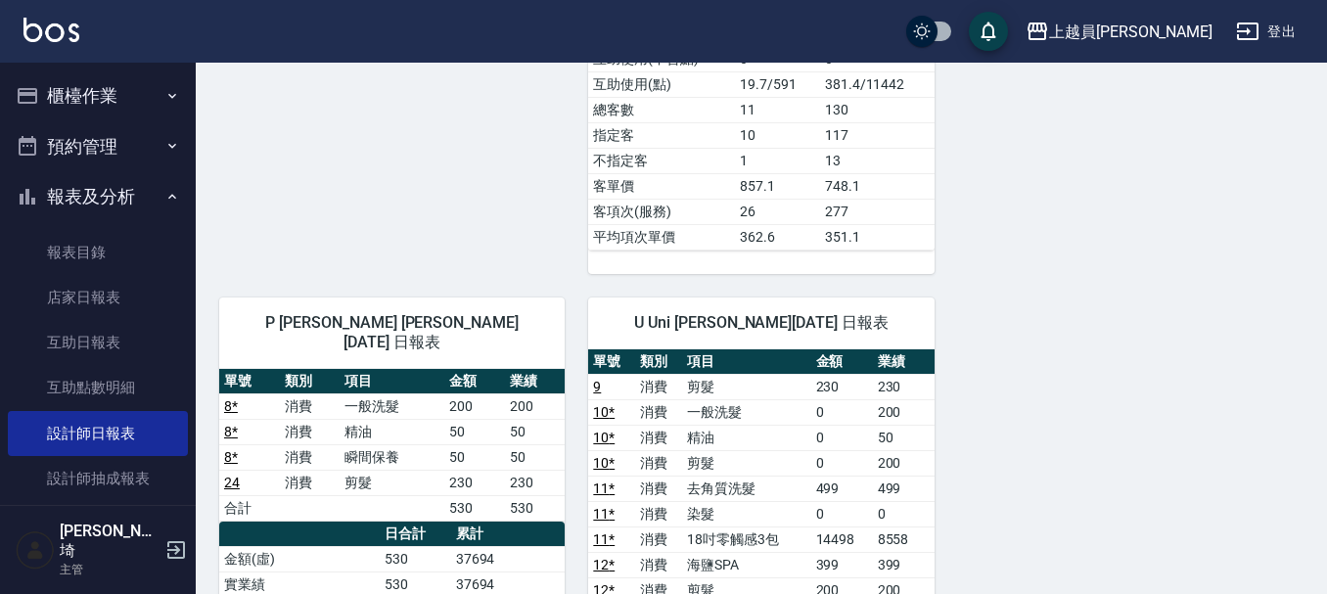
click at [155, 77] on button "櫃檯作業" at bounding box center [98, 95] width 180 height 51
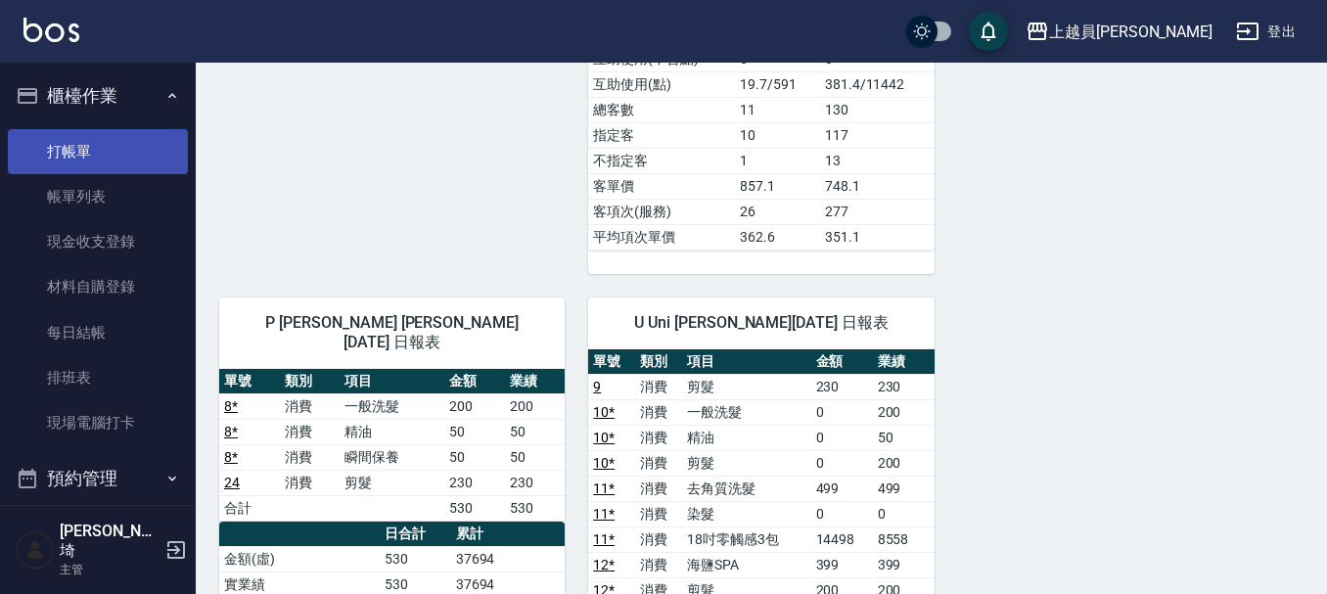
click at [125, 143] on link "打帳單" at bounding box center [98, 151] width 180 height 45
